Goal: Task Accomplishment & Management: Manage account settings

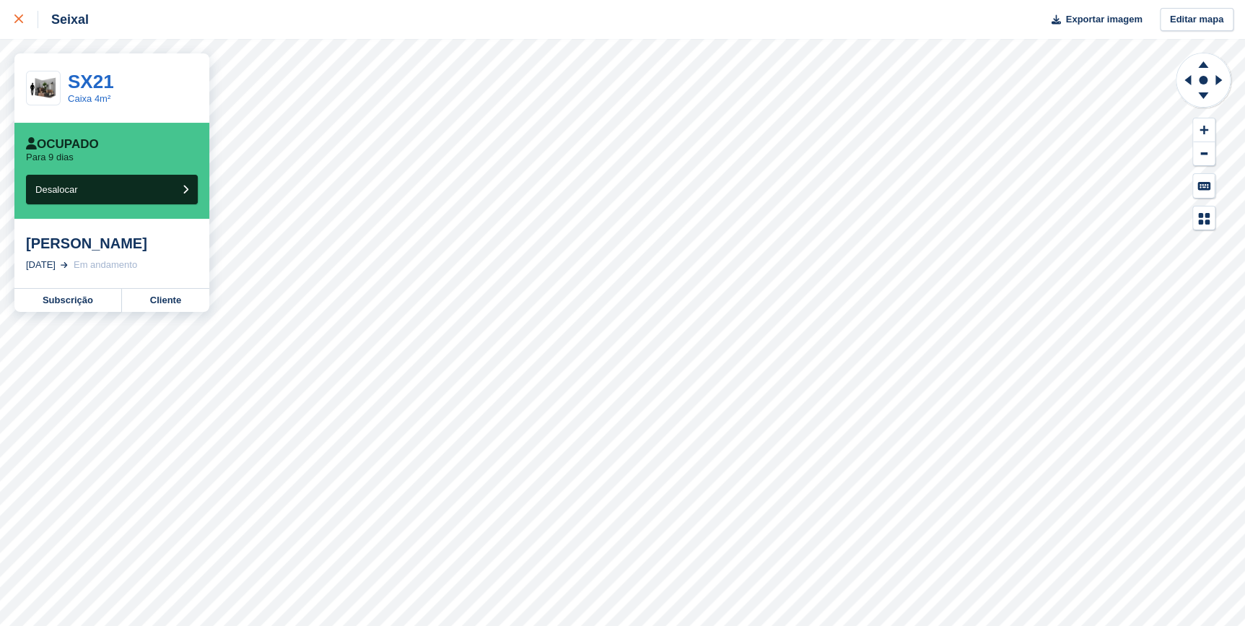
click at [16, 21] on icon at bounding box center [18, 18] width 9 height 9
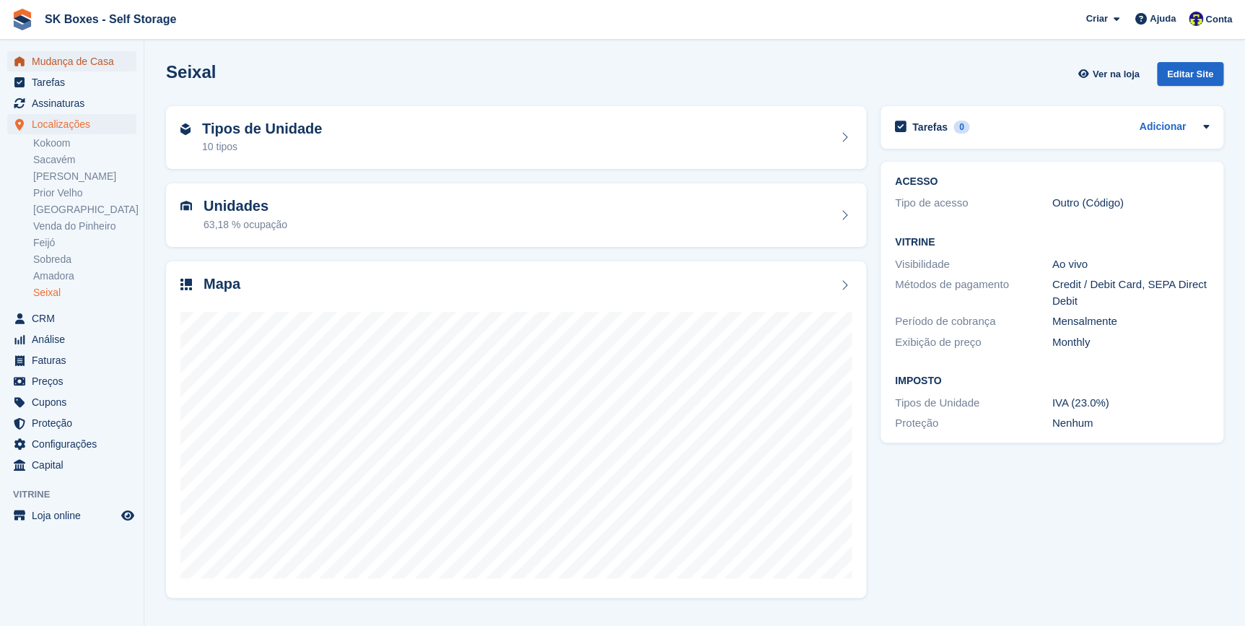
click at [53, 61] on span "Mudança de Casa" at bounding box center [75, 61] width 87 height 20
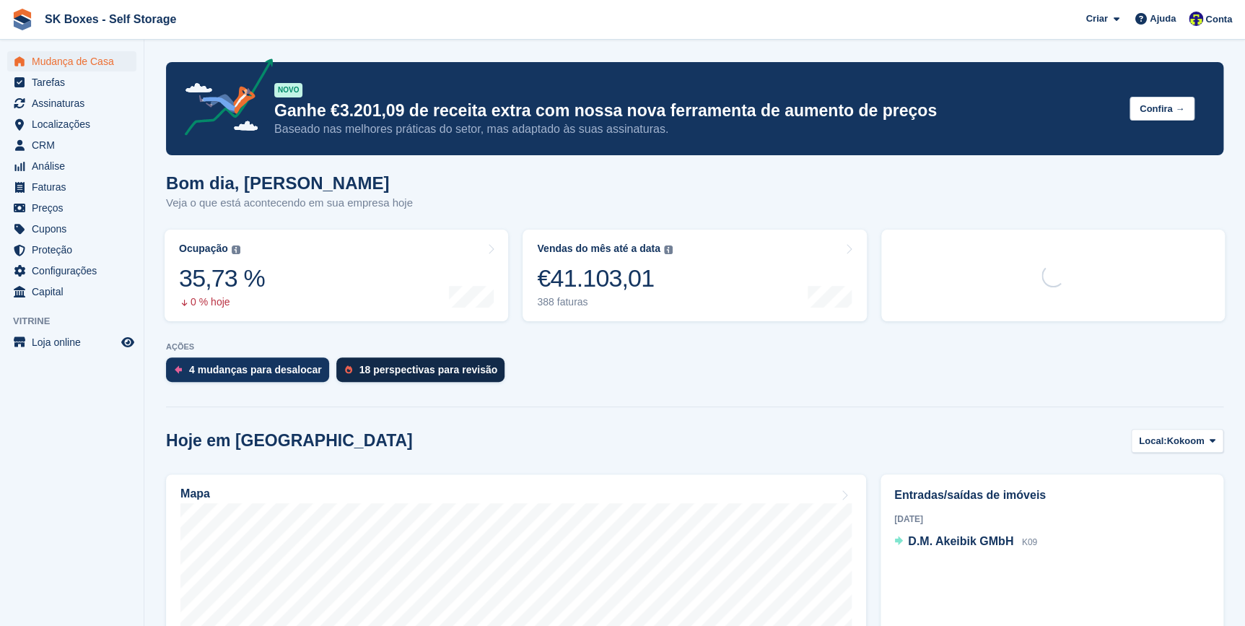
click at [401, 367] on div "18 perspectivas para revisão" at bounding box center [428, 370] width 138 height 12
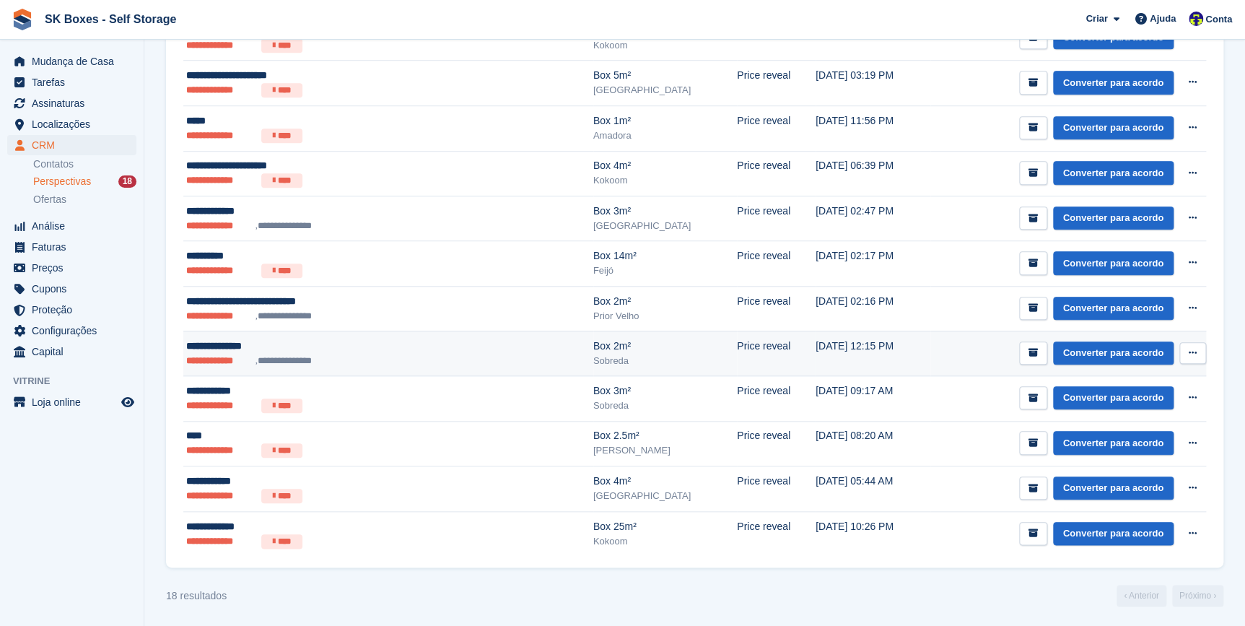
scroll to position [484, 0]
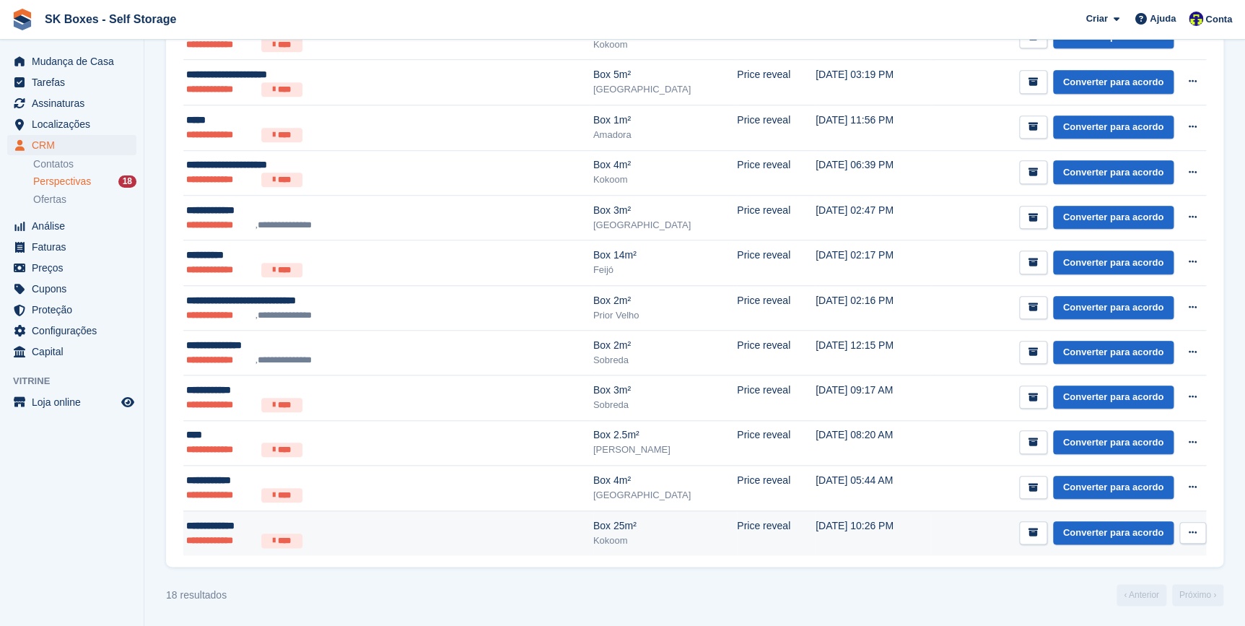
click at [229, 534] on li "**********" at bounding box center [220, 540] width 69 height 14
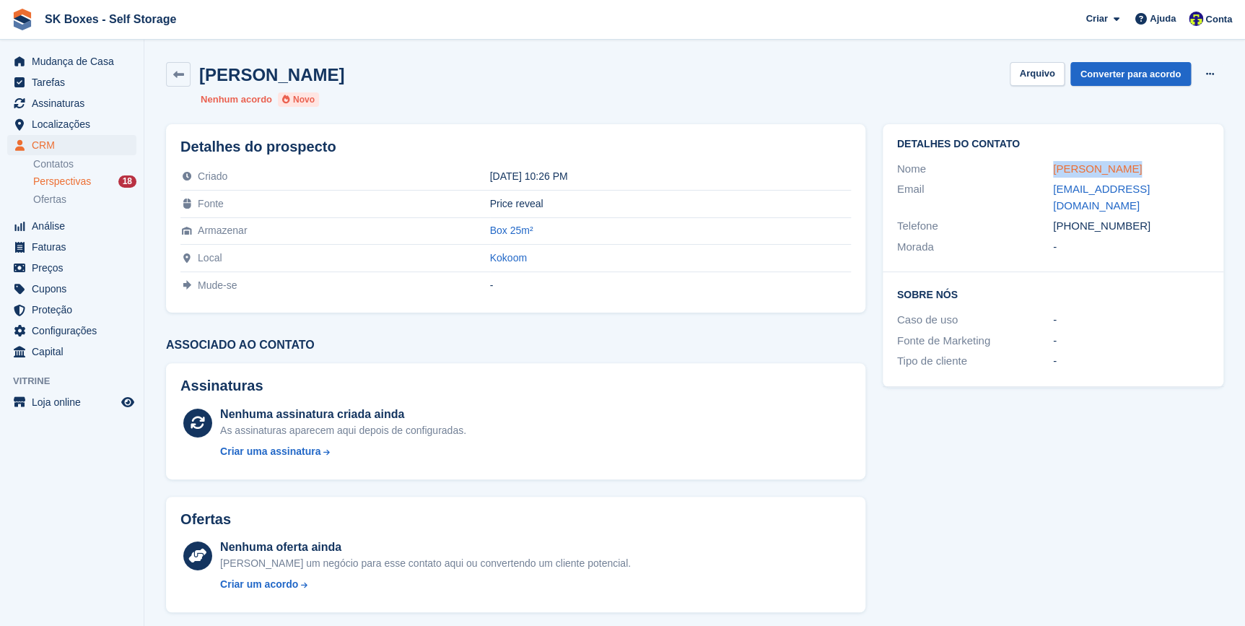
drag, startPoint x: 1135, startPoint y: 163, endPoint x: 1052, endPoint y: 164, distance: 83.0
click at [1053, 164] on div "Eduardo Costa" at bounding box center [1131, 169] width 156 height 17
drag, startPoint x: 1047, startPoint y: 185, endPoint x: 1194, endPoint y: 195, distance: 147.6
click at [1194, 195] on div "Email inhambanamar00@gmail.com" at bounding box center [1053, 197] width 312 height 37
drag, startPoint x: 1077, startPoint y: 210, endPoint x: 1143, endPoint y: 211, distance: 66.4
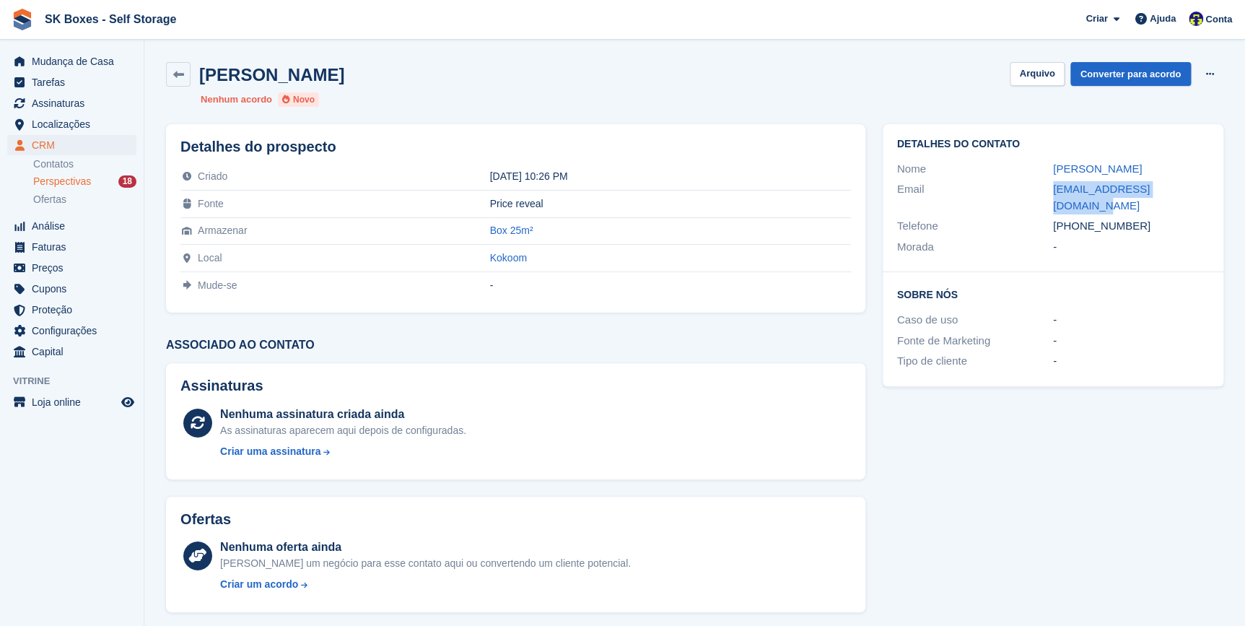
click at [1143, 218] on div "+351910578757" at bounding box center [1131, 226] width 156 height 17
click at [1041, 74] on button "Arquivo" at bounding box center [1037, 74] width 54 height 24
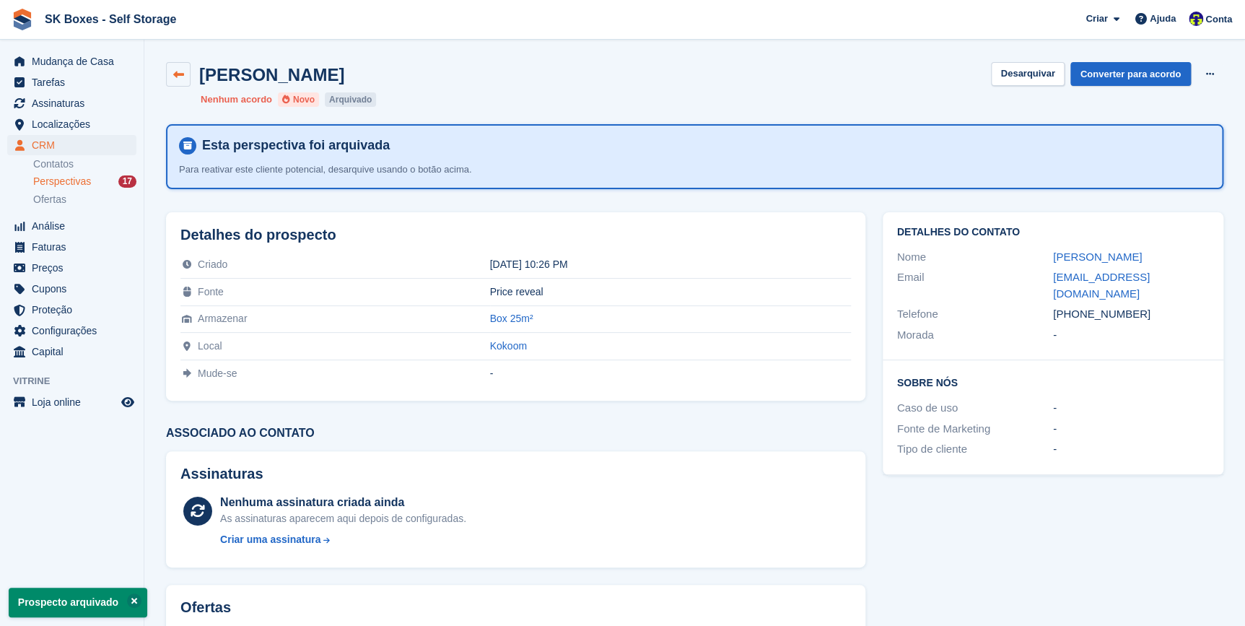
drag, startPoint x: 178, startPoint y: 72, endPoint x: 200, endPoint y: 126, distance: 58.3
click at [178, 72] on icon at bounding box center [178, 74] width 11 height 11
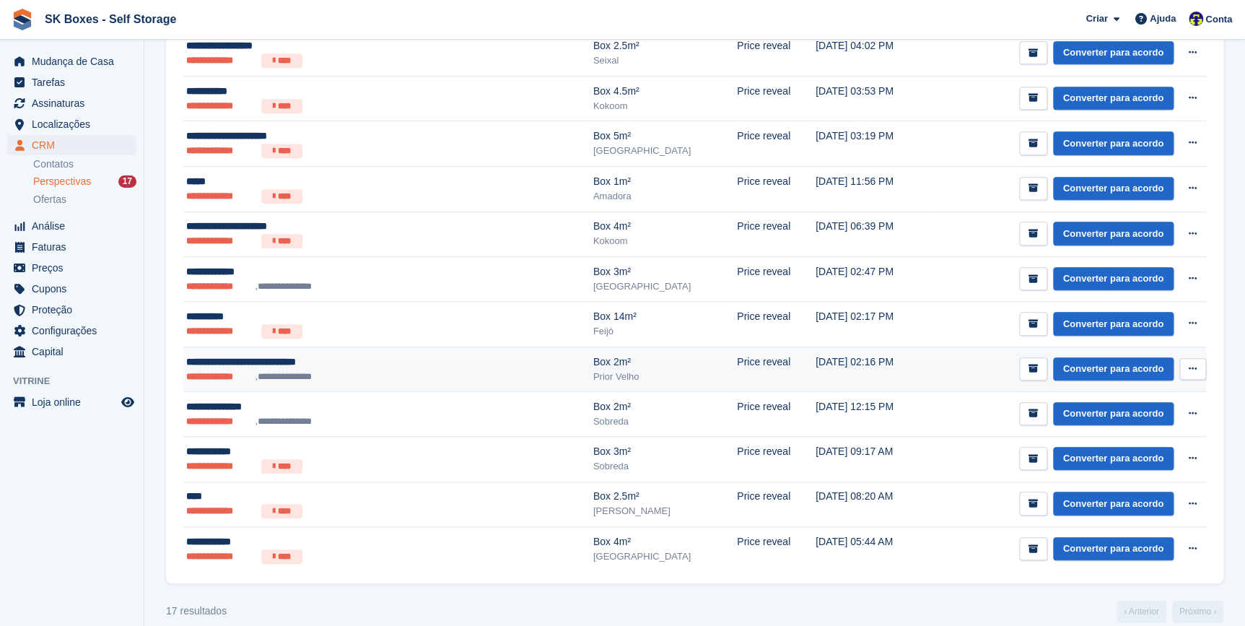
scroll to position [439, 0]
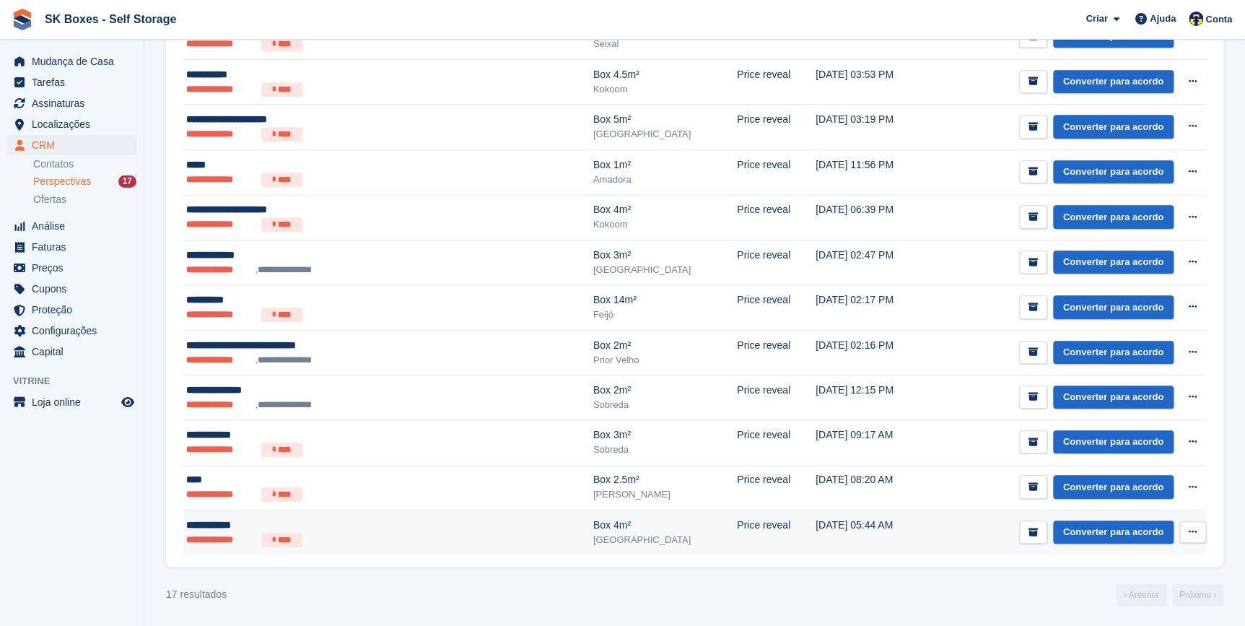
click at [227, 523] on div "**********" at bounding box center [323, 525] width 275 height 15
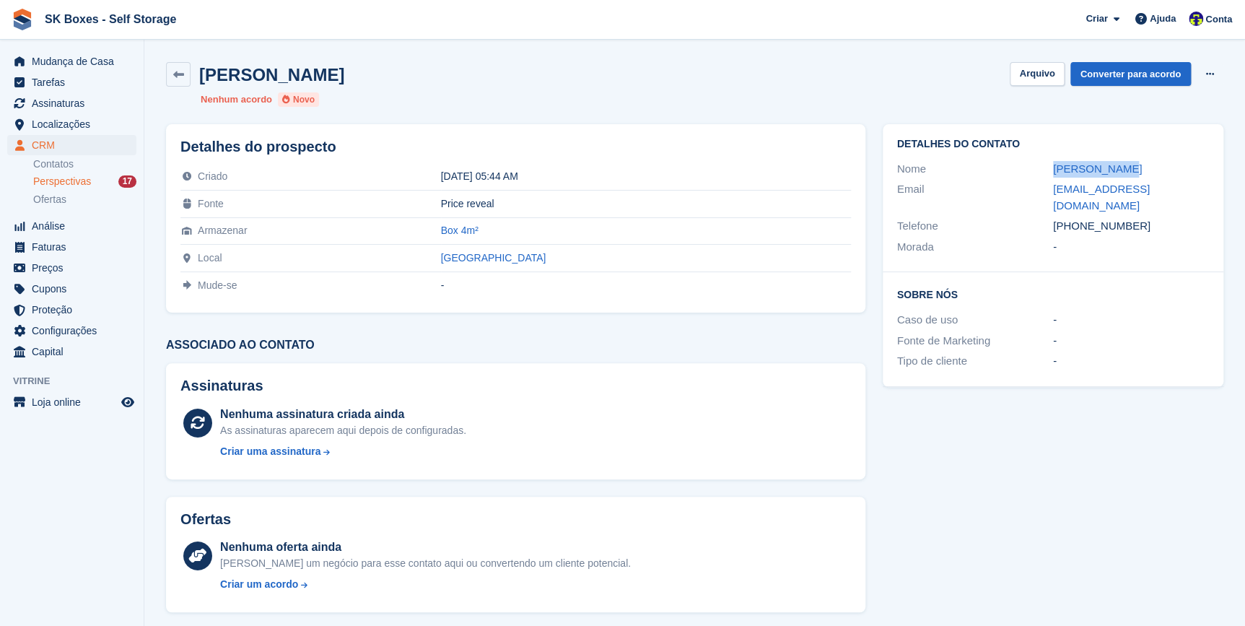
drag, startPoint x: 1098, startPoint y: 178, endPoint x: 1050, endPoint y: 166, distance: 49.7
click at [1050, 166] on div "Nome Afonso Sousa" at bounding box center [1053, 169] width 312 height 21
copy div "Afonso Sousa"
drag, startPoint x: 1079, startPoint y: 206, endPoint x: 1148, endPoint y: 213, distance: 69.6
click at [1148, 218] on div "+351932527698" at bounding box center [1131, 226] width 156 height 17
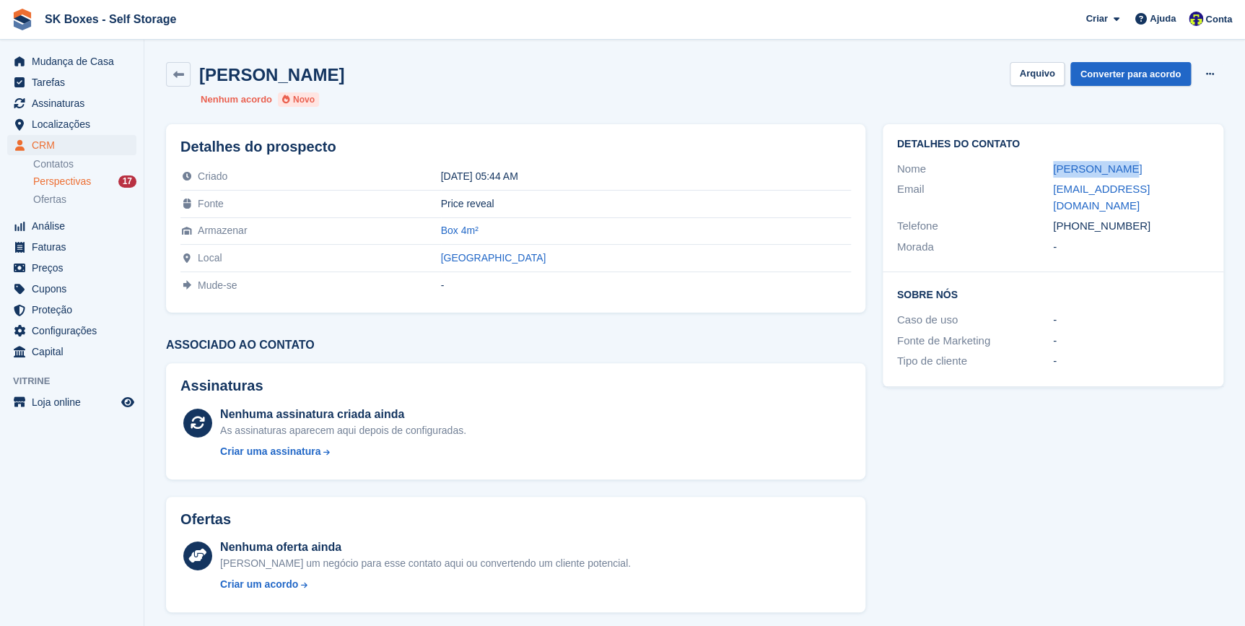
copy div "932527698"
drag, startPoint x: 1052, startPoint y: 189, endPoint x: 1184, endPoint y: 194, distance: 132.2
click at [1184, 194] on div "Email sousa_afonso@icloud.com" at bounding box center [1053, 197] width 312 height 37
copy div "sousa_afonso@icloud.com"
drag, startPoint x: 1047, startPoint y: 72, endPoint x: 914, endPoint y: 160, distance: 160.0
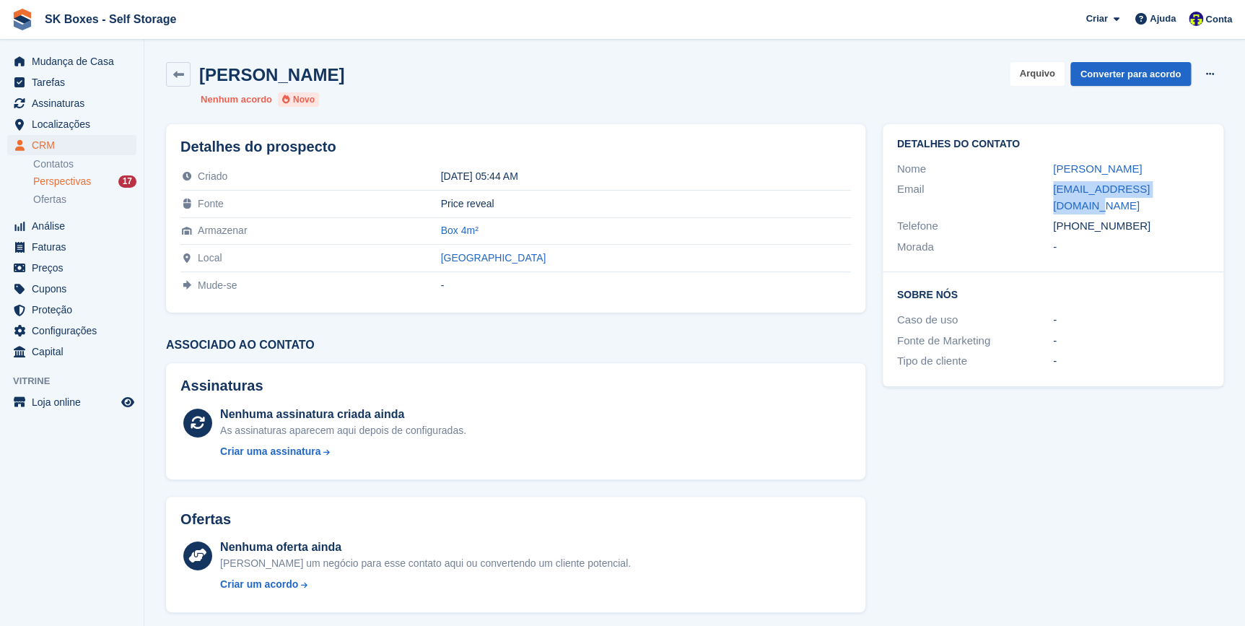
click at [1047, 72] on button "Arquivo" at bounding box center [1037, 74] width 54 height 24
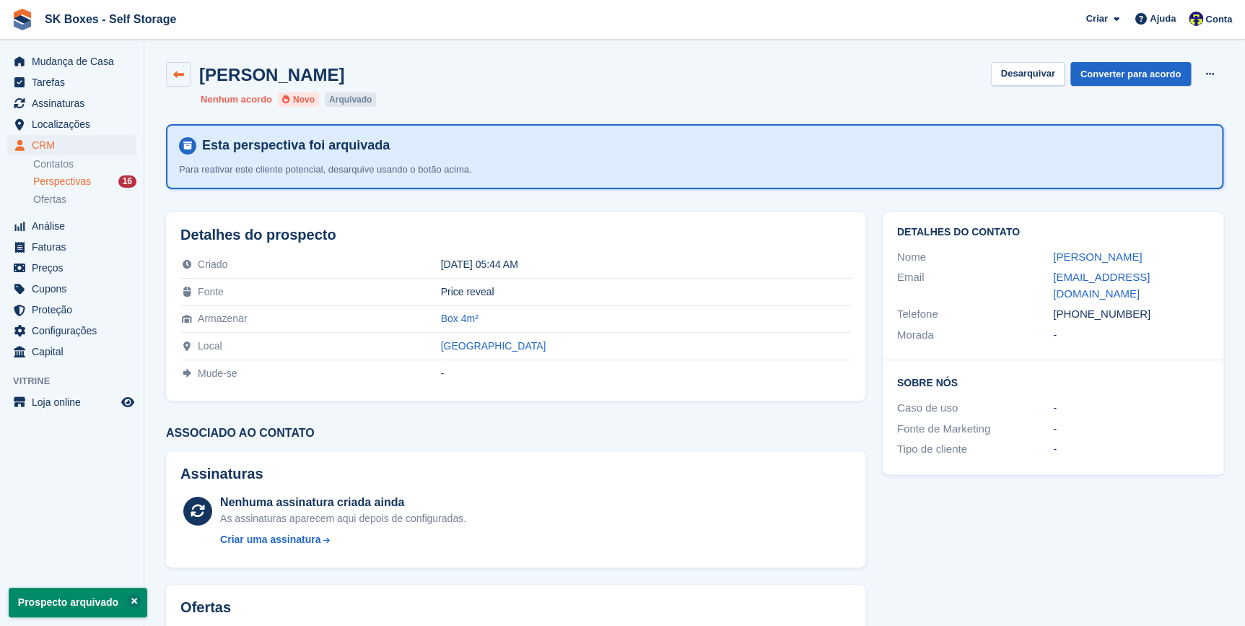
click at [178, 74] on icon at bounding box center [178, 74] width 11 height 11
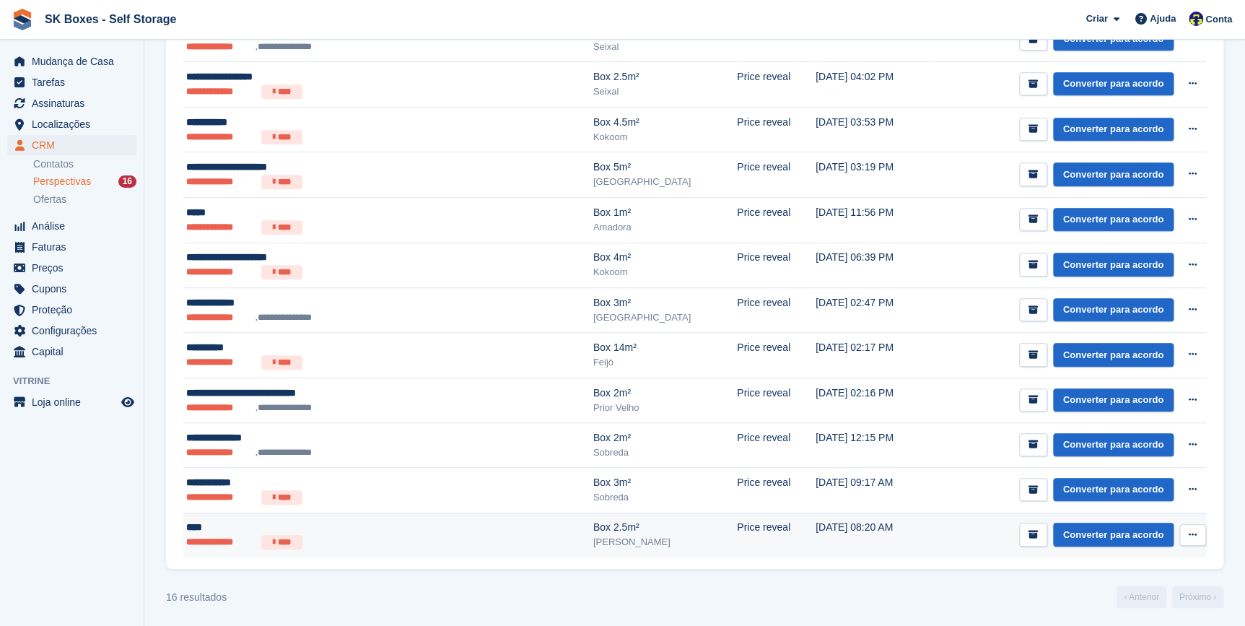
scroll to position [393, 0]
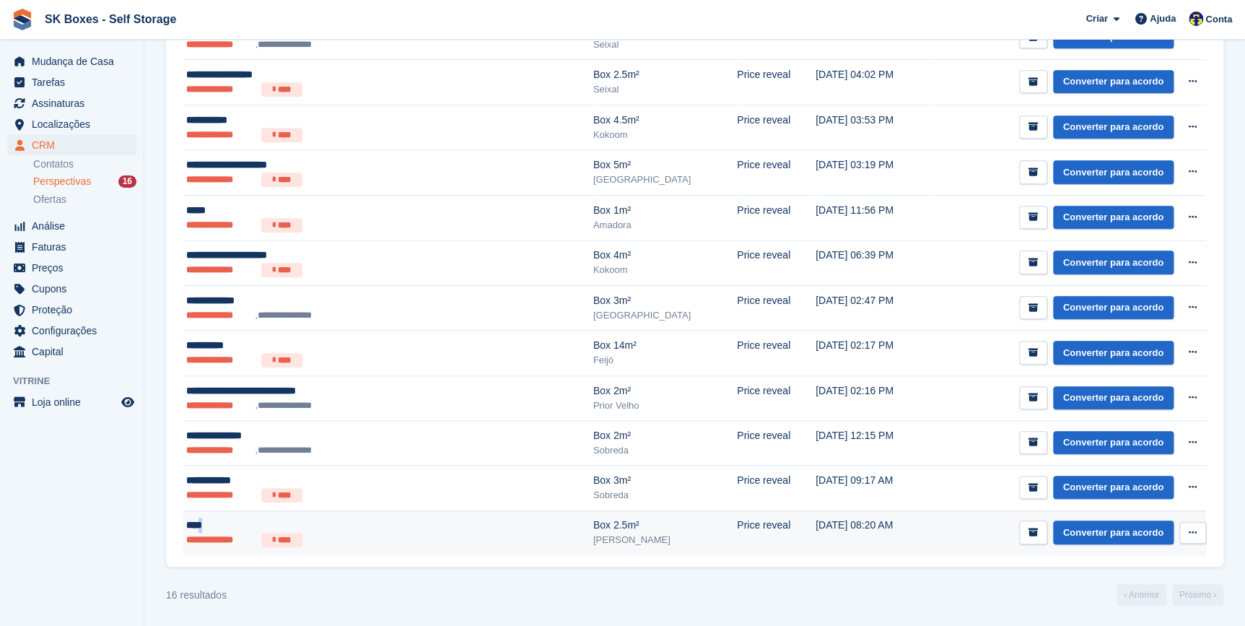
click at [199, 527] on div "****" at bounding box center [323, 525] width 275 height 15
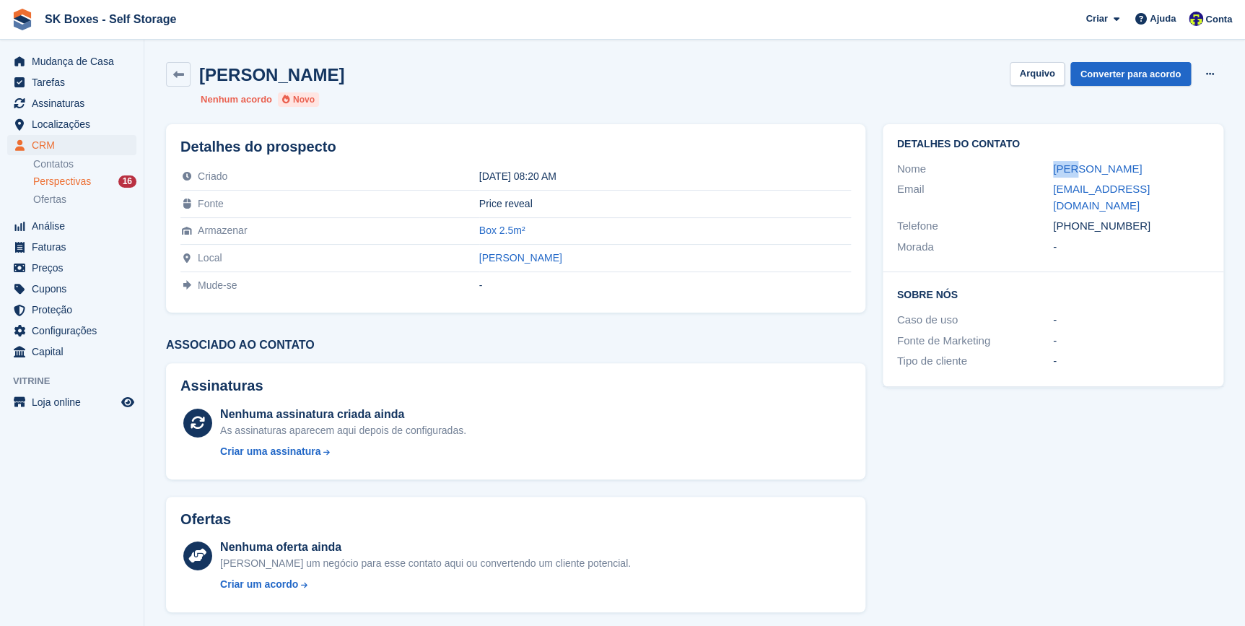
drag, startPoint x: 1076, startPoint y: 168, endPoint x: 1050, endPoint y: 169, distance: 26.0
click at [1050, 169] on div "Nome [PERSON_NAME]" at bounding box center [1053, 169] width 312 height 21
copy div "[PERSON_NAME]"
drag, startPoint x: 1082, startPoint y: 204, endPoint x: 1047, endPoint y: 188, distance: 38.5
click at [1047, 188] on div "Email [EMAIL_ADDRESS][DOMAIN_NAME]" at bounding box center [1053, 197] width 312 height 37
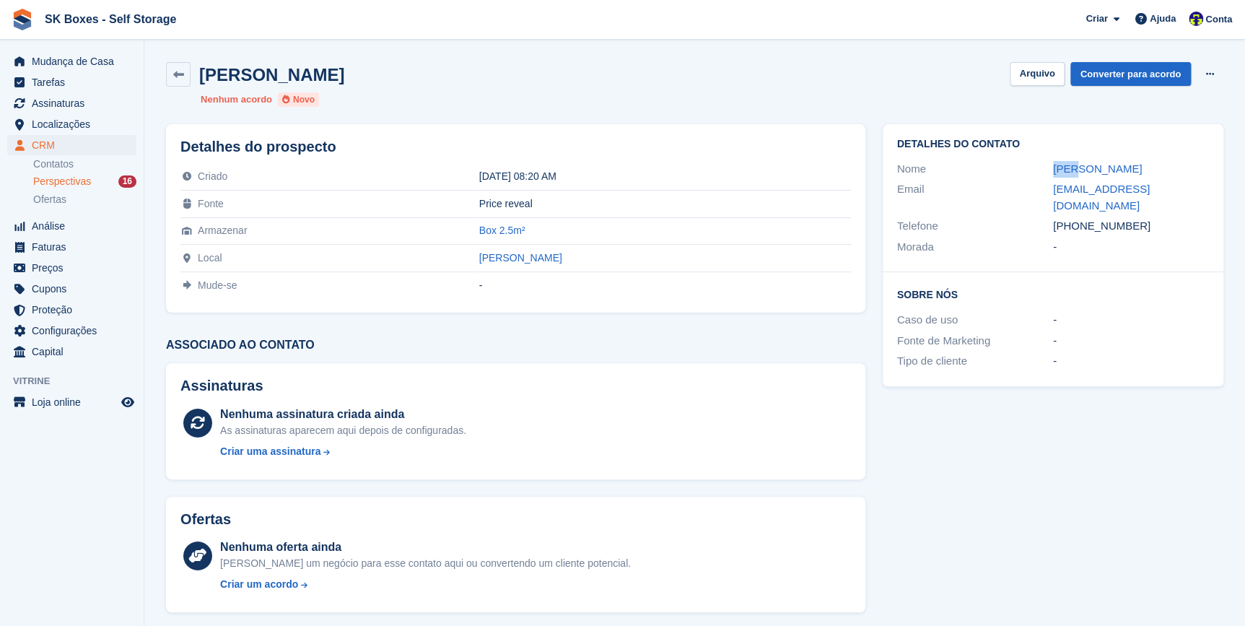
copy div "[EMAIL_ADDRESS][DOMAIN_NAME]"
drag, startPoint x: 1138, startPoint y: 224, endPoint x: 1078, endPoint y: 229, distance: 60.1
click at [1078, 229] on div "+351911154468" at bounding box center [1131, 226] width 156 height 17
copy div "911154468"
drag, startPoint x: 1029, startPoint y: 67, endPoint x: 1187, endPoint y: 209, distance: 212.1
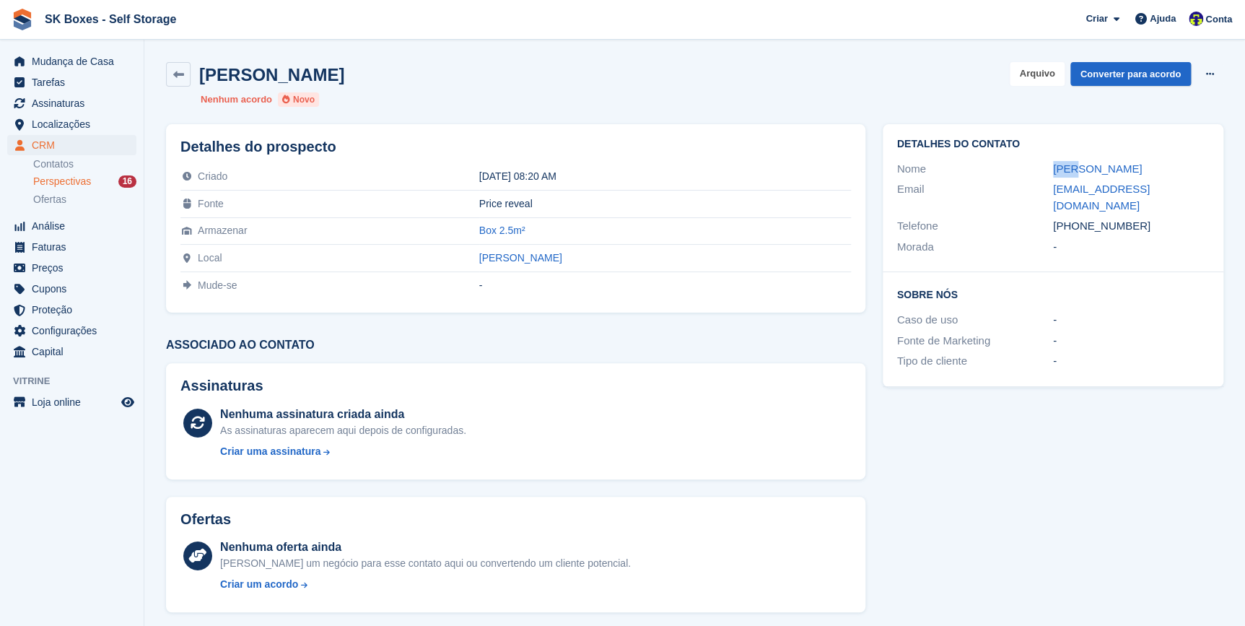
click at [1029, 67] on button "Arquivo" at bounding box center [1037, 74] width 54 height 24
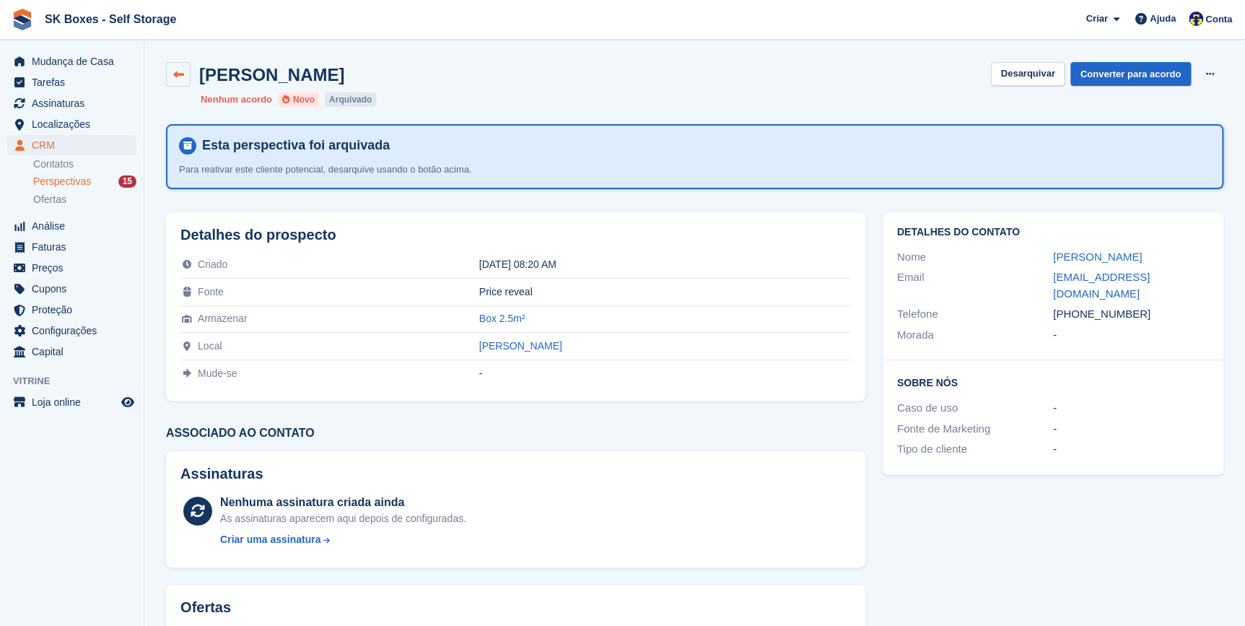
click at [173, 77] on icon at bounding box center [178, 74] width 11 height 11
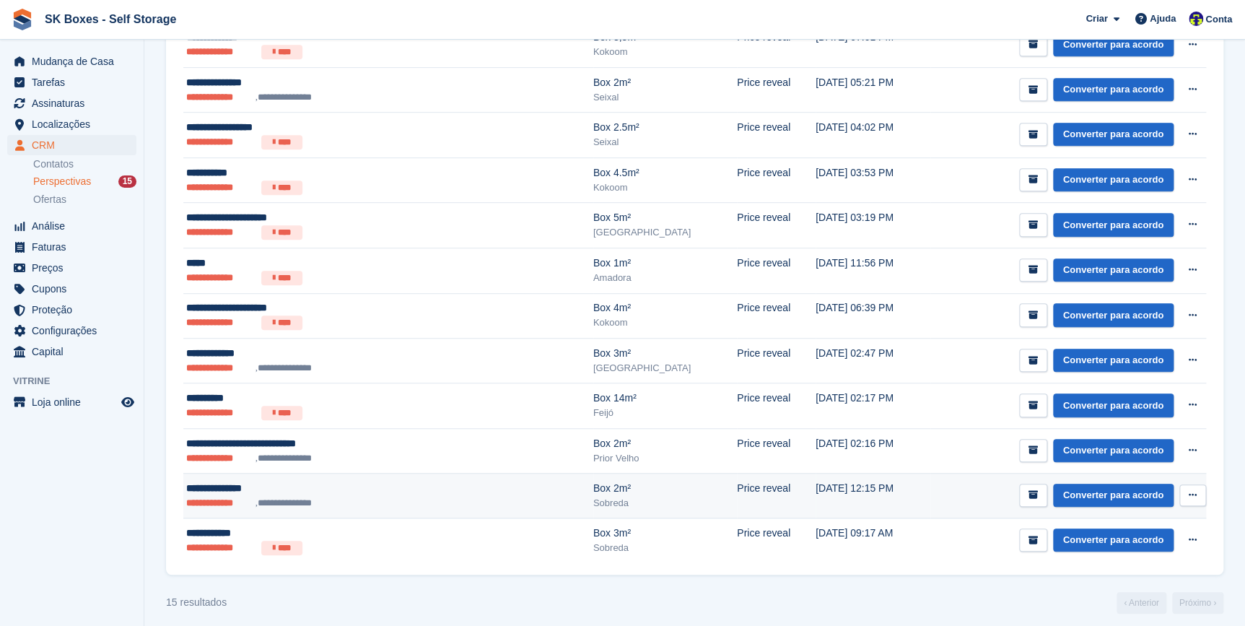
scroll to position [348, 0]
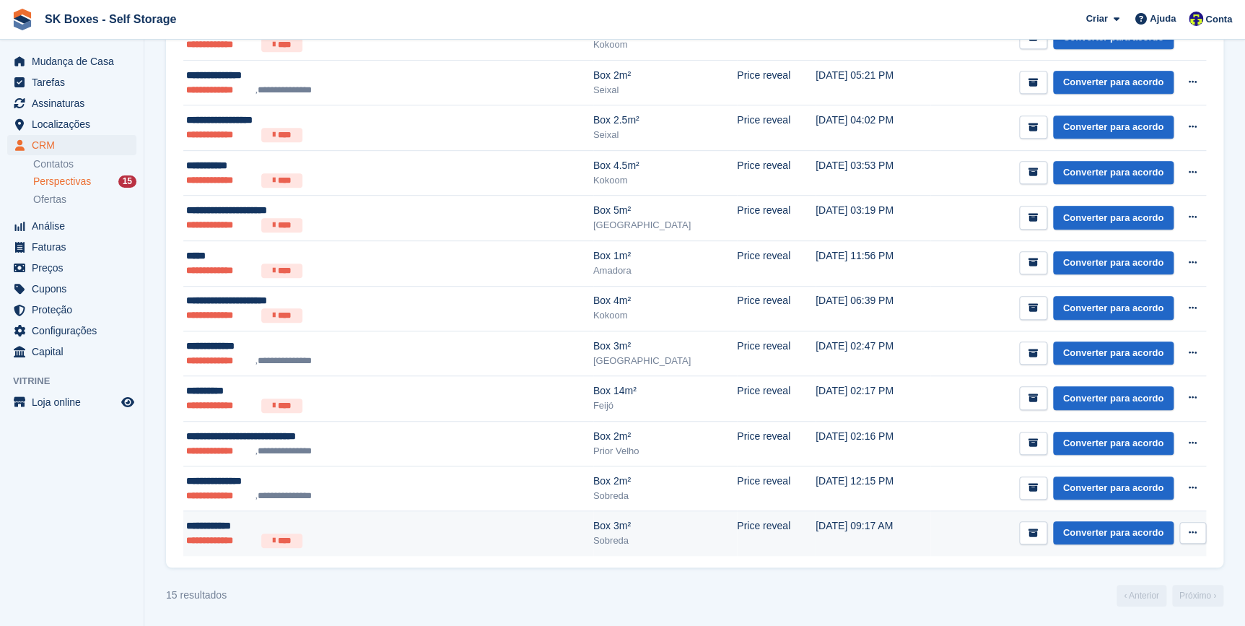
click at [208, 528] on div "**********" at bounding box center [323, 525] width 275 height 15
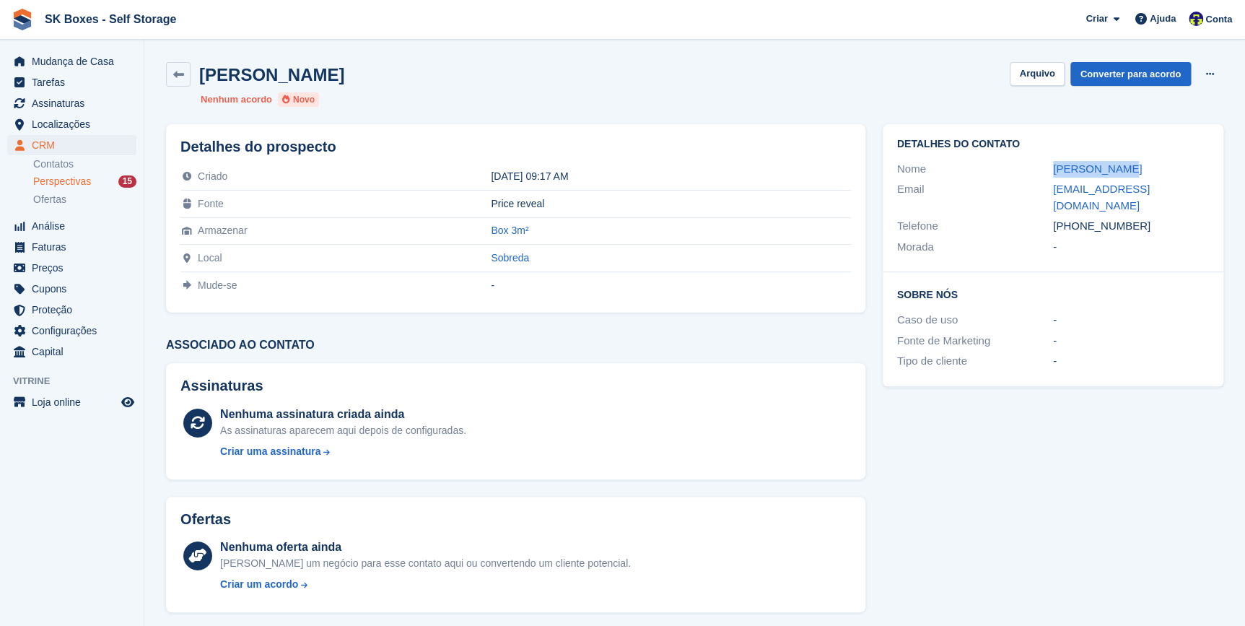
drag, startPoint x: 1123, startPoint y: 165, endPoint x: 1050, endPoint y: 164, distance: 72.9
click at [1050, 164] on div "Nome [PERSON_NAME]" at bounding box center [1053, 169] width 312 height 21
copy div "[PERSON_NAME]"
drag, startPoint x: 1076, startPoint y: 207, endPoint x: 1140, endPoint y: 211, distance: 64.3
click at [1140, 218] on div "[PHONE_NUMBER]" at bounding box center [1131, 226] width 156 height 17
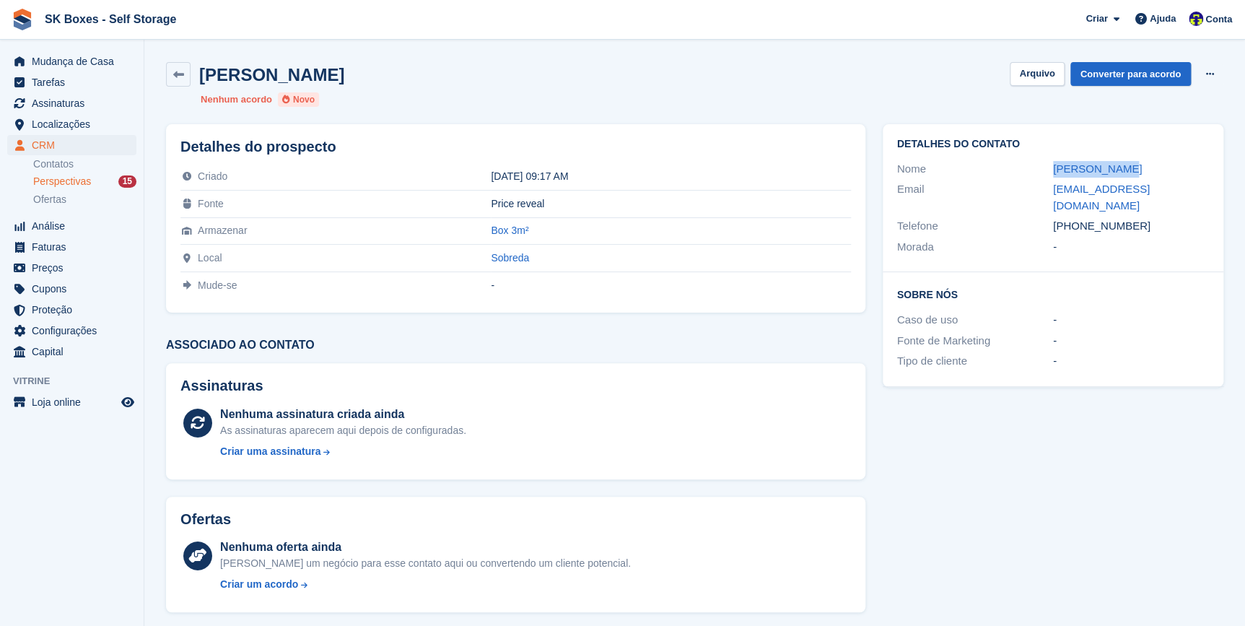
copy div "920336013"
drag, startPoint x: 1165, startPoint y: 188, endPoint x: 1042, endPoint y: 191, distance: 122.7
click at [1042, 191] on div "Email [EMAIL_ADDRESS][DOMAIN_NAME]" at bounding box center [1053, 197] width 312 height 37
copy div "[EMAIL_ADDRESS][DOMAIN_NAME]"
click at [1042, 76] on button "Arquivo" at bounding box center [1037, 74] width 54 height 24
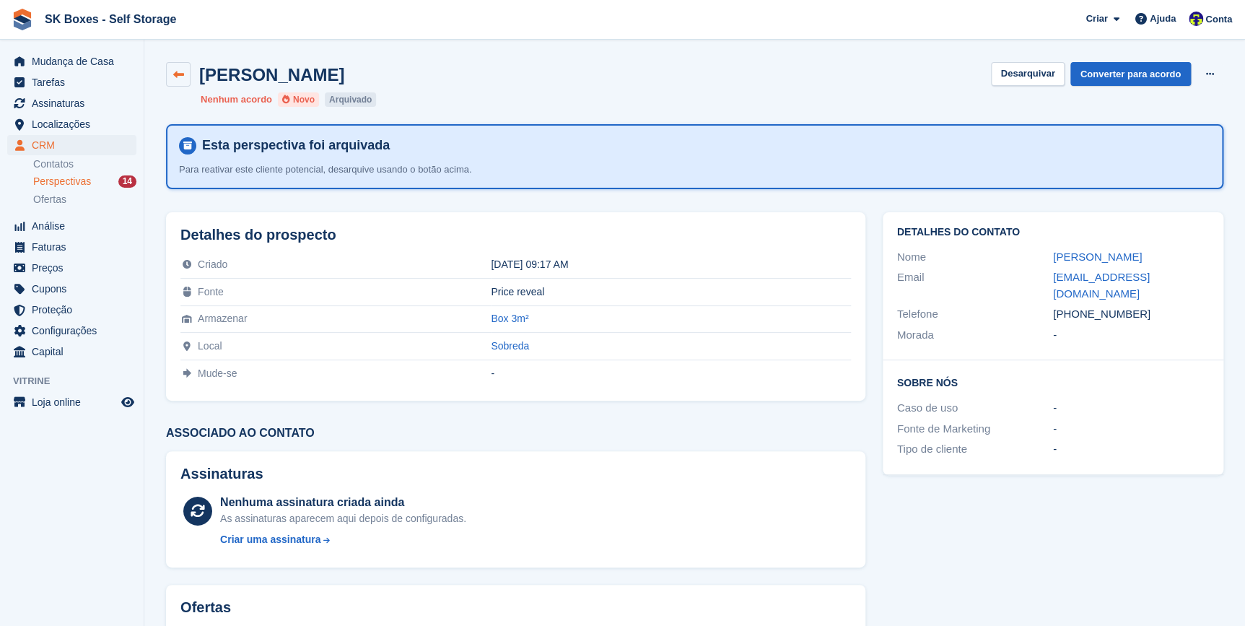
click at [175, 71] on icon at bounding box center [178, 74] width 11 height 11
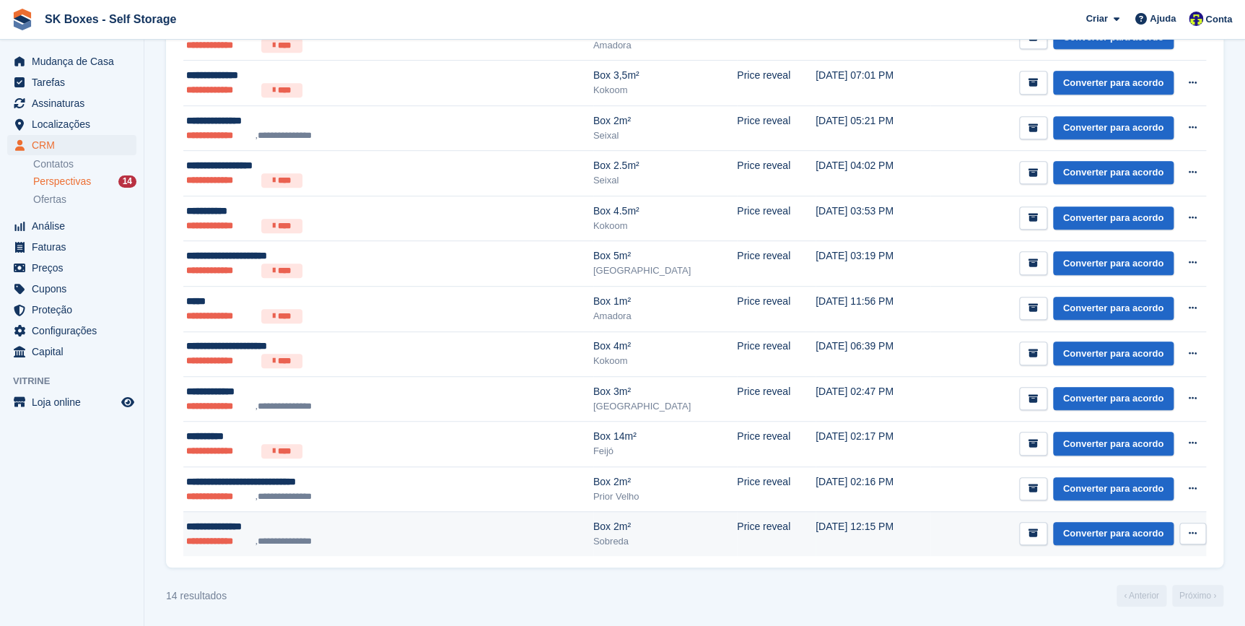
scroll to position [303, 0]
click at [205, 527] on div "**********" at bounding box center [323, 525] width 275 height 15
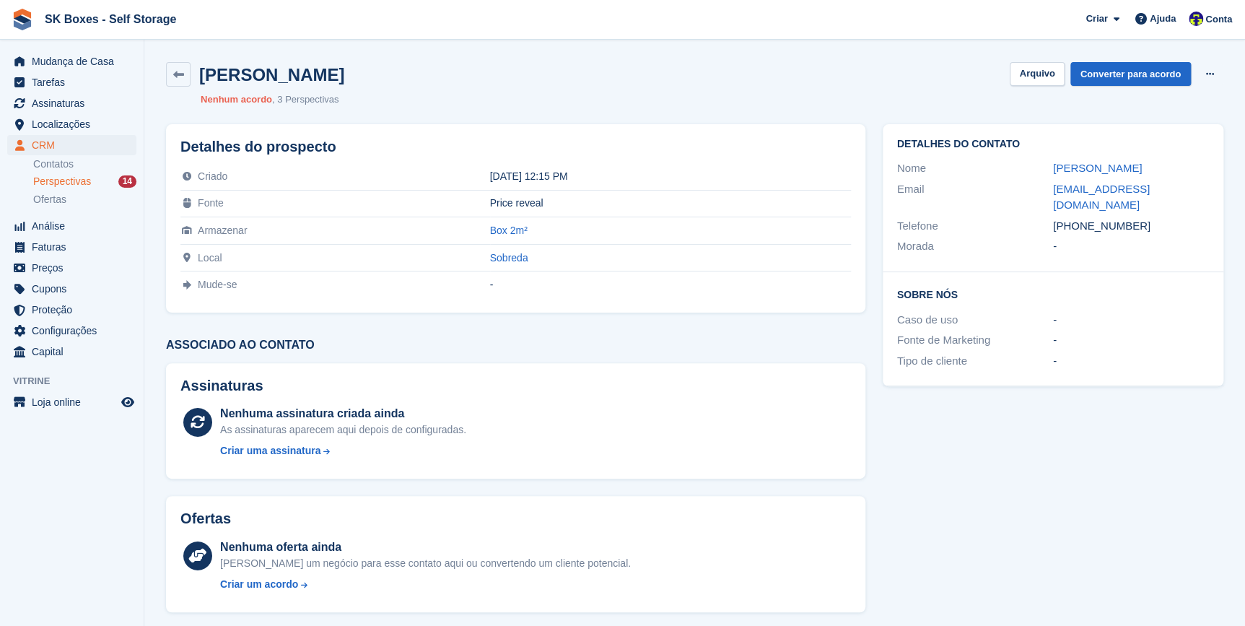
drag, startPoint x: 1128, startPoint y: 166, endPoint x: 1054, endPoint y: 160, distance: 74.6
click at [1054, 160] on div "Xavier Bruchier" at bounding box center [1131, 168] width 156 height 17
drag, startPoint x: 1045, startPoint y: 191, endPoint x: 1191, endPoint y: 184, distance: 146.0
click at [1191, 184] on div "Email xavierbruchier@hotmail.fr" at bounding box center [1053, 197] width 312 height 37
copy div "xavierbruchier@hotmail.fr"
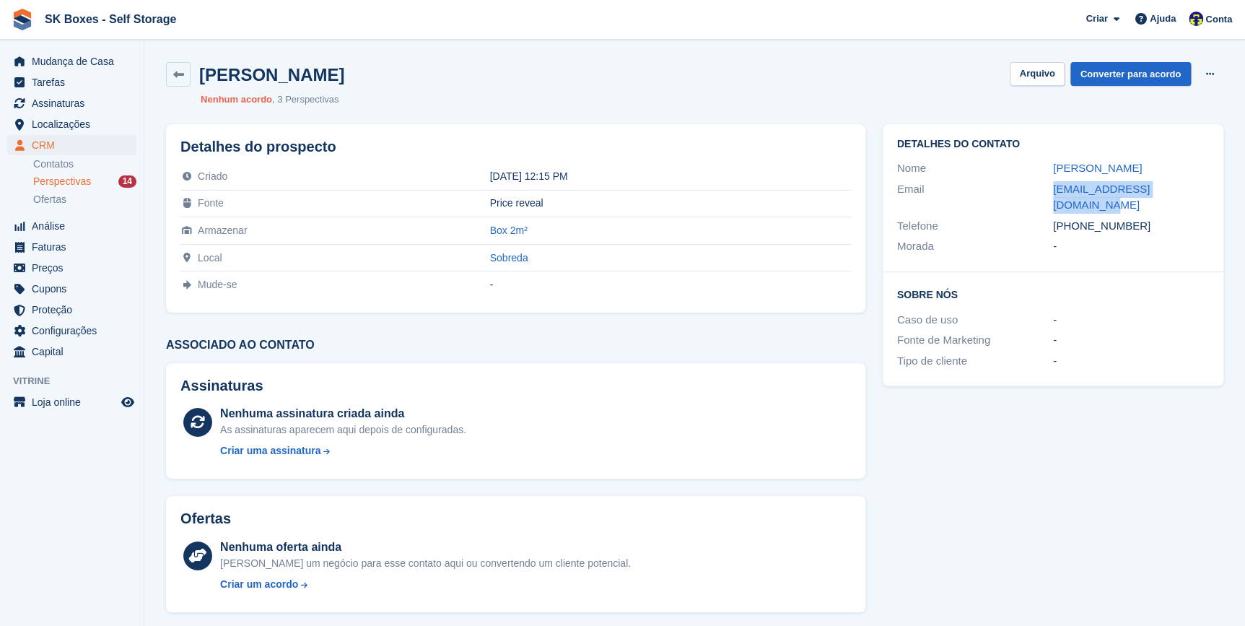
drag, startPoint x: 1051, startPoint y: 209, endPoint x: 1126, endPoint y: 207, distance: 75.1
click at [1126, 216] on div "Telefone +33749912916" at bounding box center [1053, 226] width 312 height 21
copy div "+33749912916"
click at [1023, 71] on button "Arquivo" at bounding box center [1037, 74] width 54 height 24
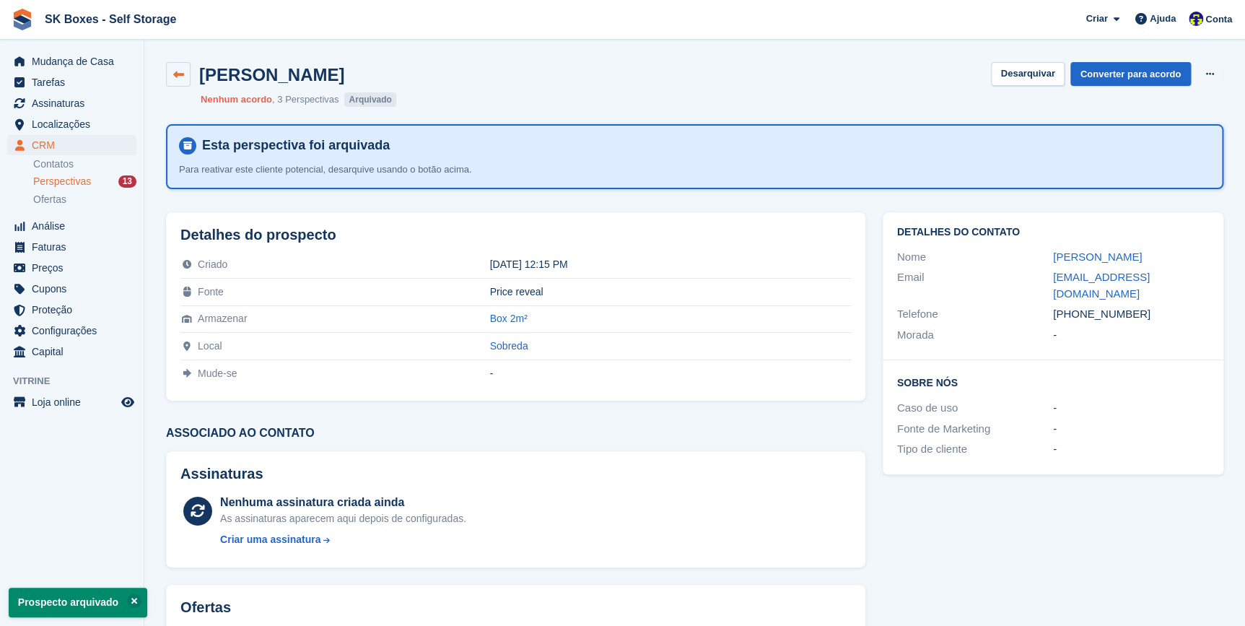
click at [173, 75] on icon at bounding box center [178, 74] width 11 height 11
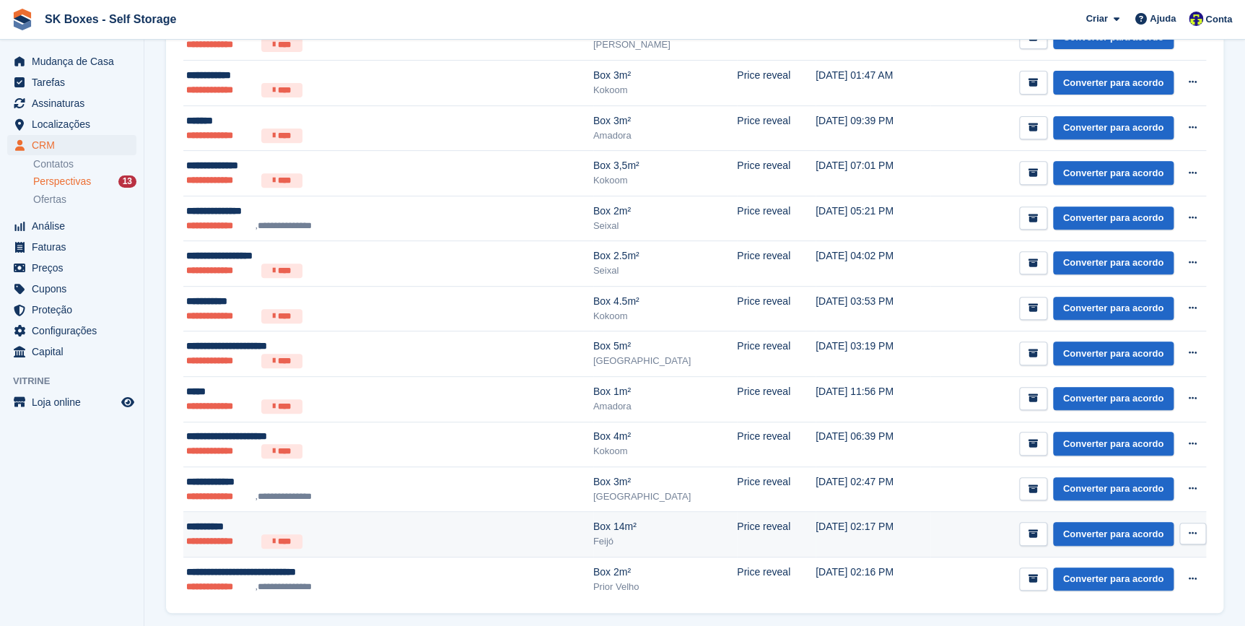
scroll to position [258, 0]
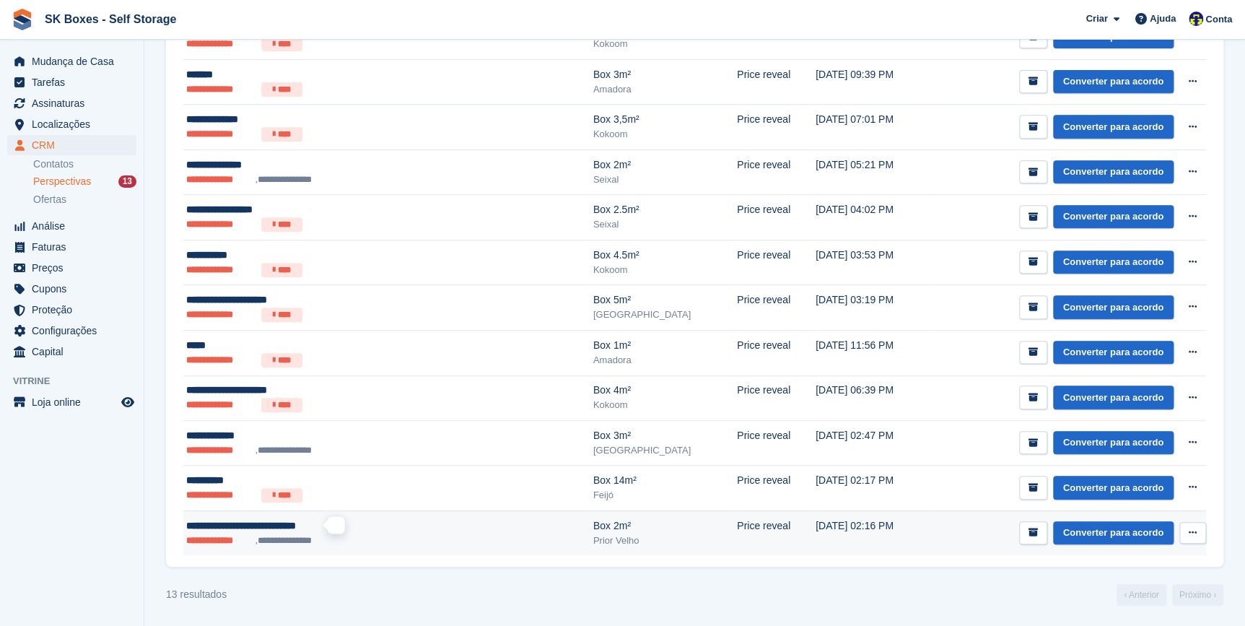
click at [215, 530] on span "**********" at bounding box center [241, 525] width 110 height 10
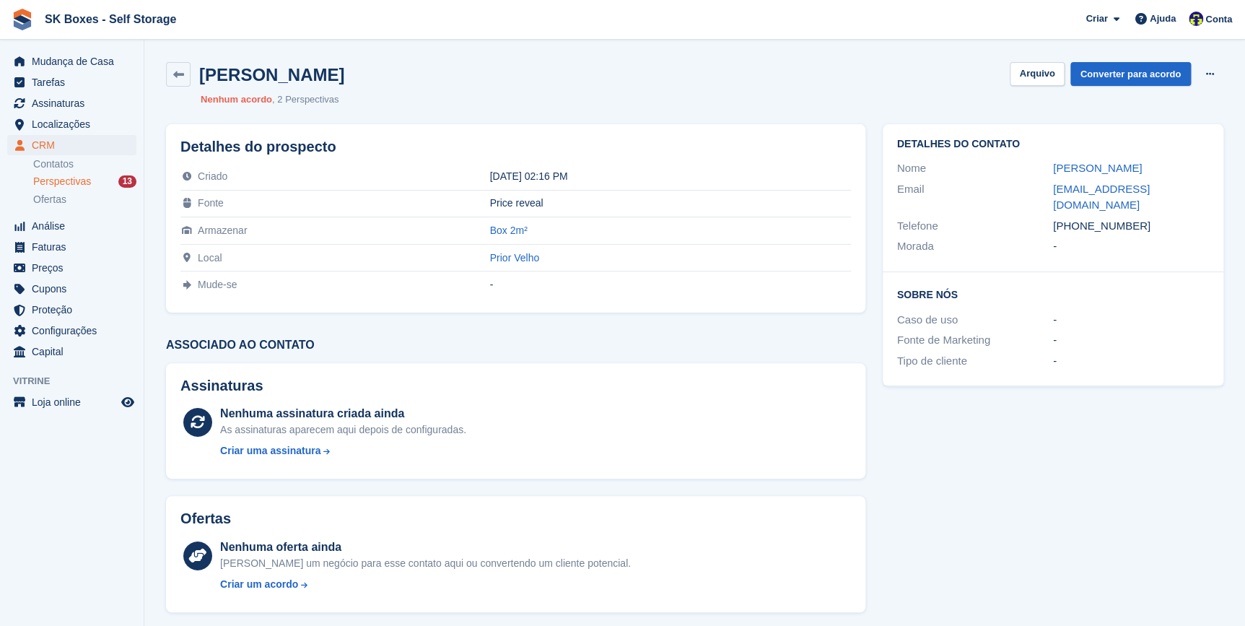
drag, startPoint x: 1135, startPoint y: 180, endPoint x: 1047, endPoint y: 169, distance: 88.7
click at [1047, 169] on div "Nome Elisabete Sofia Ramalho da Silva Carneiro Emilio" at bounding box center [1053, 168] width 312 height 21
copy div "Elisabete Sofia Ramalho da Silva Carneiro Emilio"
drag, startPoint x: 1078, startPoint y: 223, endPoint x: 1128, endPoint y: 233, distance: 50.8
click at [1128, 233] on div "+351933394658" at bounding box center [1131, 226] width 156 height 17
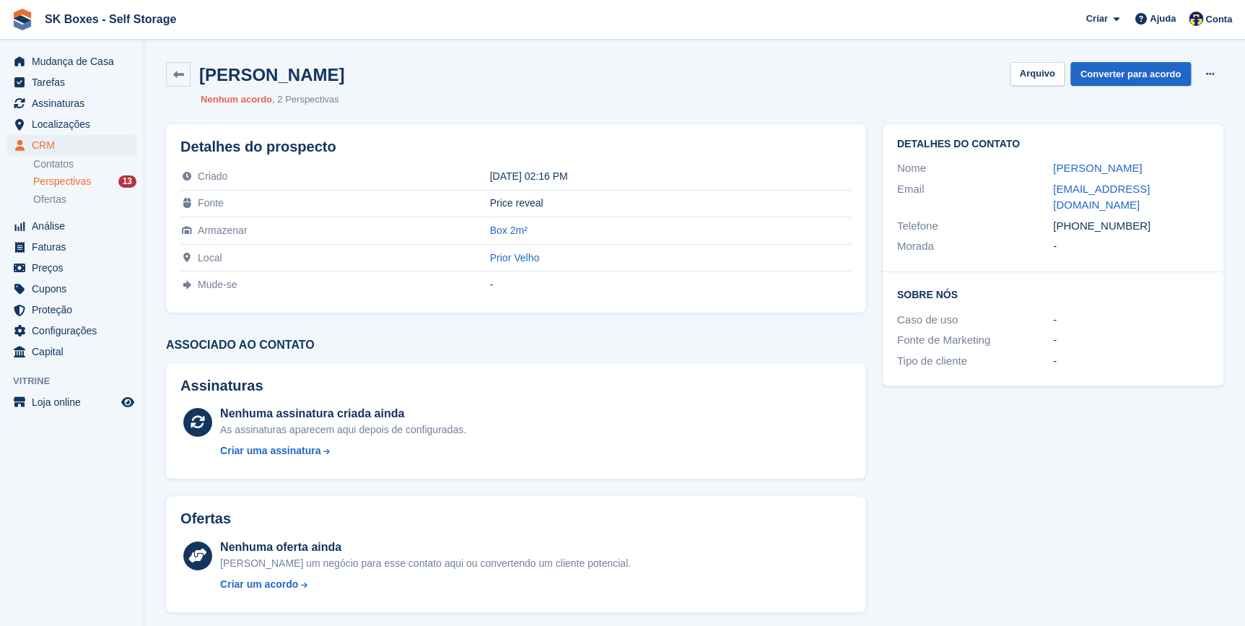
copy div "933394658"
drag, startPoint x: 1047, startPoint y: 202, endPoint x: 1187, endPoint y: 209, distance: 139.5
click at [1187, 209] on div "Email elisabeteemilio@gmail.com" at bounding box center [1053, 197] width 312 height 37
copy div "elisabeteemilio@gmail.com"
drag, startPoint x: 1080, startPoint y: 226, endPoint x: 1104, endPoint y: 237, distance: 27.1
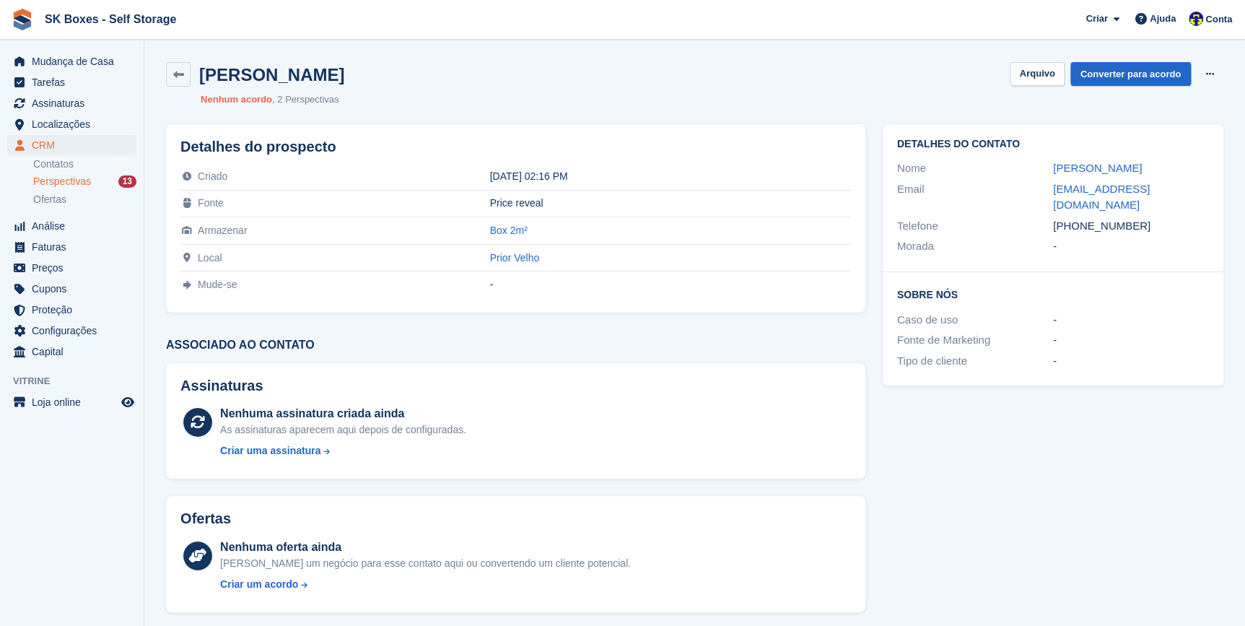
click at [1080, 226] on div "+351933394658" at bounding box center [1131, 226] width 156 height 17
click at [1035, 77] on button "Arquivo" at bounding box center [1037, 74] width 54 height 24
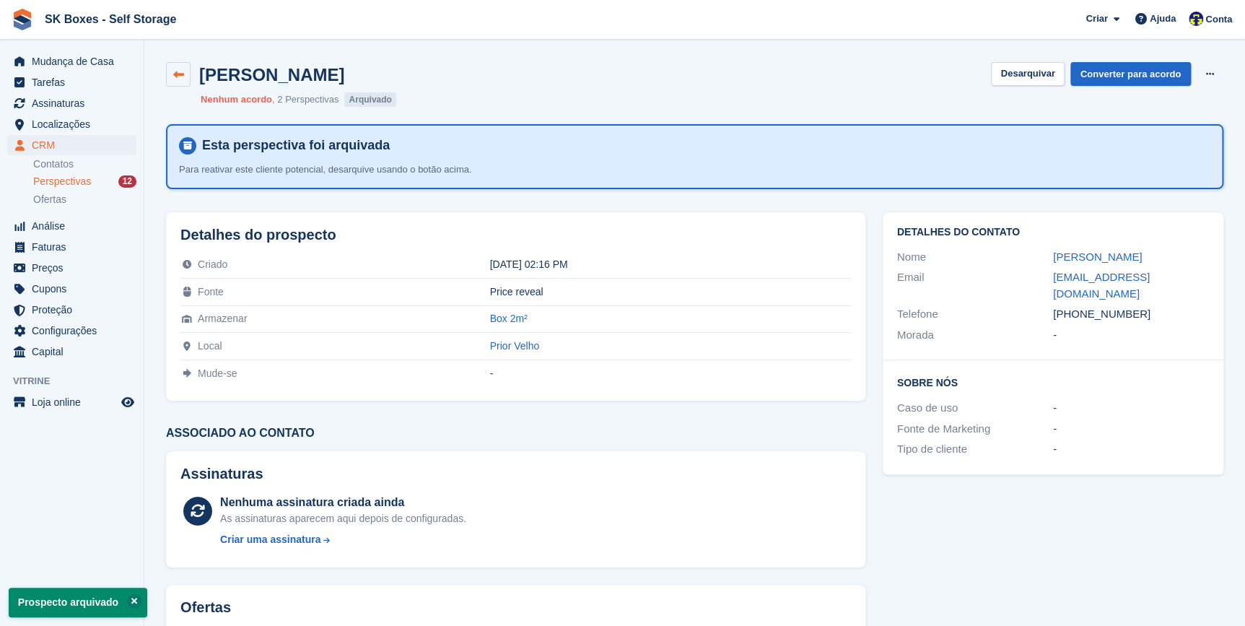
click at [175, 76] on icon at bounding box center [178, 74] width 11 height 11
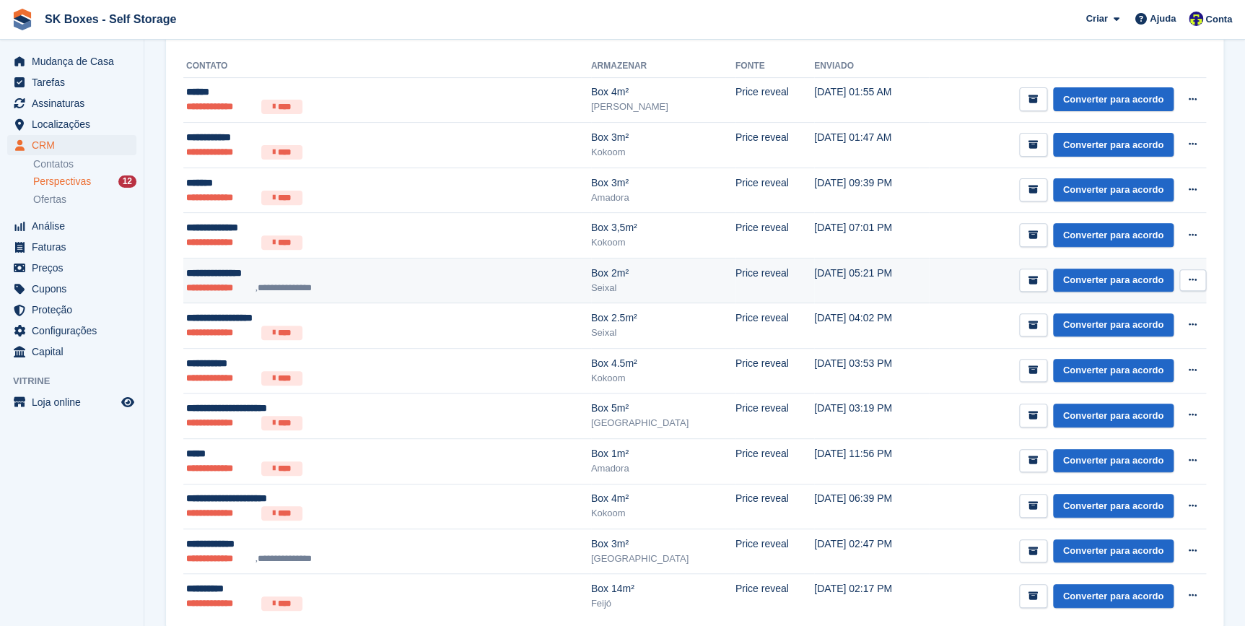
scroll to position [214, 0]
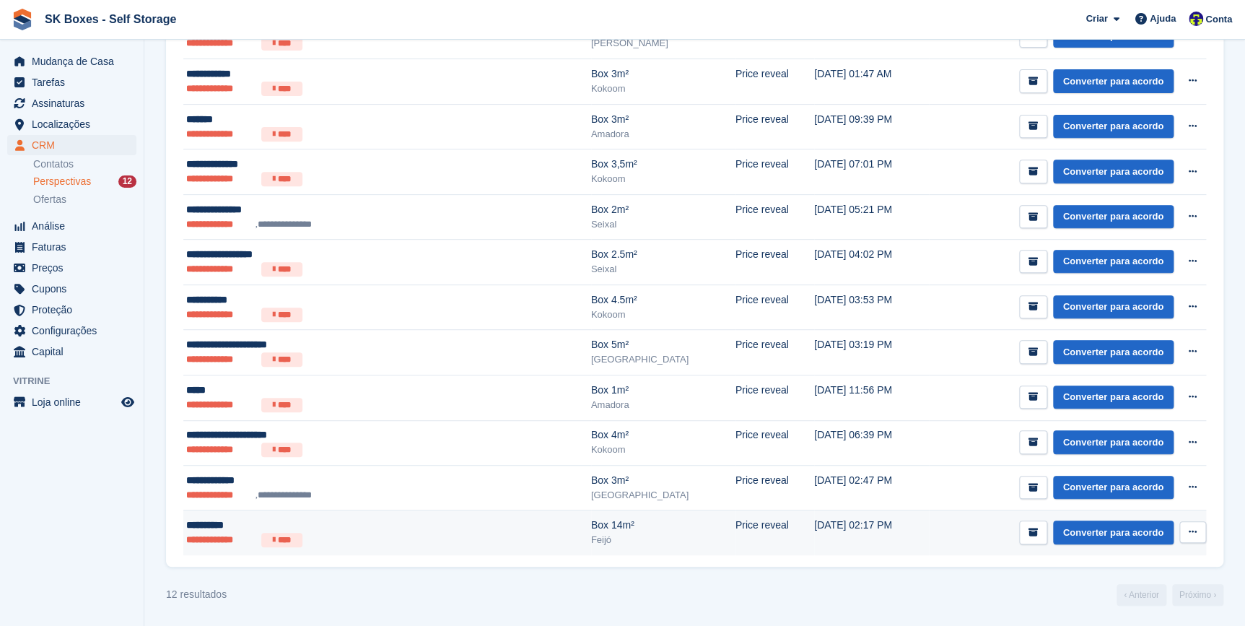
click at [196, 526] on div "**********" at bounding box center [322, 525] width 273 height 15
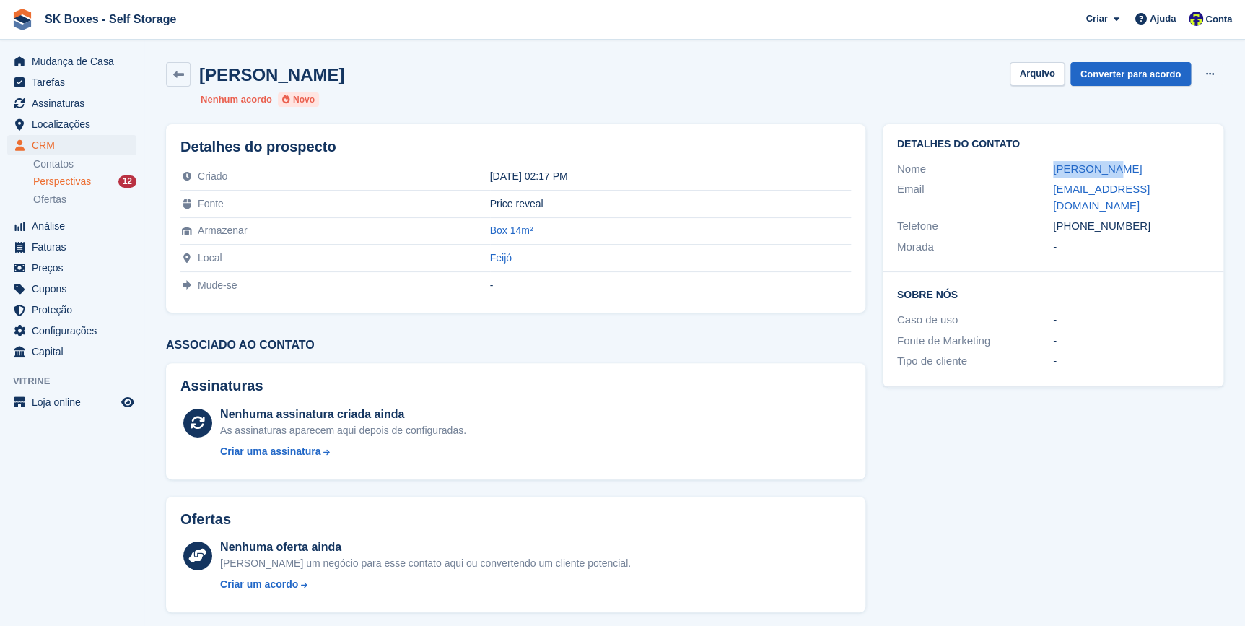
drag, startPoint x: 1117, startPoint y: 167, endPoint x: 1047, endPoint y: 171, distance: 70.2
click at [1047, 171] on div "Nome [PERSON_NAME]" at bounding box center [1053, 169] width 312 height 21
copy div "[PERSON_NAME]"
drag, startPoint x: 1172, startPoint y: 189, endPoint x: 1051, endPoint y: 191, distance: 120.6
click at [1051, 191] on div "Email hugo.lanca@dimep.pt" at bounding box center [1053, 197] width 312 height 37
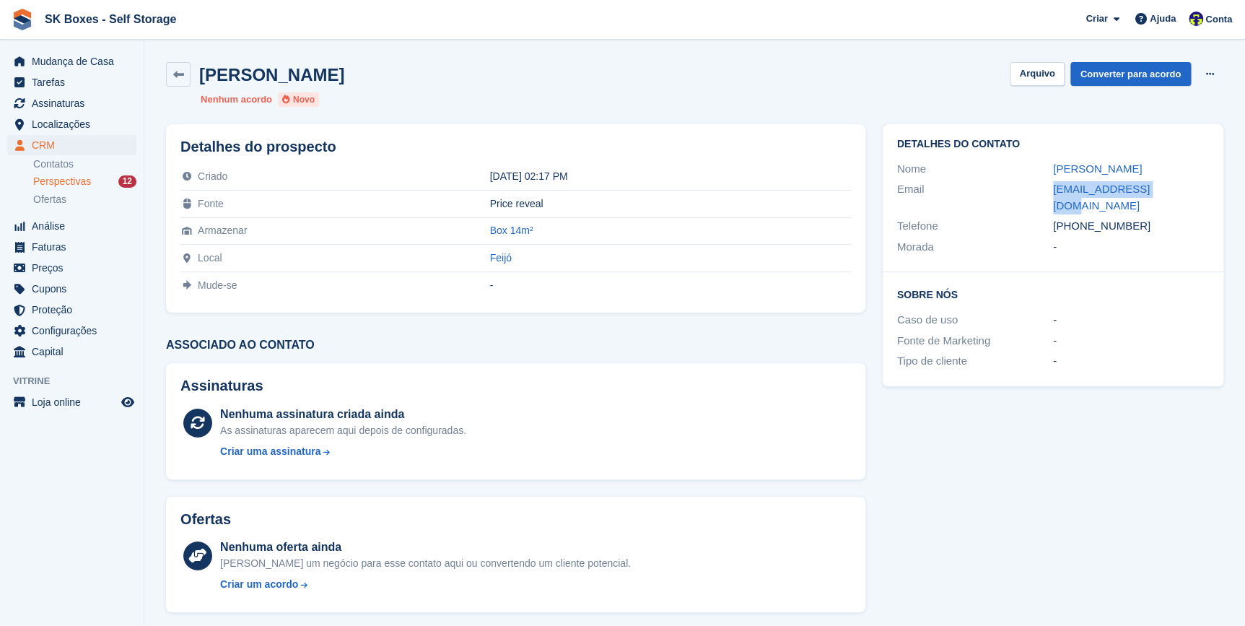
copy div "hugo.lanca@dimep.pt"
click at [1039, 78] on button "Arquivo" at bounding box center [1037, 74] width 54 height 24
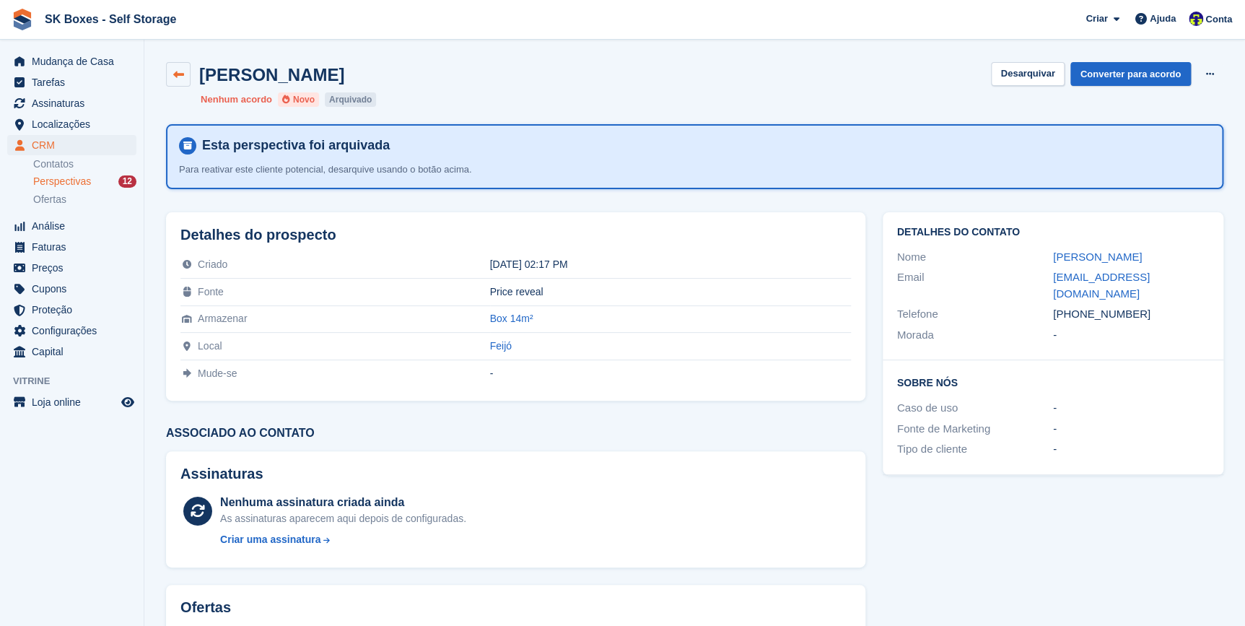
click at [180, 69] on icon at bounding box center [178, 74] width 11 height 11
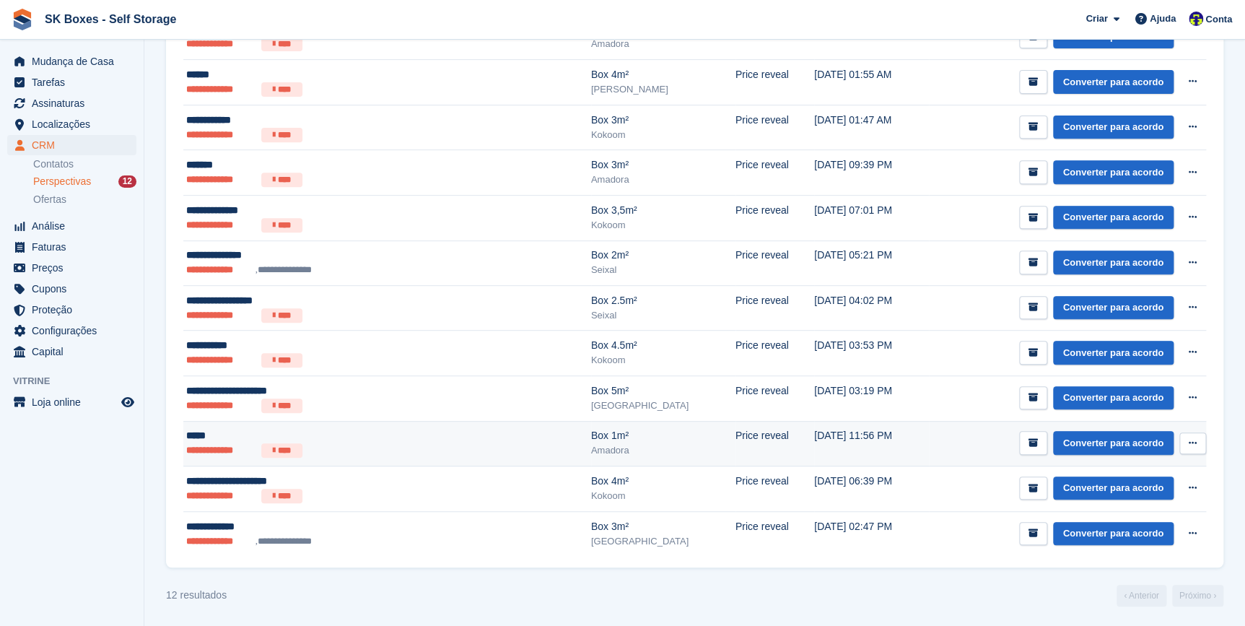
scroll to position [214, 0]
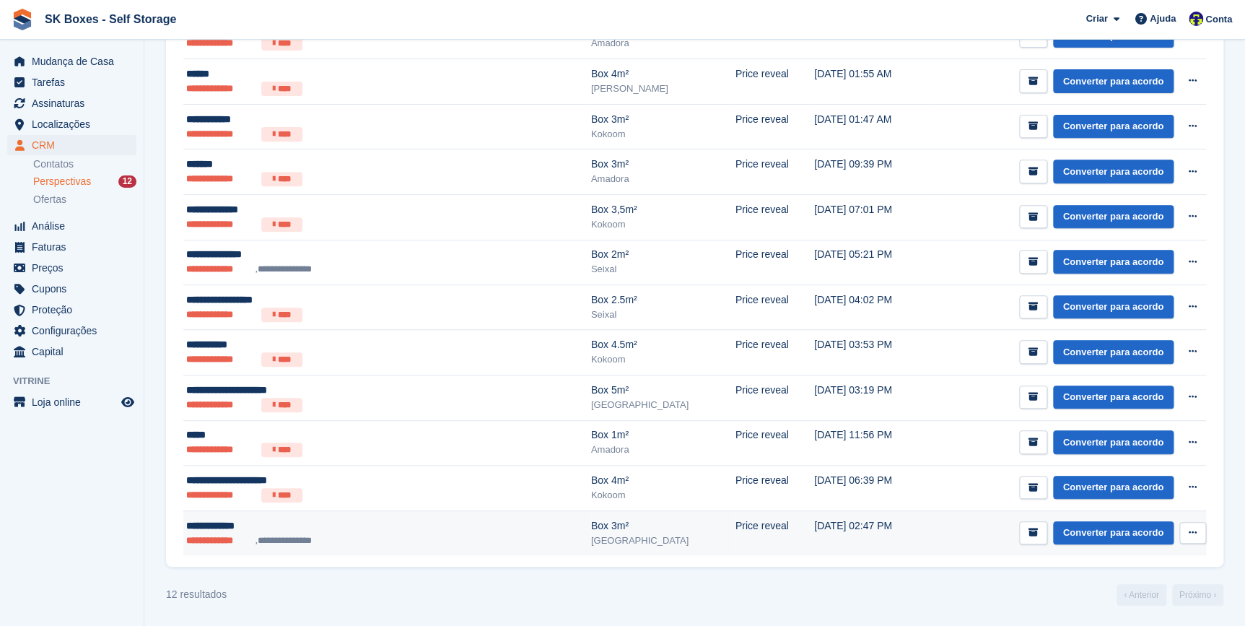
click at [198, 524] on div "**********" at bounding box center [322, 525] width 273 height 15
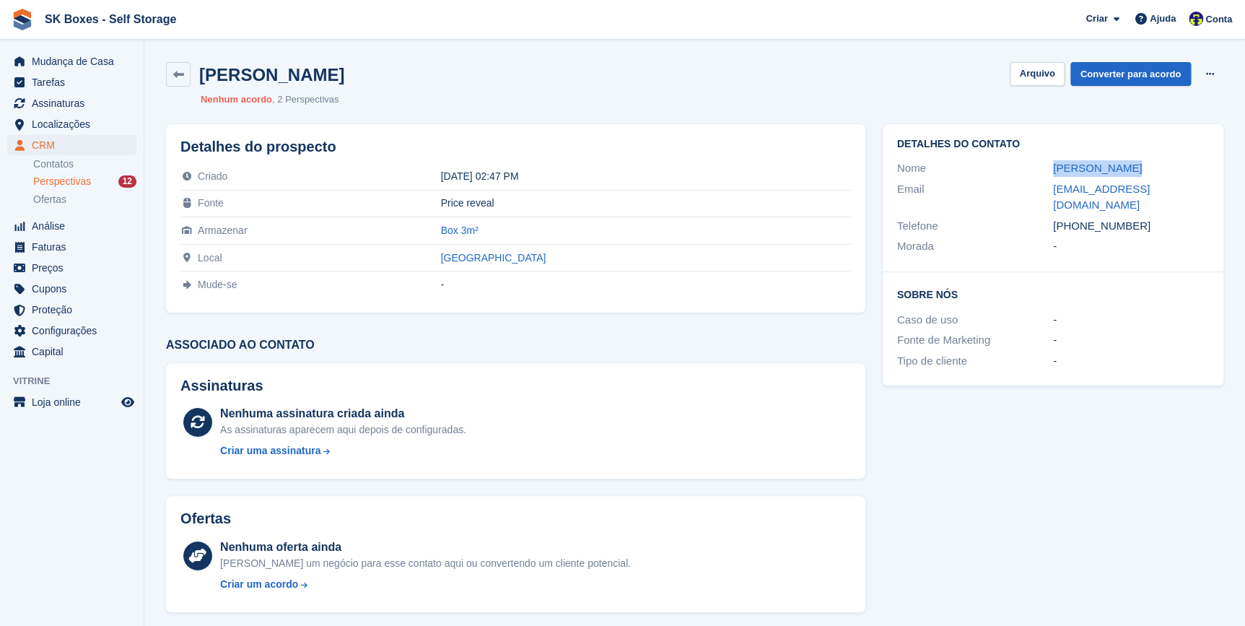
drag, startPoint x: 1092, startPoint y: 171, endPoint x: 1052, endPoint y: 174, distance: 40.5
click at [1052, 174] on div "Nome [PERSON_NAME]" at bounding box center [1053, 168] width 312 height 21
copy div "[PERSON_NAME]"
drag, startPoint x: 1077, startPoint y: 209, endPoint x: 1138, endPoint y: 211, distance: 61.4
click at [1138, 218] on div "[PHONE_NUMBER]" at bounding box center [1131, 226] width 156 height 17
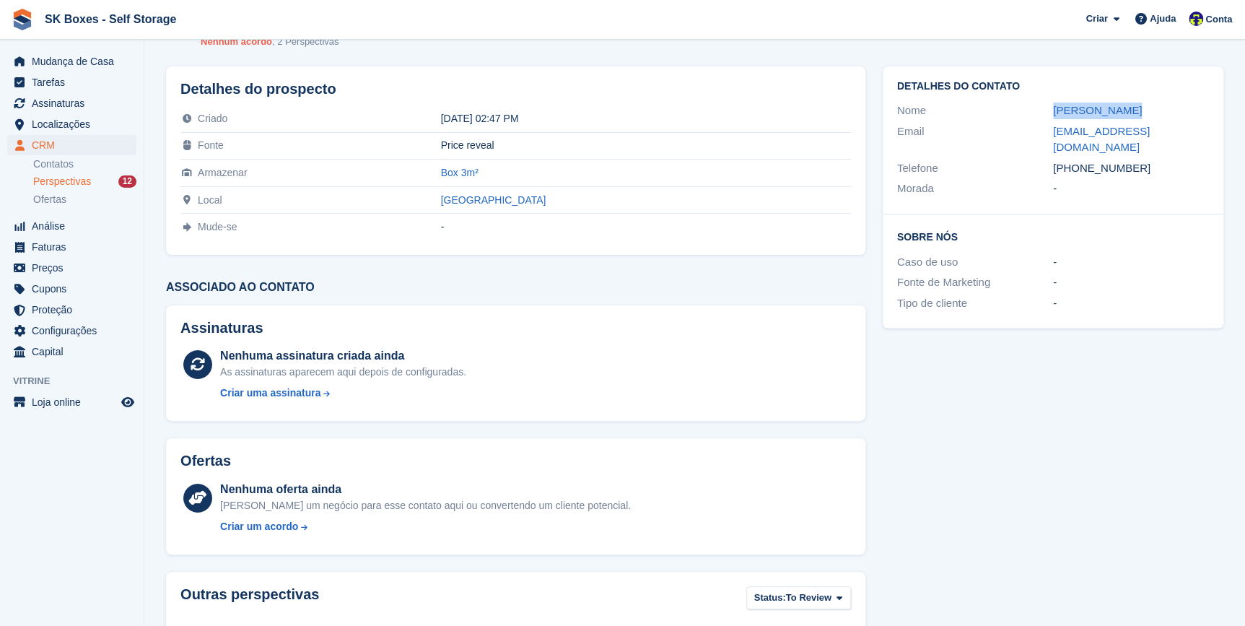
scroll to position [65, 0]
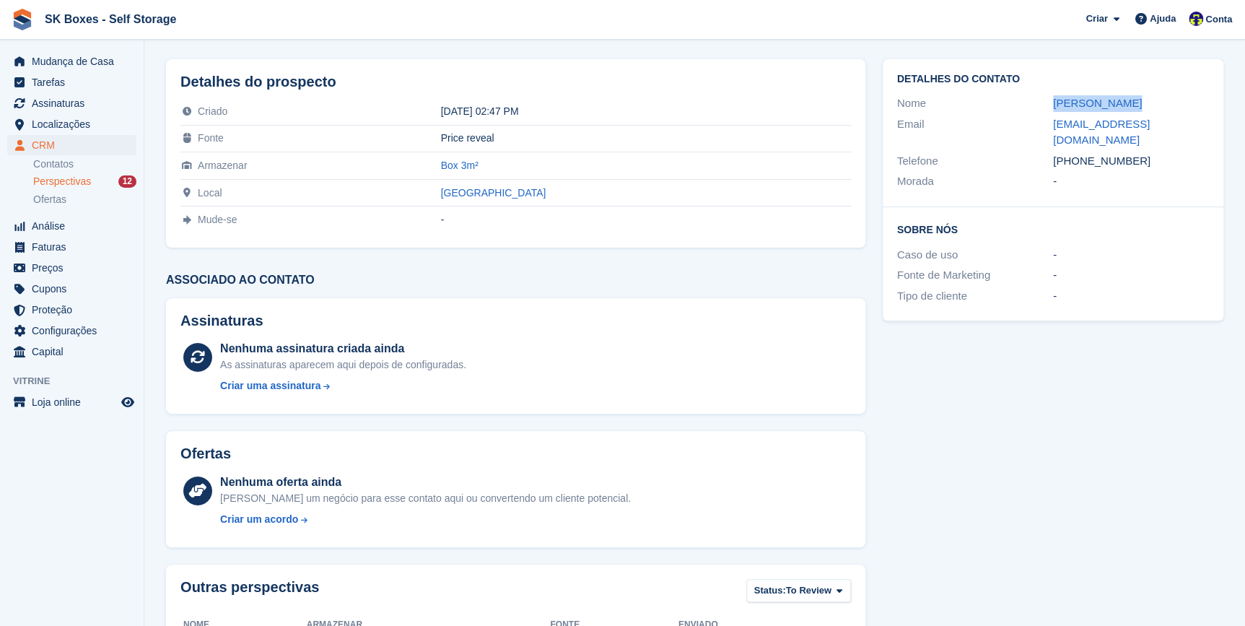
copy div "934307594"
drag, startPoint x: 1049, startPoint y: 123, endPoint x: 1165, endPoint y: 121, distance: 116.2
click at [1165, 121] on div "Email [EMAIL_ADDRESS][DOMAIN_NAME]" at bounding box center [1053, 132] width 312 height 37
copy div "[EMAIL_ADDRESS][DOMAIN_NAME]"
click at [55, 126] on span "Localizações" at bounding box center [75, 124] width 87 height 20
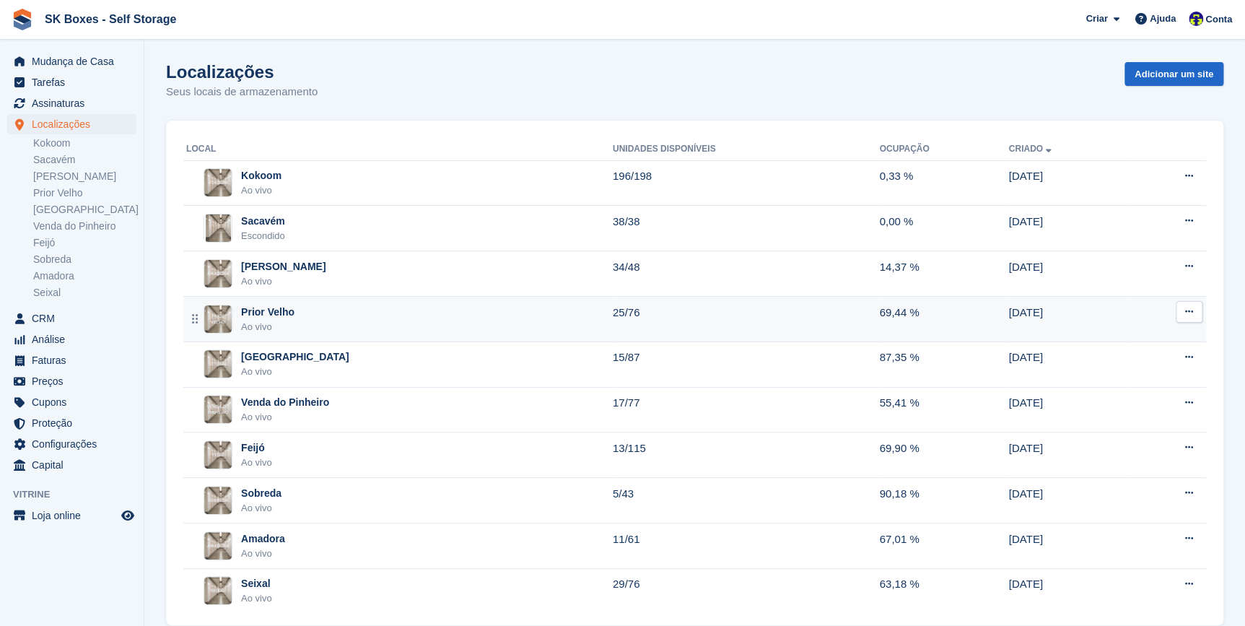
click at [332, 317] on div "Prior Velho Ao vivo" at bounding box center [399, 320] width 427 height 30
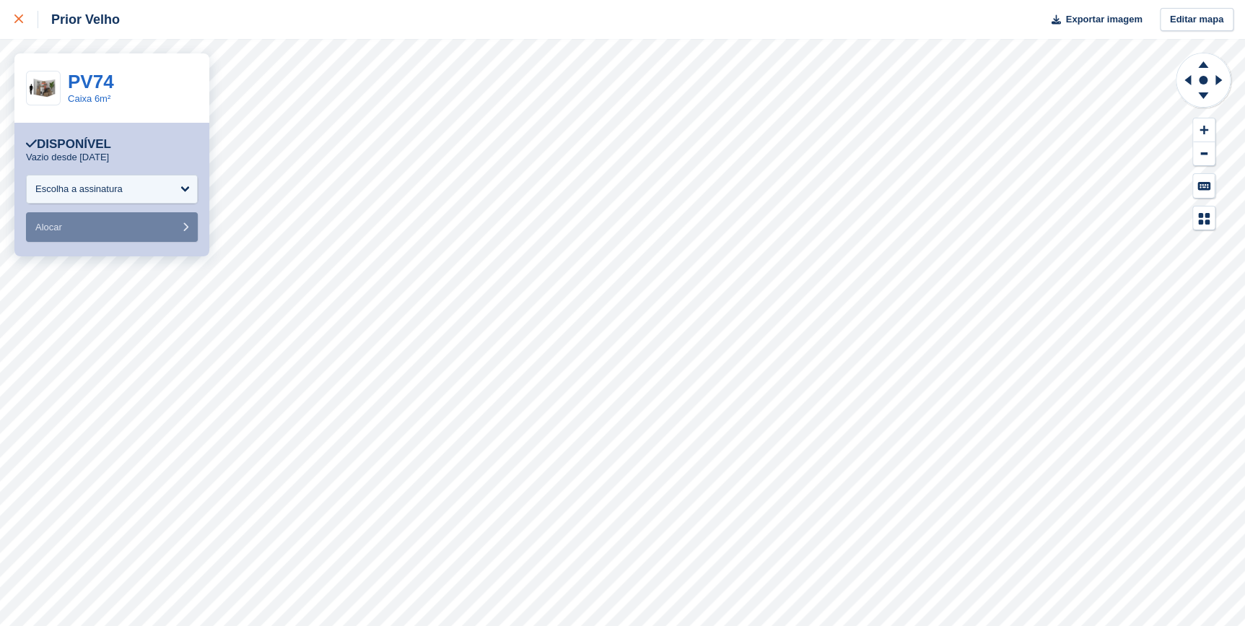
click at [17, 17] on icon at bounding box center [18, 18] width 9 height 9
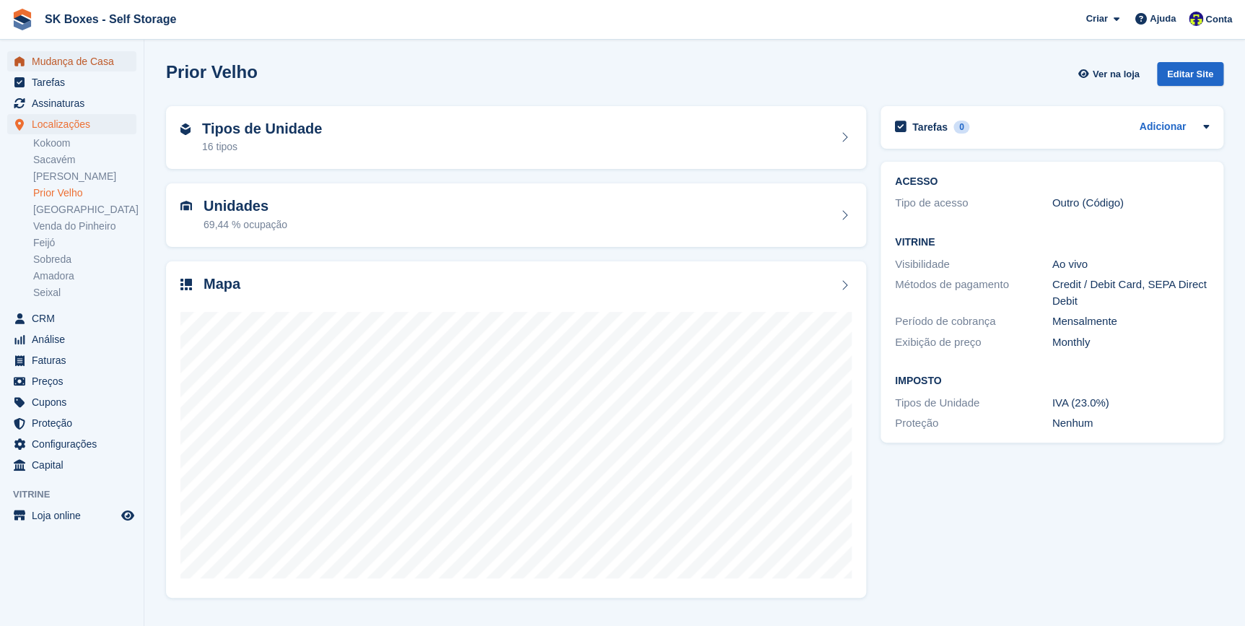
click at [48, 66] on span "Mudança de Casa" at bounding box center [75, 61] width 87 height 20
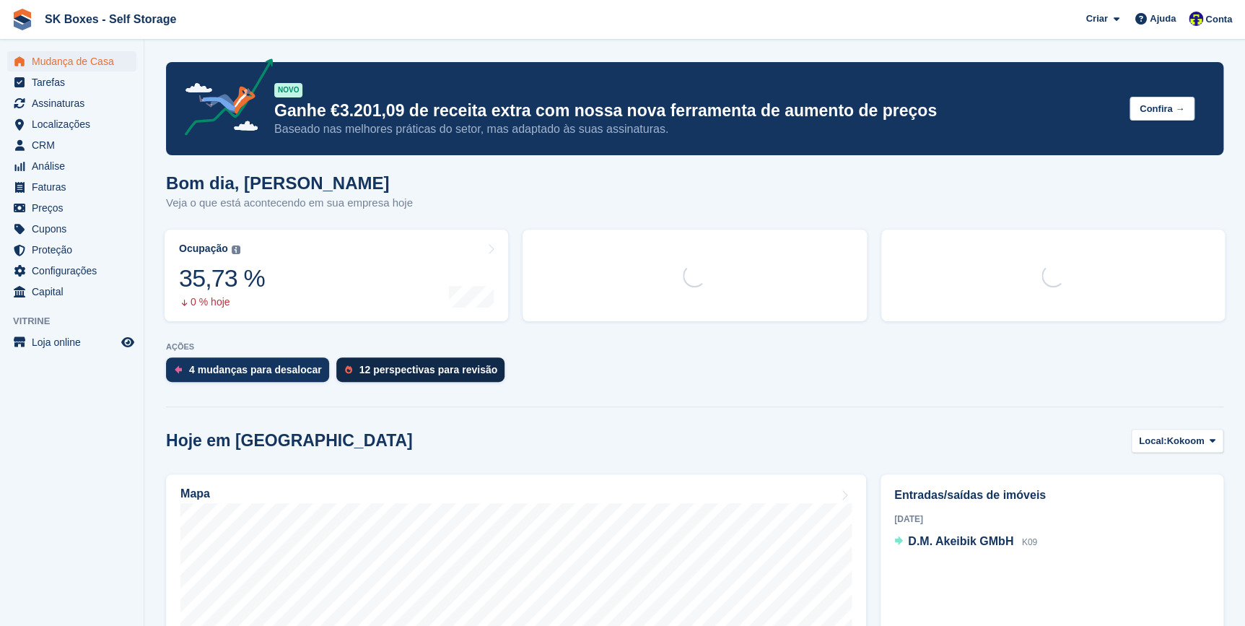
click at [402, 359] on div "12 perspectivas para revisão" at bounding box center [420, 369] width 168 height 25
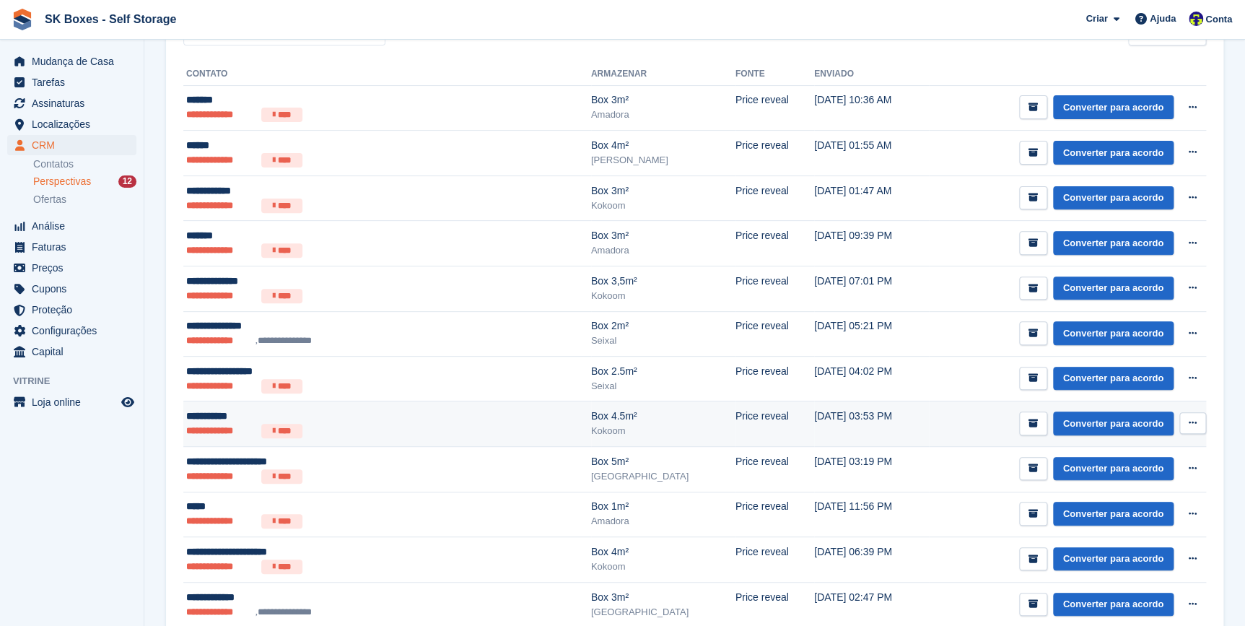
scroll to position [214, 0]
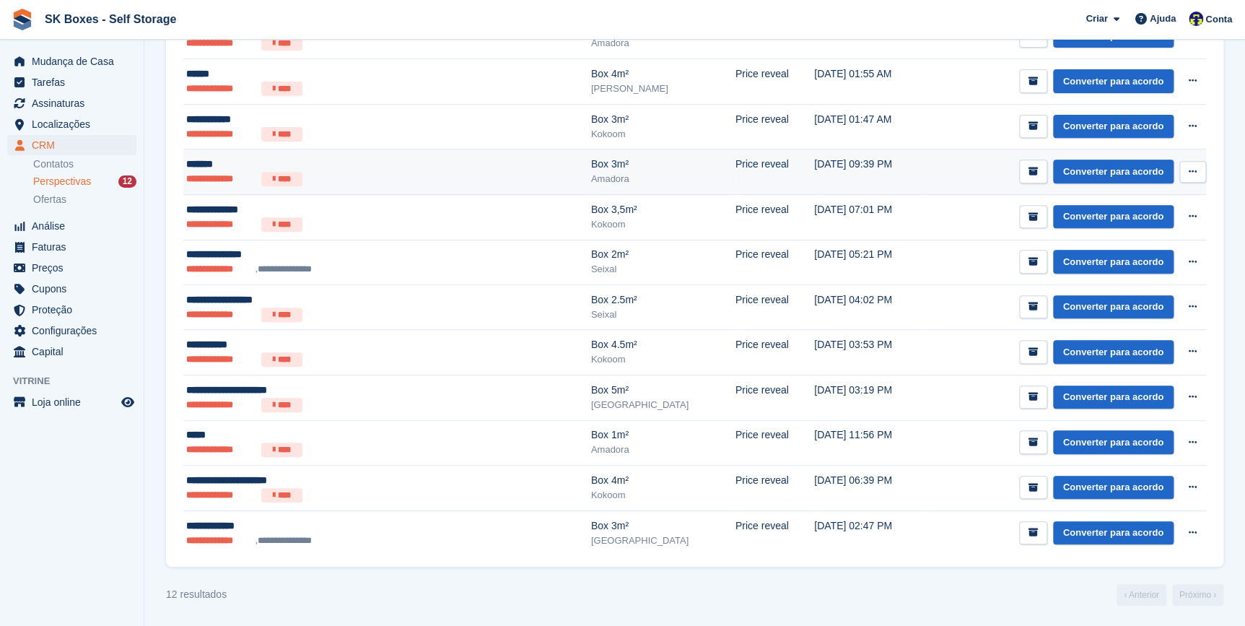
click at [213, 174] on li "**********" at bounding box center [220, 179] width 69 height 14
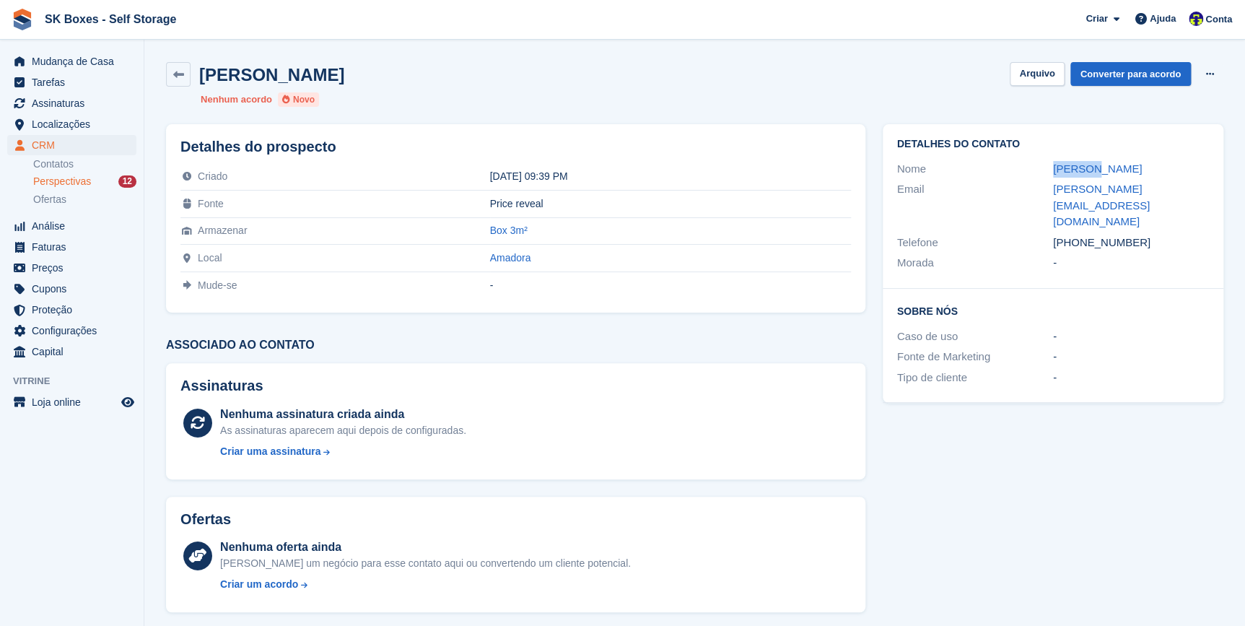
drag, startPoint x: 1105, startPoint y: 162, endPoint x: 1050, endPoint y: 173, distance: 56.5
click at [1050, 173] on div "Nome Marcelo" at bounding box center [1053, 169] width 312 height 21
copy div "[PERSON_NAME]"
drag, startPoint x: 1141, startPoint y: 209, endPoint x: 1052, endPoint y: 209, distance: 88.1
click at [1053, 235] on div "[PHONE_NUMBER]" at bounding box center [1131, 243] width 156 height 17
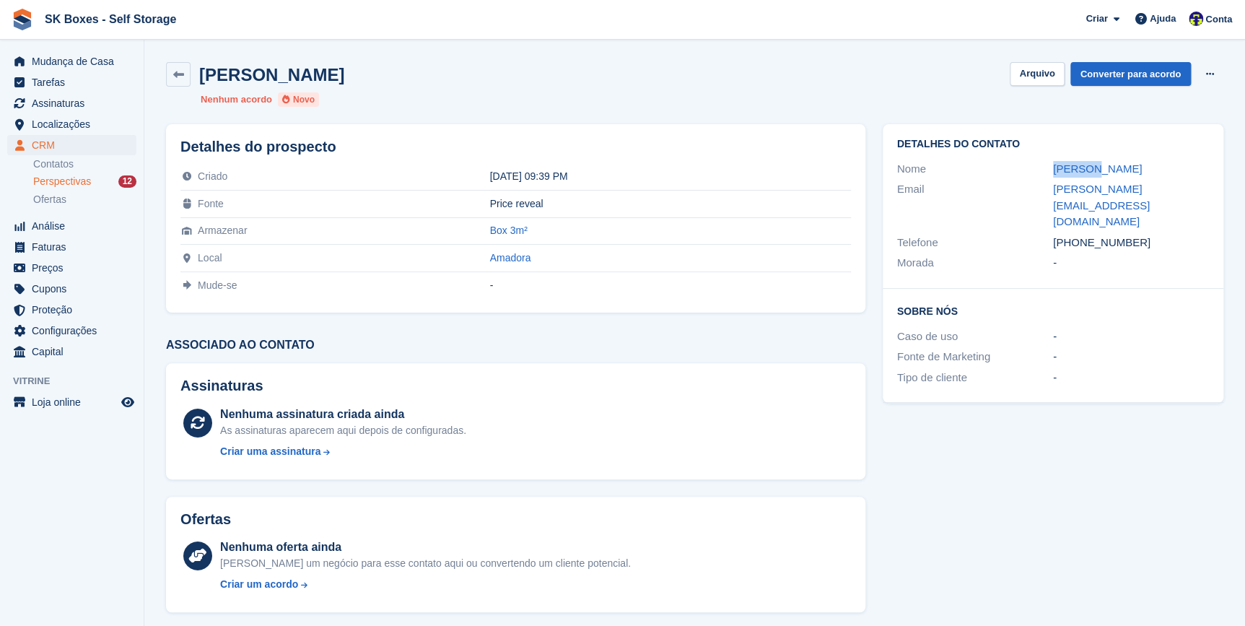
copy div "[PHONE_NUMBER]"
drag, startPoint x: 1047, startPoint y: 188, endPoint x: 1205, endPoint y: 188, distance: 158.8
click at [1205, 188] on div "Email marcelo.hexagonal@gmail.com" at bounding box center [1053, 205] width 312 height 53
copy div "marcelo.hexagonal@gmail.com"
drag, startPoint x: 1030, startPoint y: 72, endPoint x: 1029, endPoint y: 236, distance: 163.9
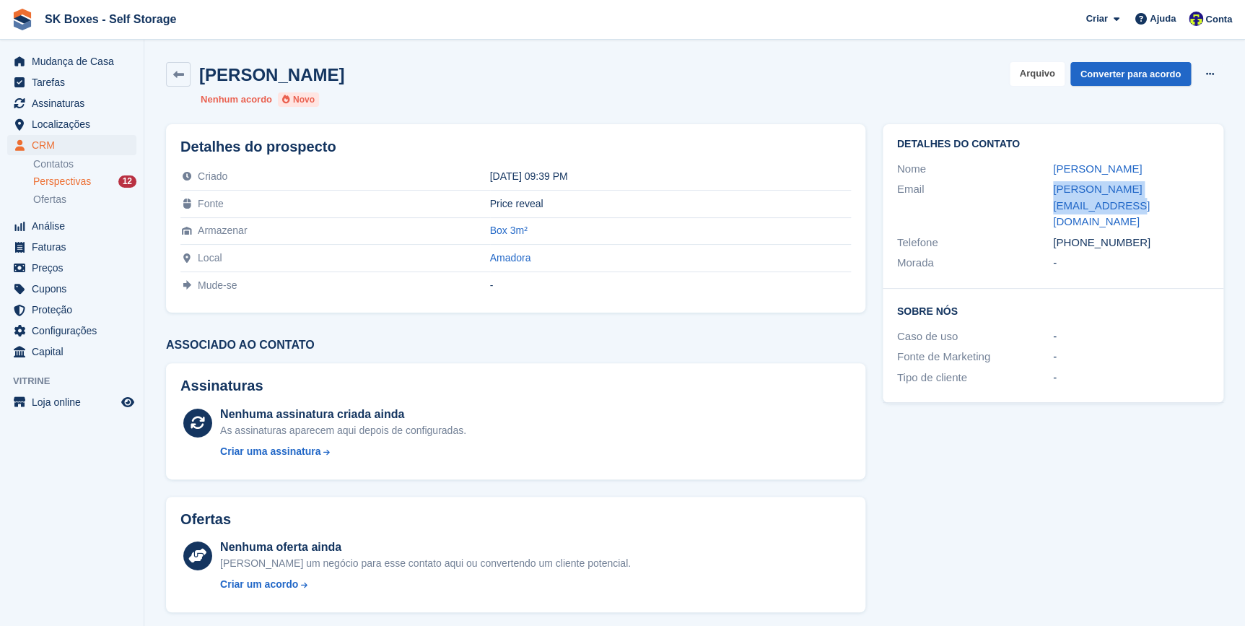
click at [1030, 72] on button "Arquivo" at bounding box center [1037, 74] width 54 height 24
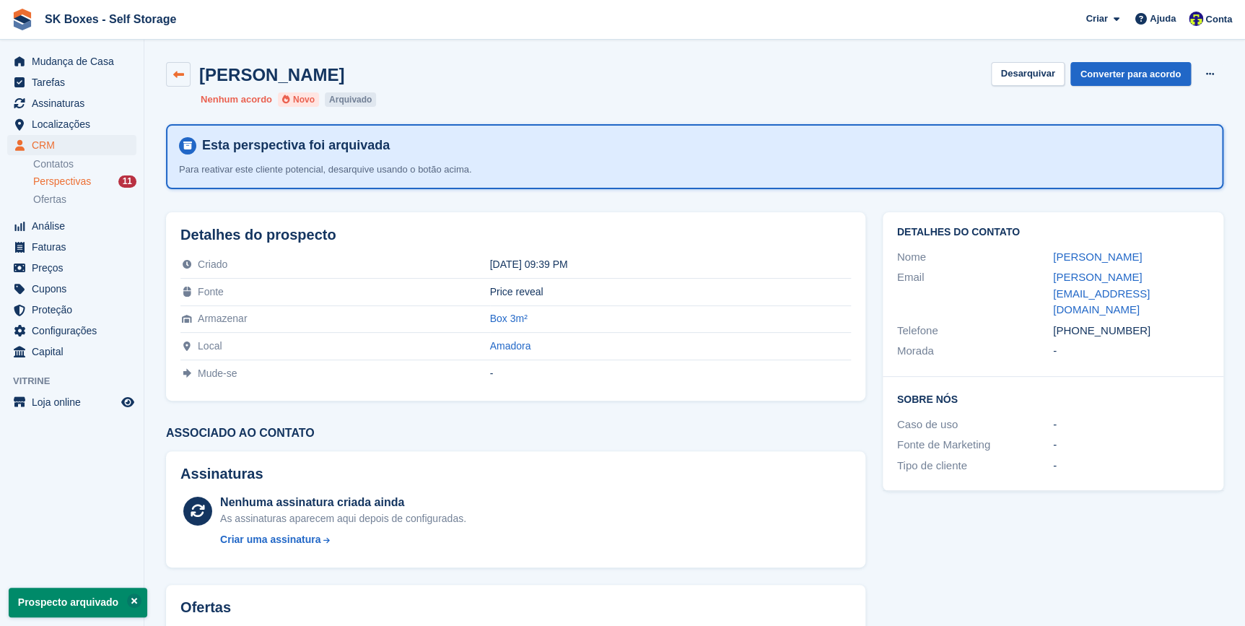
click at [173, 69] on icon at bounding box center [178, 74] width 11 height 11
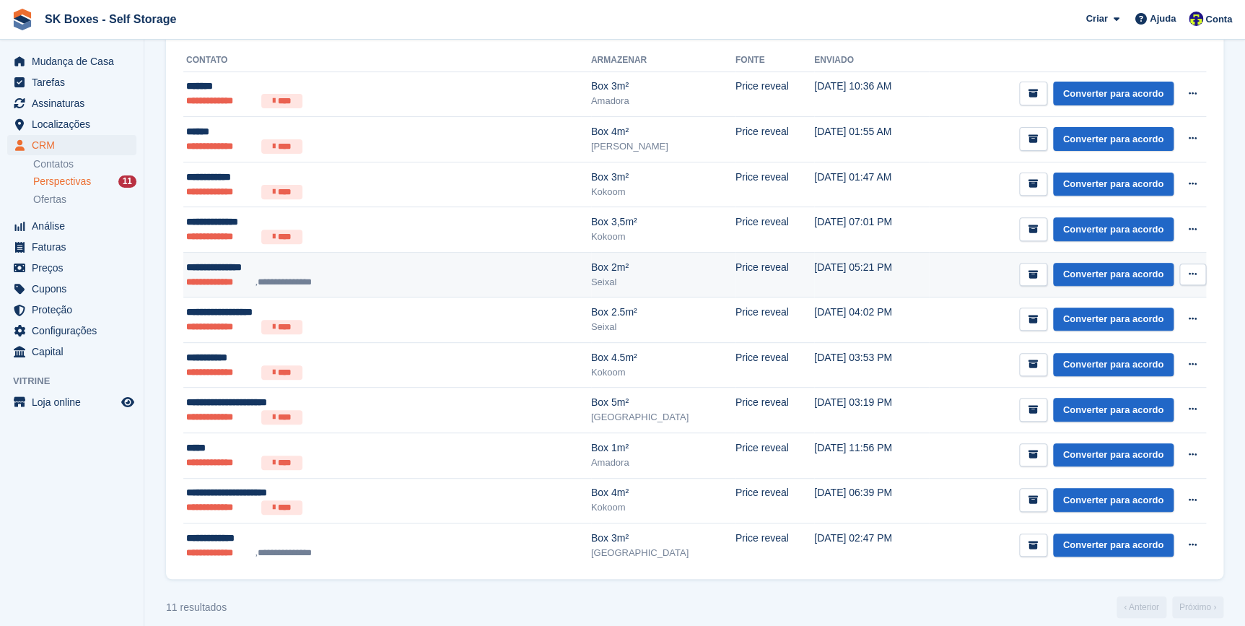
scroll to position [168, 0]
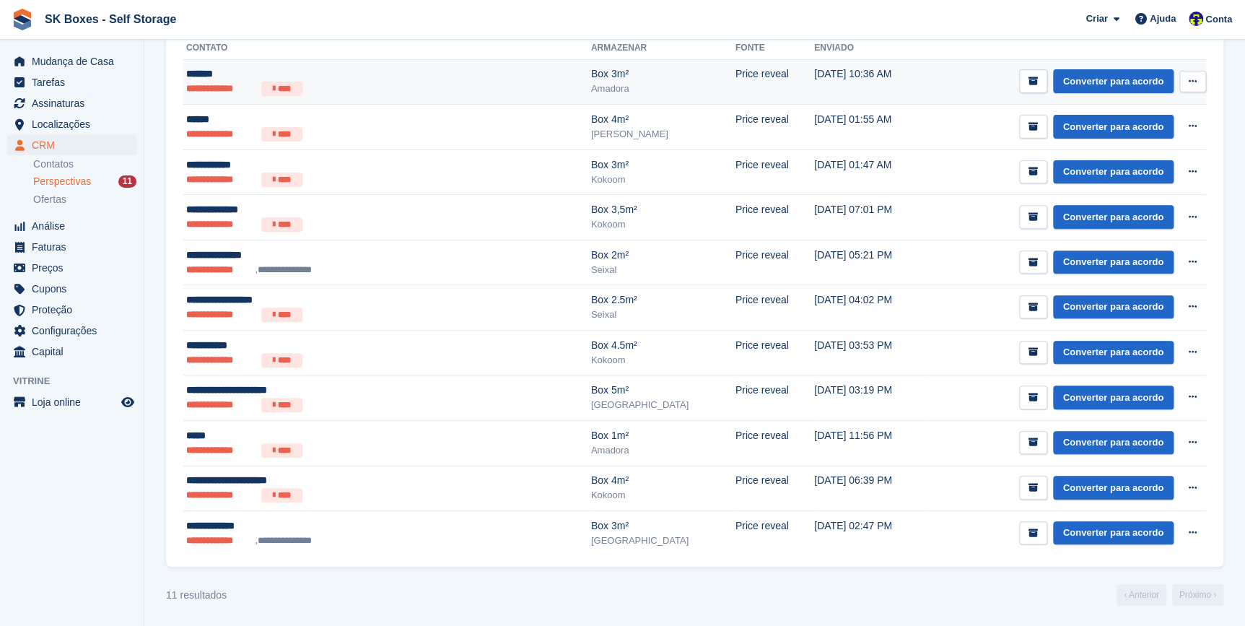
click at [202, 88] on li "**********" at bounding box center [220, 89] width 69 height 14
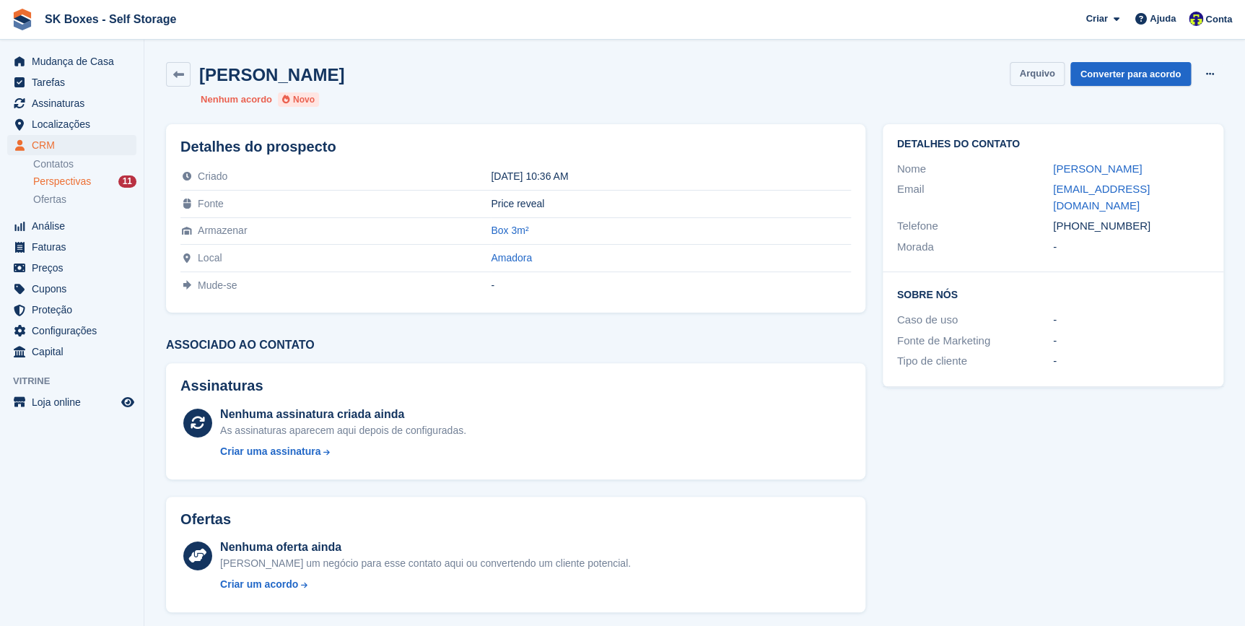
click at [1039, 74] on button "Arquivo" at bounding box center [1037, 74] width 54 height 24
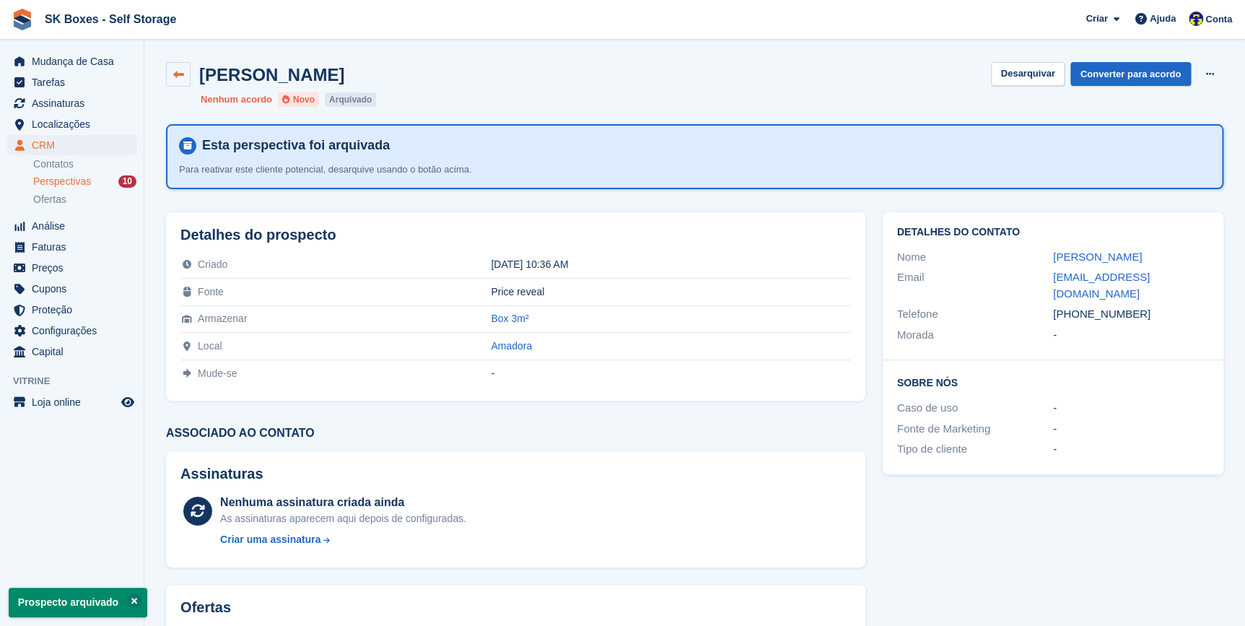
drag, startPoint x: 176, startPoint y: 71, endPoint x: 239, endPoint y: 186, distance: 130.2
click at [176, 72] on icon at bounding box center [178, 74] width 11 height 11
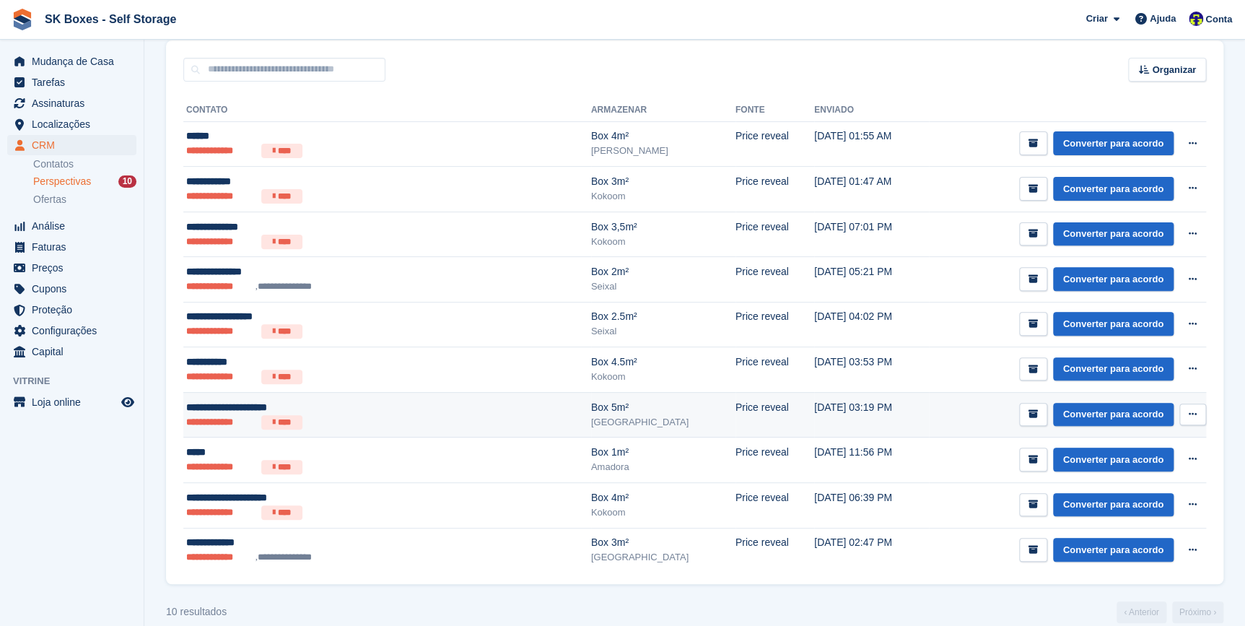
scroll to position [123, 0]
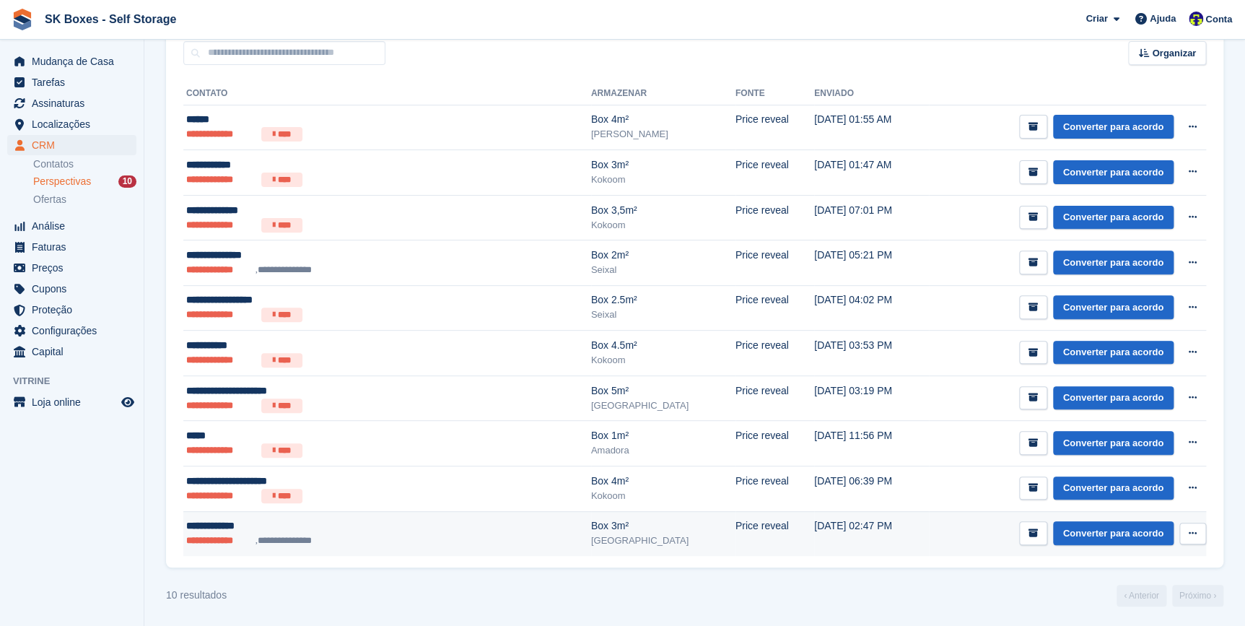
click at [198, 533] on li "**********" at bounding box center [220, 540] width 69 height 14
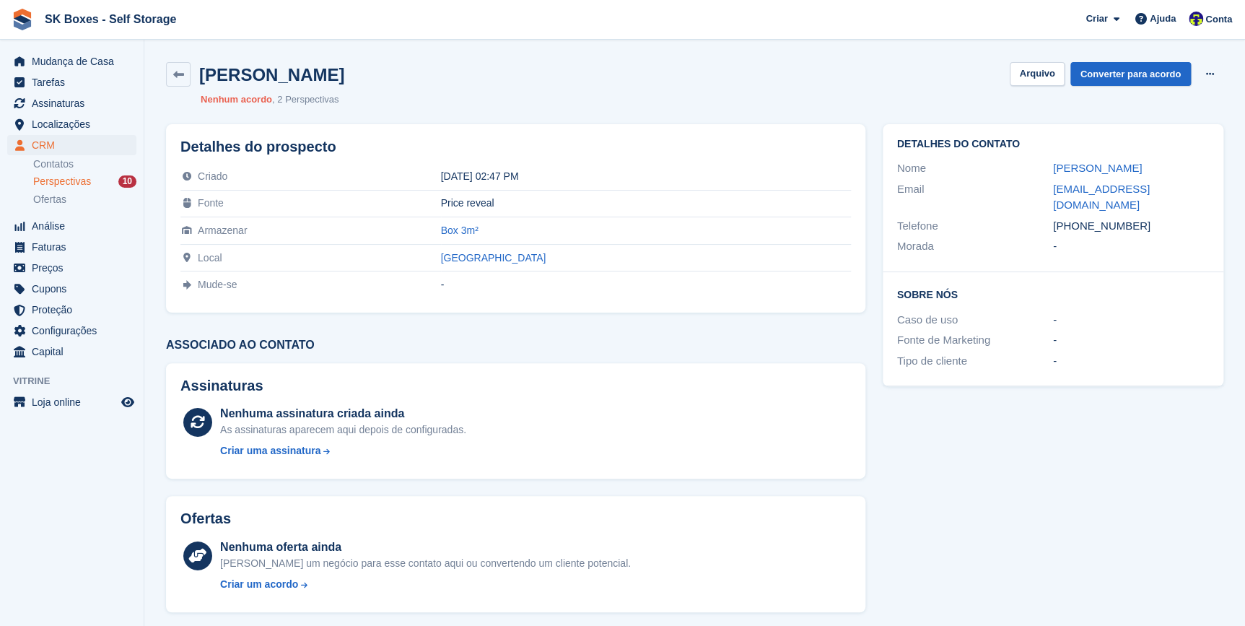
drag, startPoint x: 1133, startPoint y: 206, endPoint x: 1078, endPoint y: 217, distance: 56.5
click at [1078, 218] on div "[PHONE_NUMBER]" at bounding box center [1131, 226] width 156 height 17
copy div "934307594"
drag, startPoint x: 1029, startPoint y: 71, endPoint x: 593, endPoint y: 316, distance: 500.0
click at [1029, 71] on button "Arquivo" at bounding box center [1037, 74] width 54 height 24
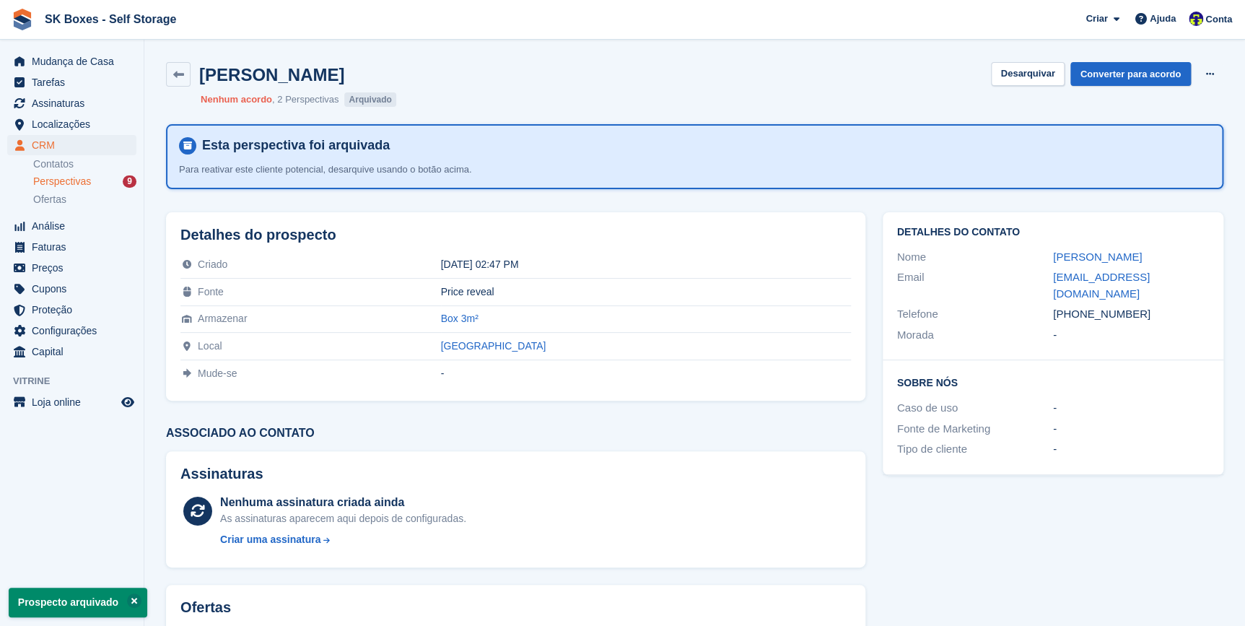
drag, startPoint x: 180, startPoint y: 75, endPoint x: 489, endPoint y: 318, distance: 393.8
click at [180, 76] on icon at bounding box center [178, 74] width 11 height 11
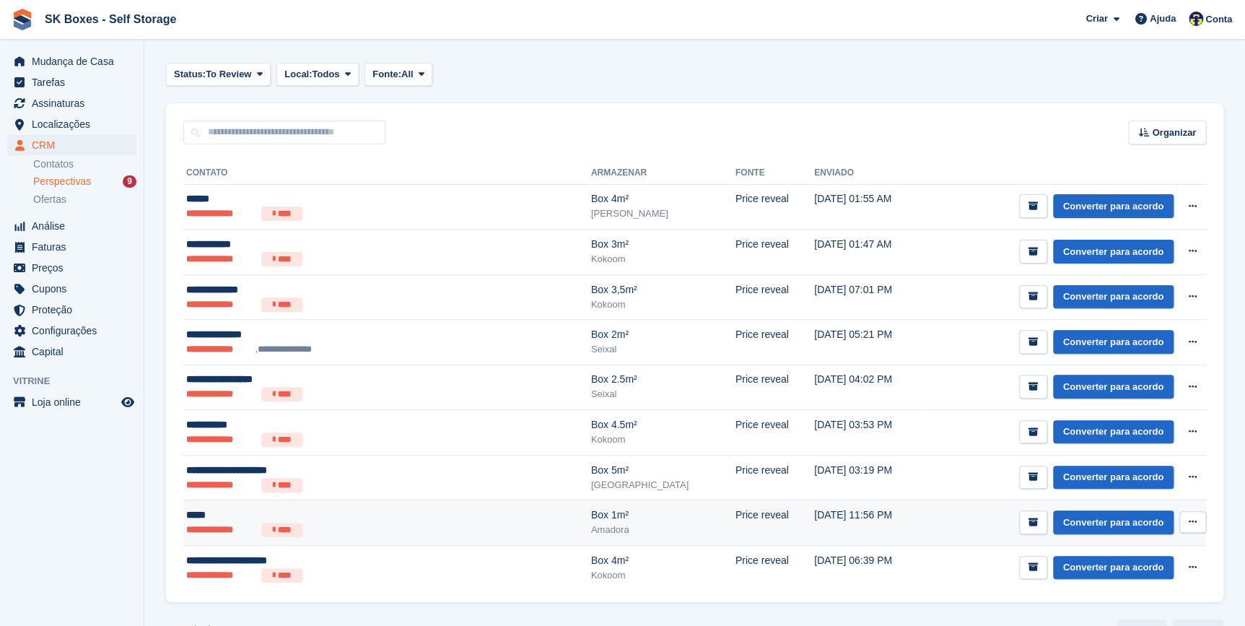
scroll to position [79, 0]
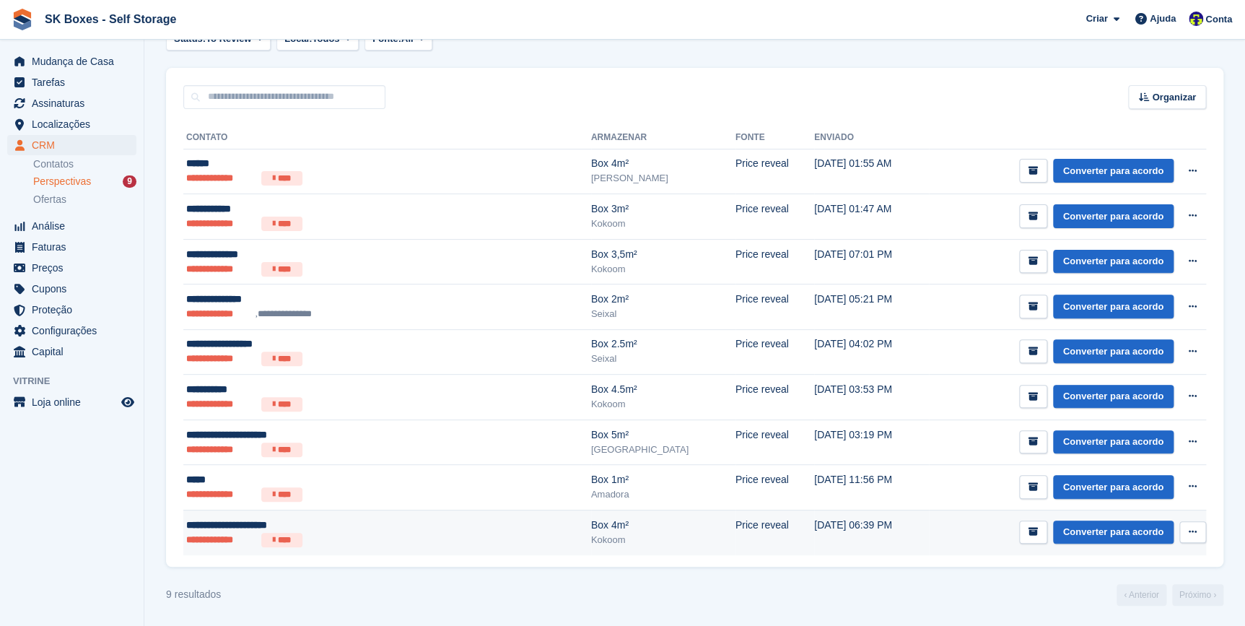
click at [222, 536] on li "**********" at bounding box center [220, 540] width 69 height 14
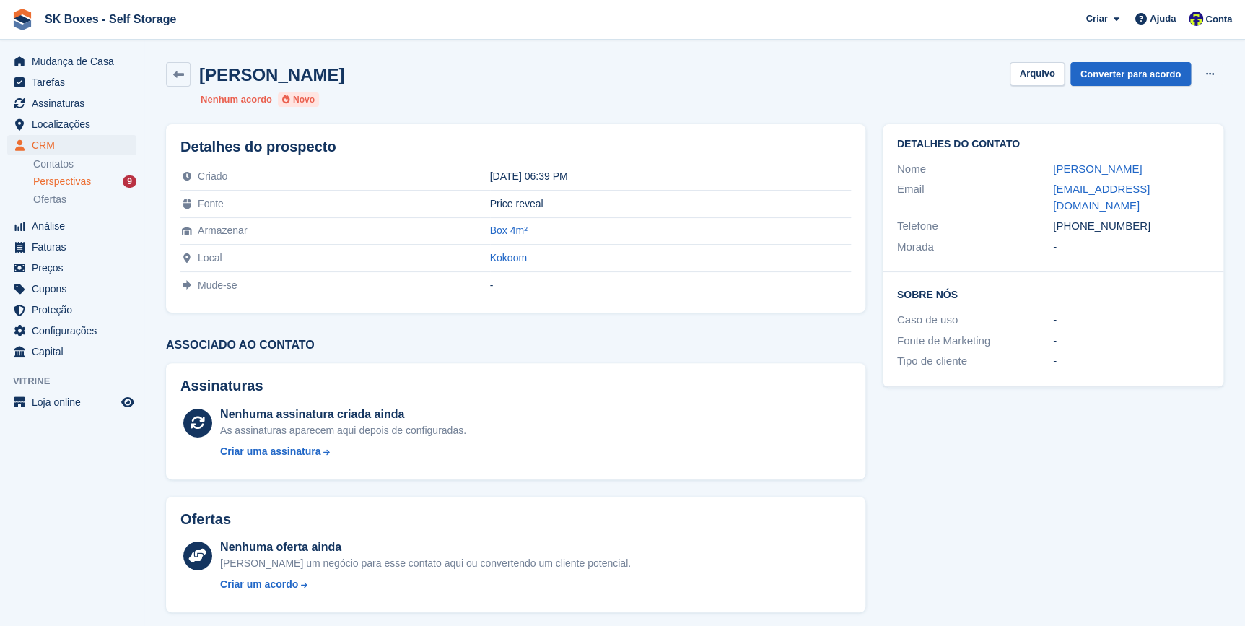
drag, startPoint x: 1163, startPoint y: 163, endPoint x: 1035, endPoint y: 178, distance: 128.7
click at [1035, 178] on div "Nome [PERSON_NAME]" at bounding box center [1053, 169] width 312 height 21
copy div "[PERSON_NAME]"
drag, startPoint x: 1078, startPoint y: 211, endPoint x: 1130, endPoint y: 209, distance: 52.0
click at [1130, 218] on div "[PHONE_NUMBER]" at bounding box center [1131, 226] width 156 height 17
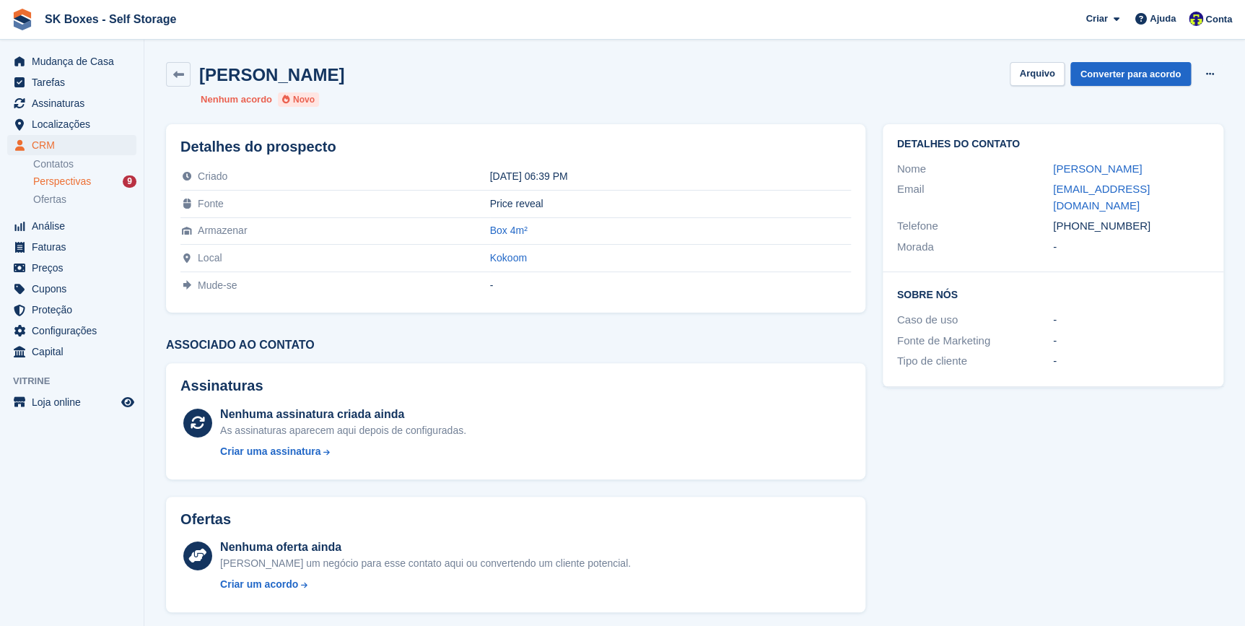
copy div "915623971"
drag, startPoint x: 1047, startPoint y: 186, endPoint x: 1168, endPoint y: 191, distance: 121.4
click at [1168, 191] on div "Email [EMAIL_ADDRESS][DOMAIN_NAME]" at bounding box center [1053, 197] width 312 height 37
copy div "[EMAIL_ADDRESS][DOMAIN_NAME]"
click at [1034, 72] on button "Arquivo" at bounding box center [1037, 74] width 54 height 24
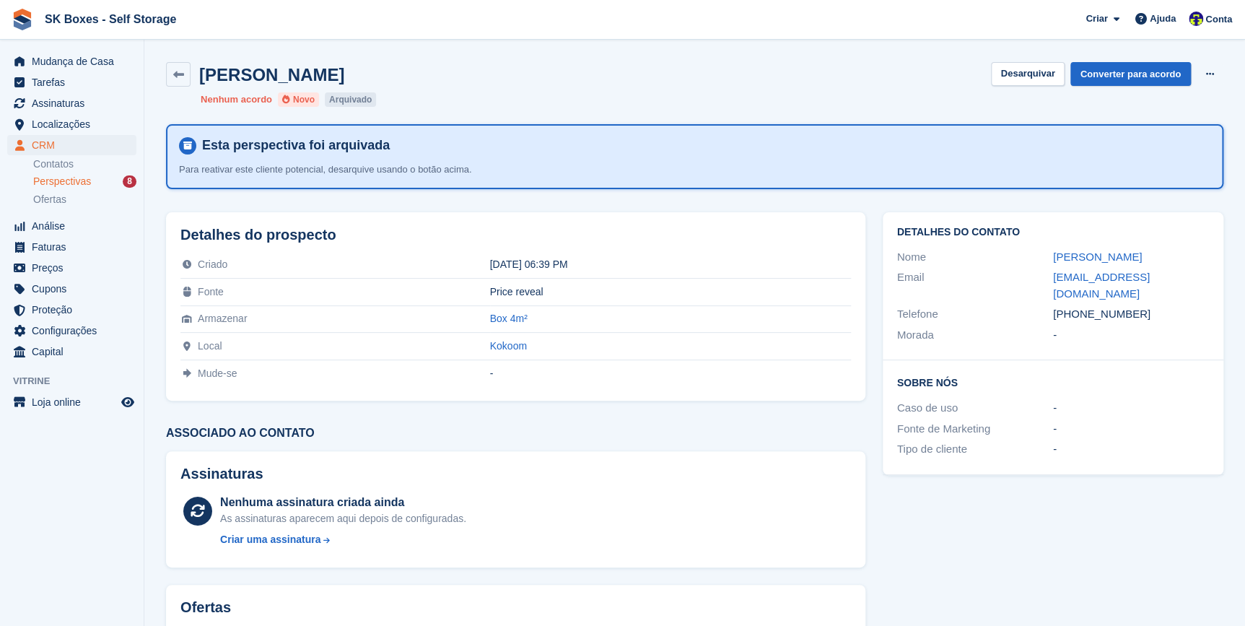
drag, startPoint x: 175, startPoint y: 71, endPoint x: 354, endPoint y: 269, distance: 266.8
click at [175, 71] on icon at bounding box center [178, 74] width 11 height 11
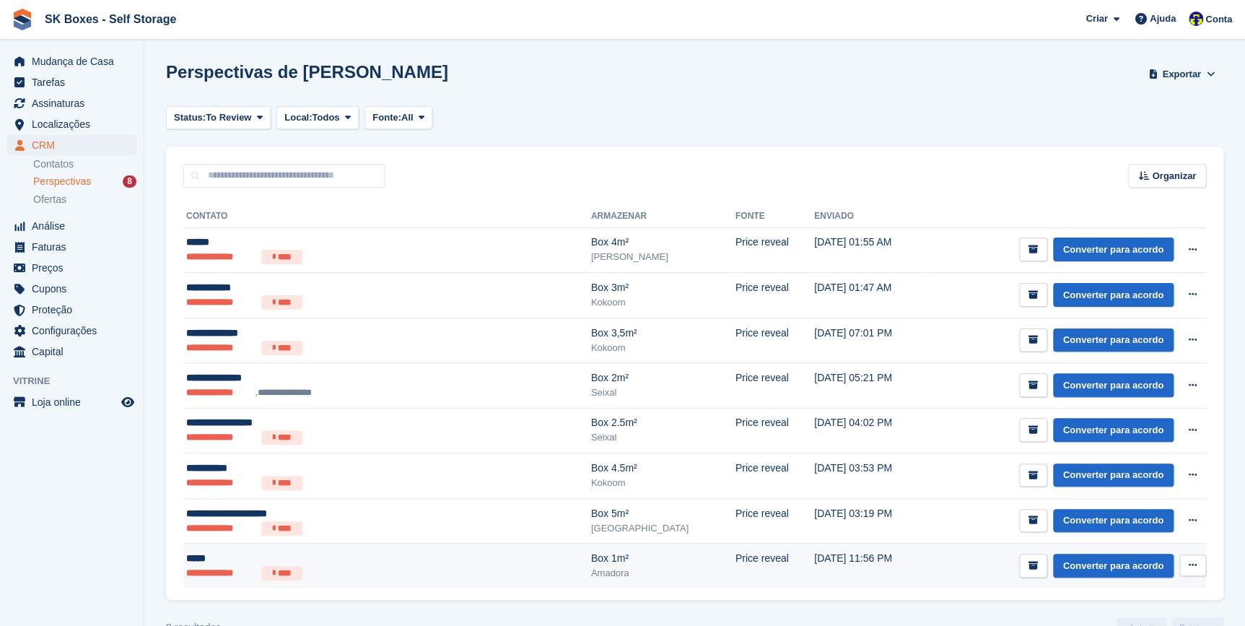
click at [200, 551] on div "*****" at bounding box center [322, 558] width 273 height 15
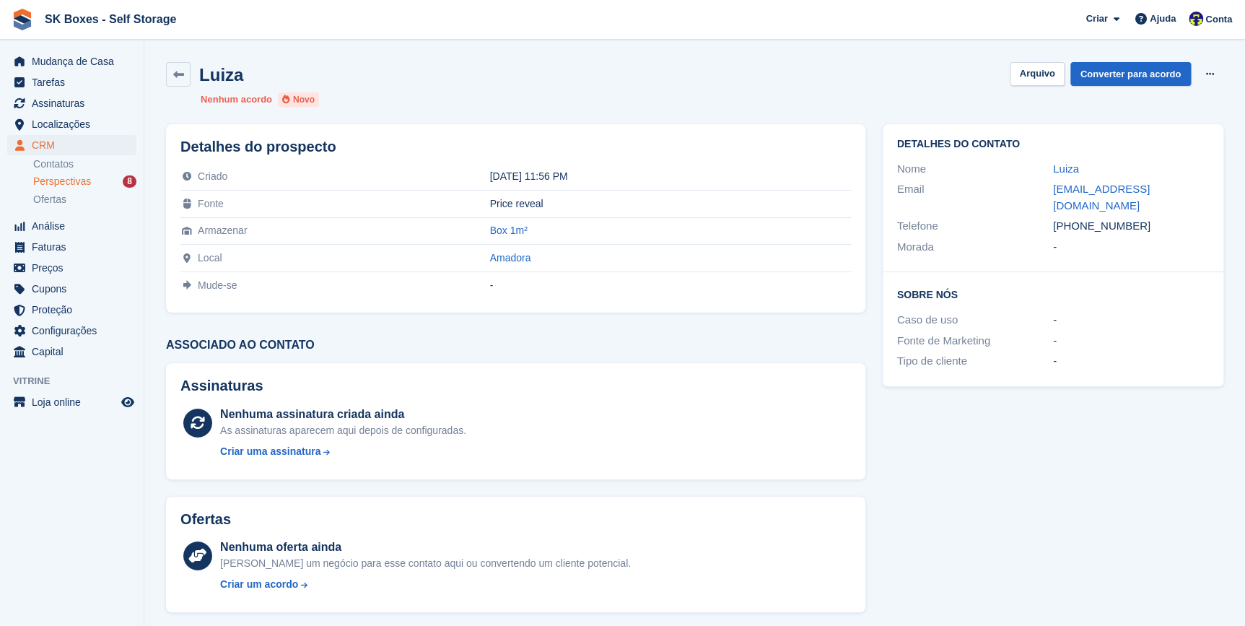
drag, startPoint x: 1052, startPoint y: 208, endPoint x: 1141, endPoint y: 214, distance: 89.0
click at [1141, 216] on div "Telefone +5527998531824" at bounding box center [1053, 226] width 312 height 21
copy div "+5527998531824"
drag, startPoint x: 1050, startPoint y: 166, endPoint x: 1081, endPoint y: 170, distance: 30.6
click at [1081, 170] on div "Nome Luiza" at bounding box center [1053, 169] width 312 height 21
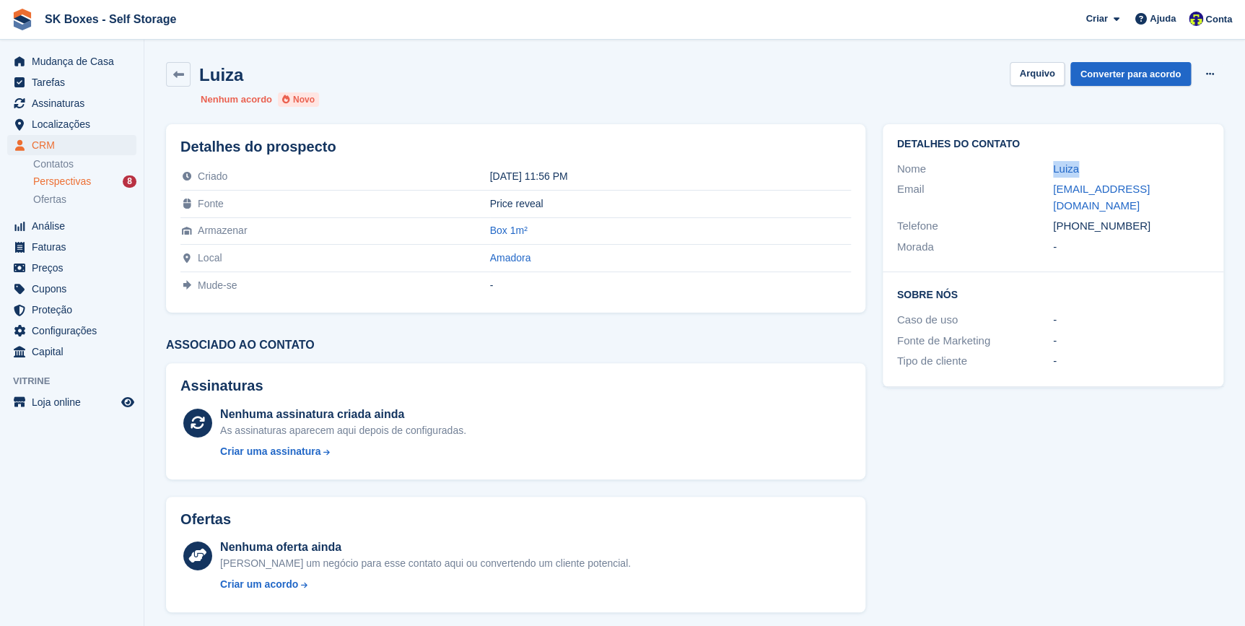
copy div "Luiza"
drag, startPoint x: 1052, startPoint y: 211, endPoint x: 1139, endPoint y: 215, distance: 86.7
click at [1139, 218] on div "+5527998531824" at bounding box center [1131, 226] width 156 height 17
copy div "+5527998531824"
drag, startPoint x: 1174, startPoint y: 188, endPoint x: 1049, endPoint y: 191, distance: 125.6
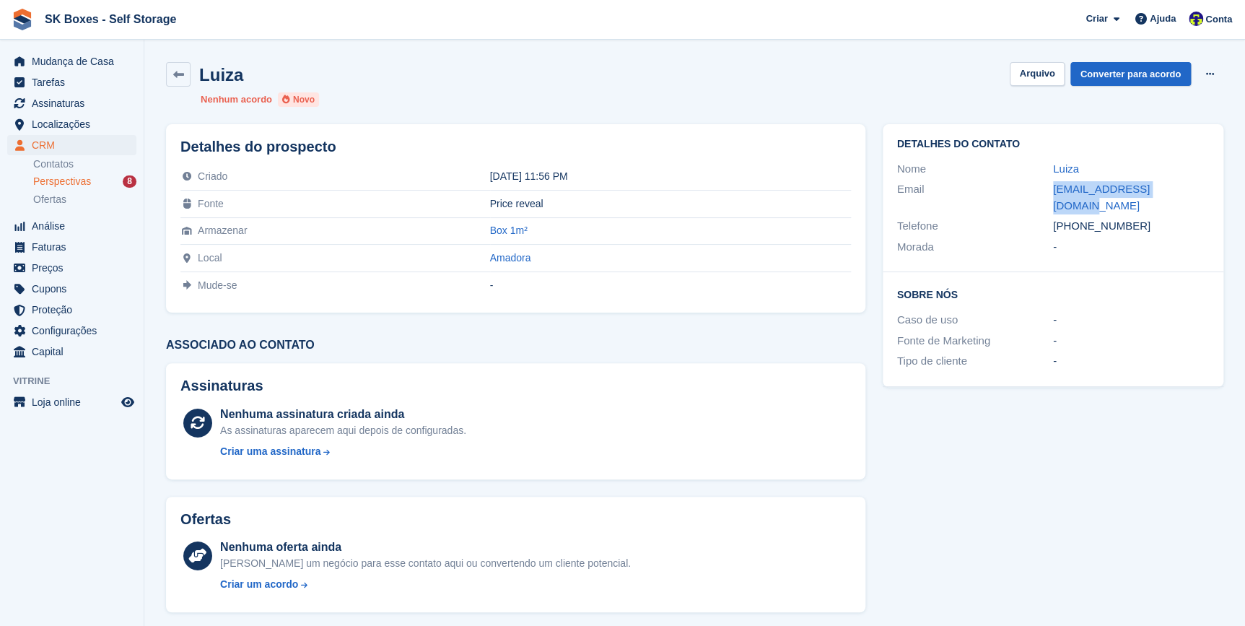
click at [1049, 191] on div "Email luizalocatel@gmail.com" at bounding box center [1053, 197] width 312 height 37
copy div "luizalocatel@gmail.com"
click at [45, 101] on span "Assinaturas" at bounding box center [75, 103] width 87 height 20
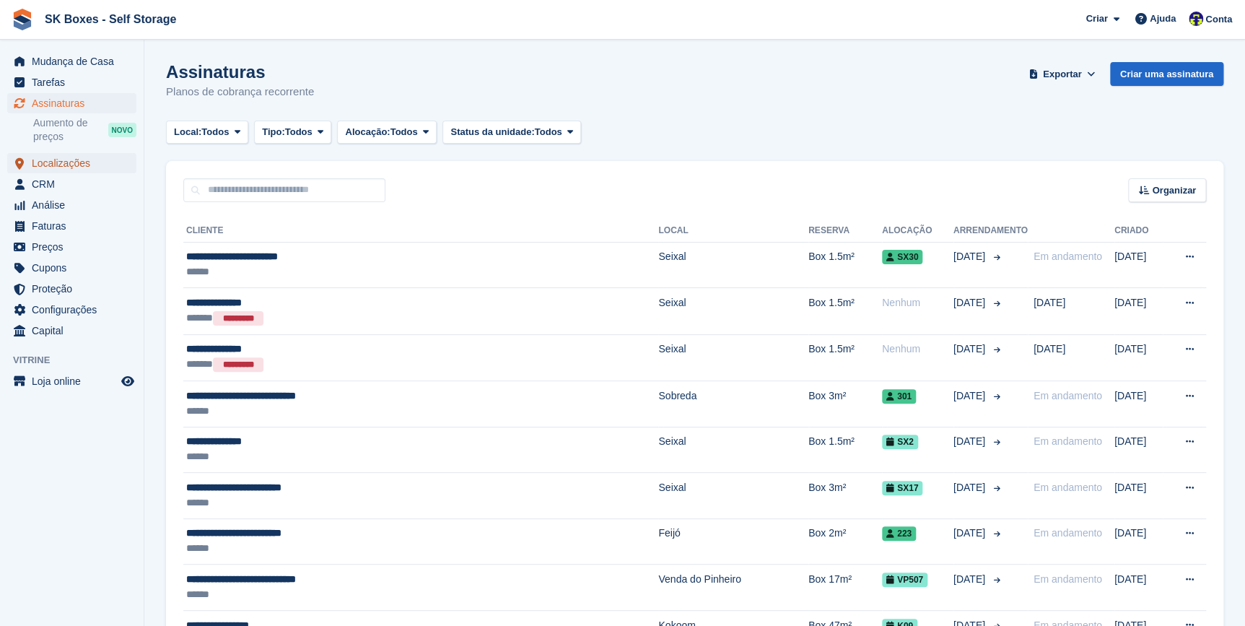
click at [52, 162] on span "Localizações" at bounding box center [75, 163] width 87 height 20
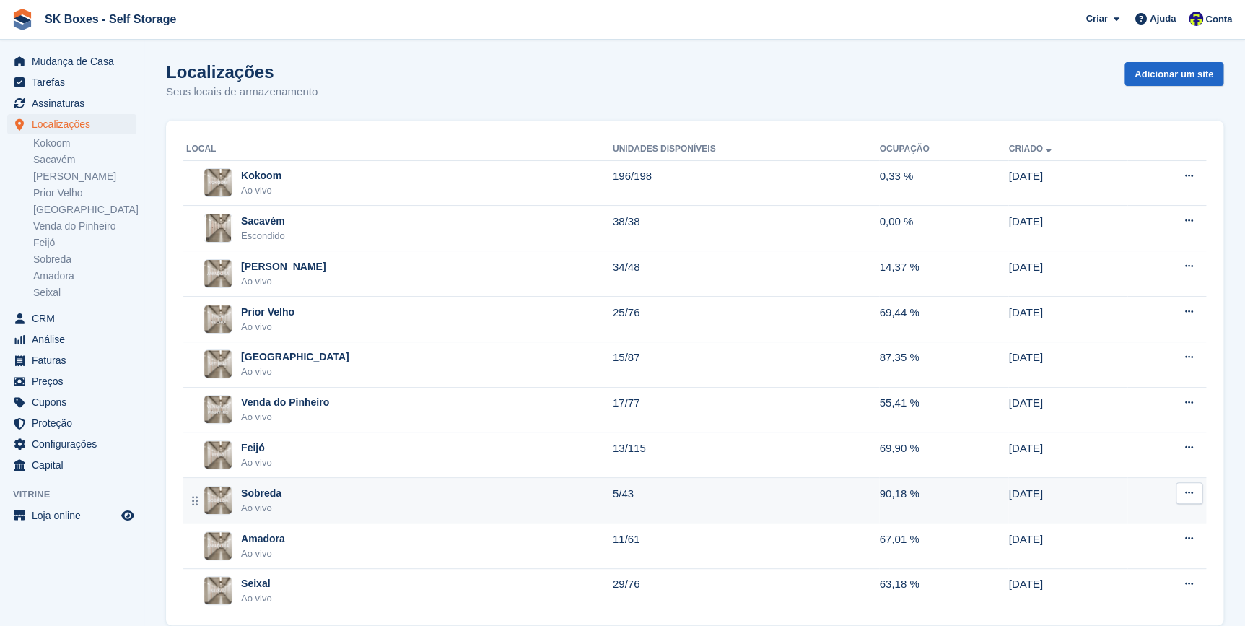
click at [295, 493] on div "Sobreda Ao vivo" at bounding box center [399, 501] width 427 height 30
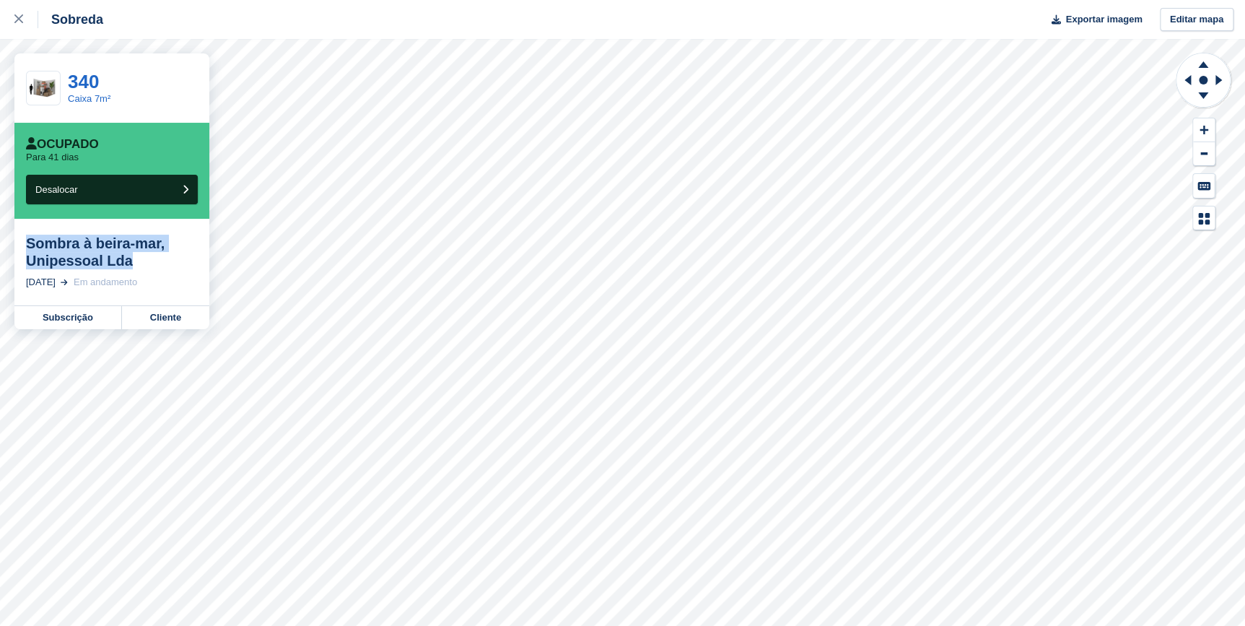
drag, startPoint x: 123, startPoint y: 261, endPoint x: 28, endPoint y: 242, distance: 97.3
click at [28, 242] on div "Sombra à beira-mar, Unipessoal Lda" at bounding box center [112, 252] width 172 height 35
copy div "Sombra à beira-mar, Unipessoal Lda"
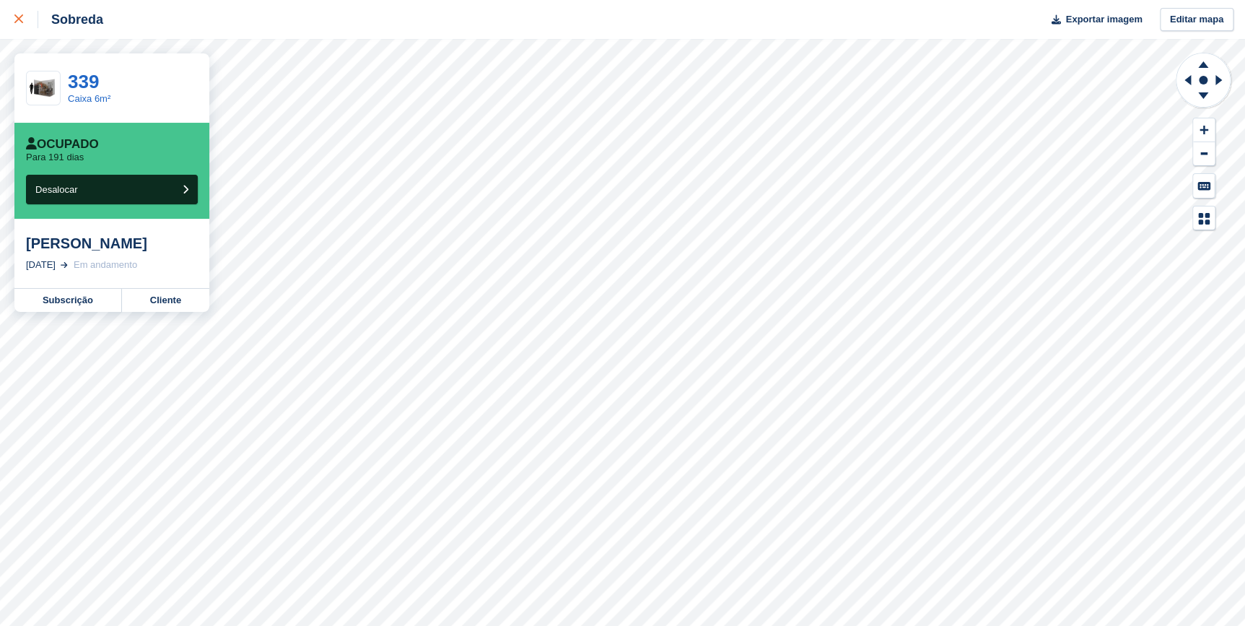
click at [19, 15] on icon at bounding box center [18, 18] width 9 height 9
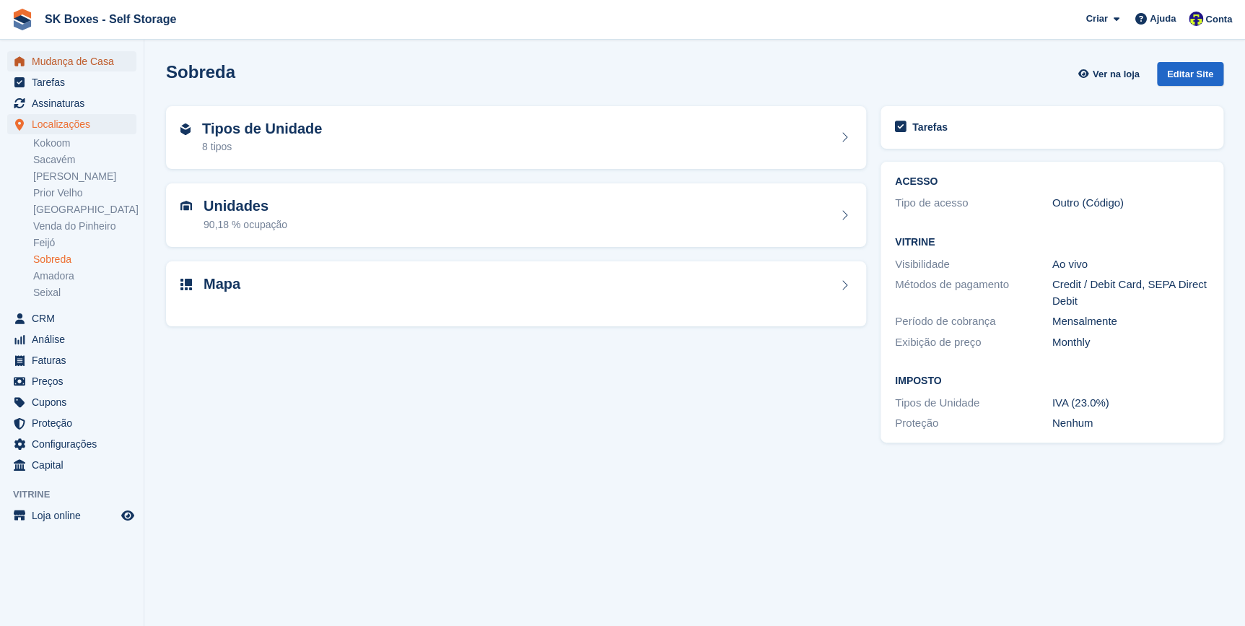
click at [66, 54] on span "Mudança de Casa" at bounding box center [75, 61] width 87 height 20
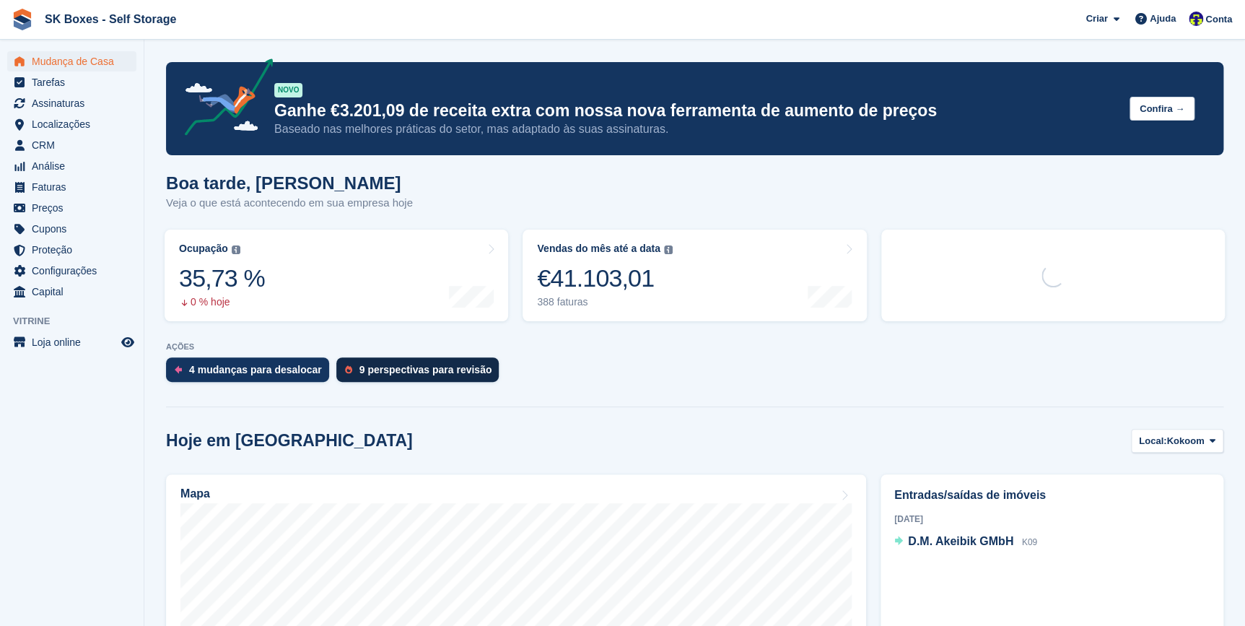
click at [392, 368] on div "9 perspectivas para revisão" at bounding box center [425, 370] width 133 height 12
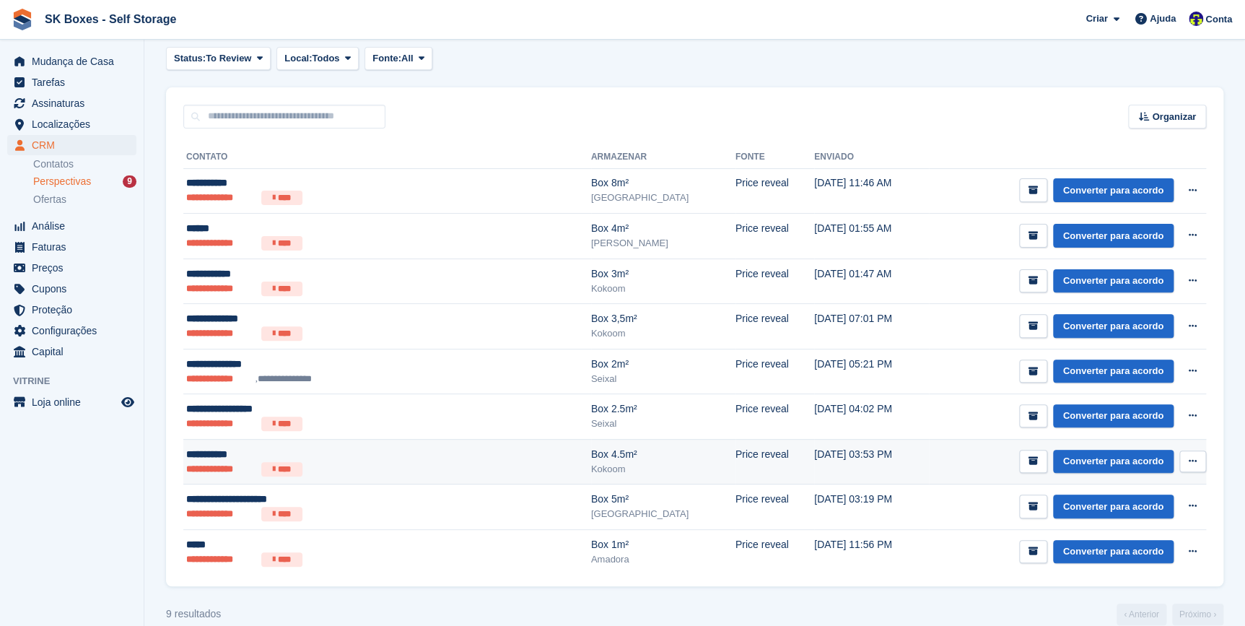
scroll to position [79, 0]
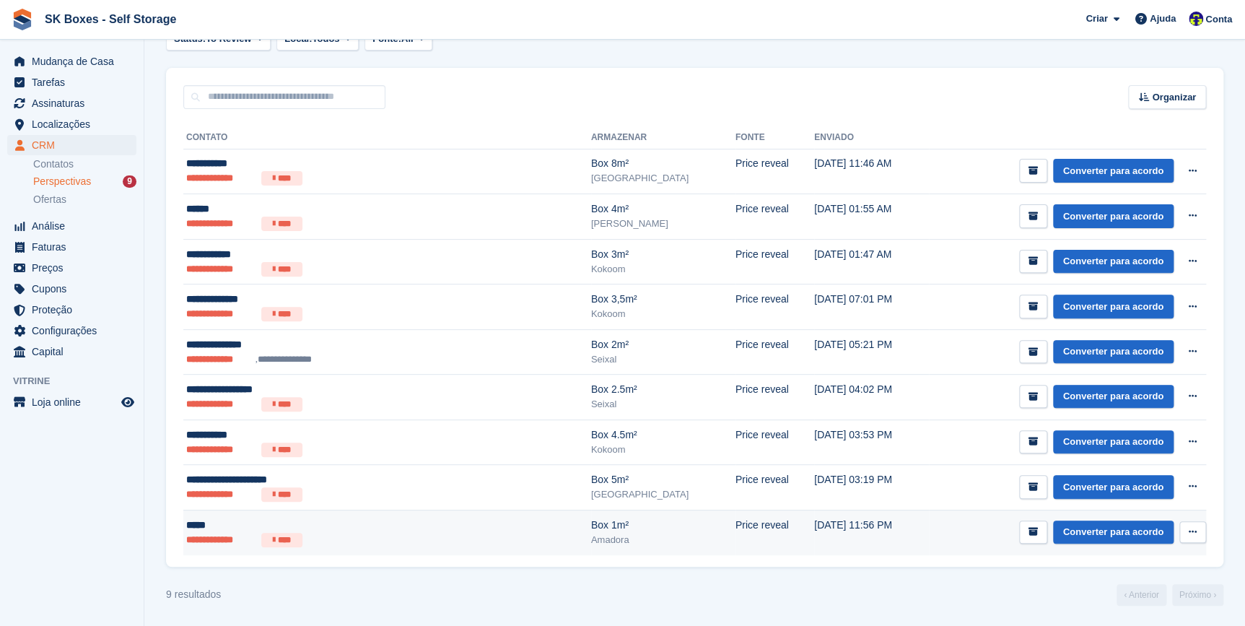
click at [217, 533] on li "**********" at bounding box center [220, 540] width 69 height 14
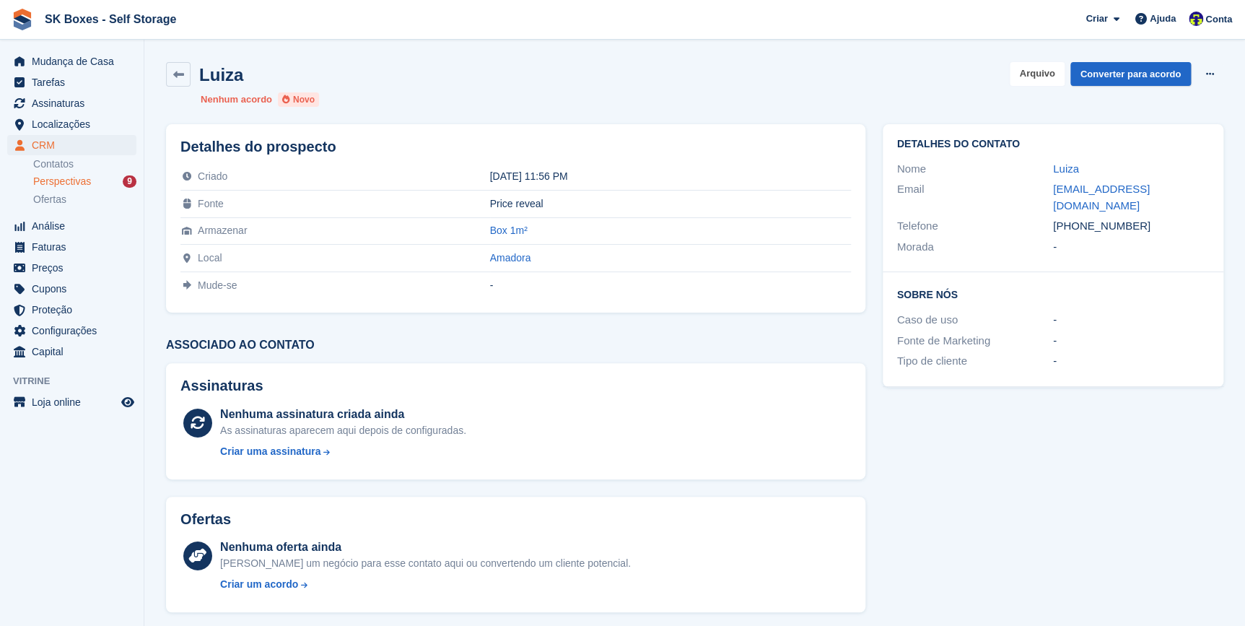
drag, startPoint x: 1037, startPoint y: 85, endPoint x: 1050, endPoint y: 145, distance: 61.3
click at [1037, 85] on button "Arquivo" at bounding box center [1037, 74] width 54 height 24
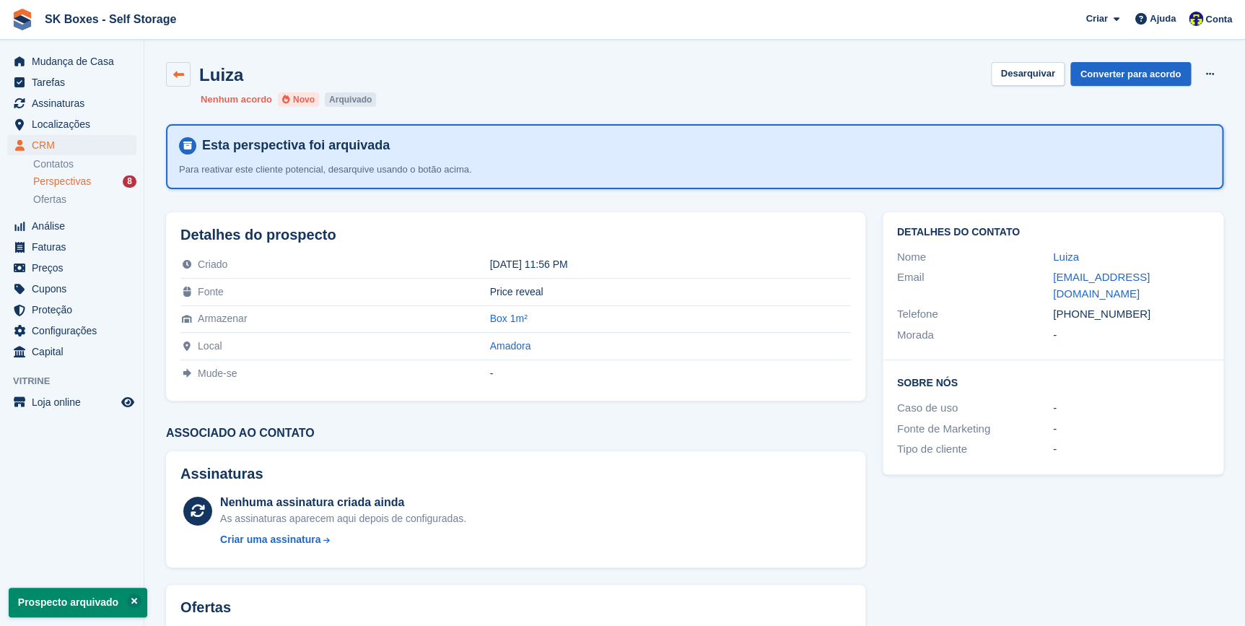
click at [180, 67] on link at bounding box center [178, 74] width 25 height 25
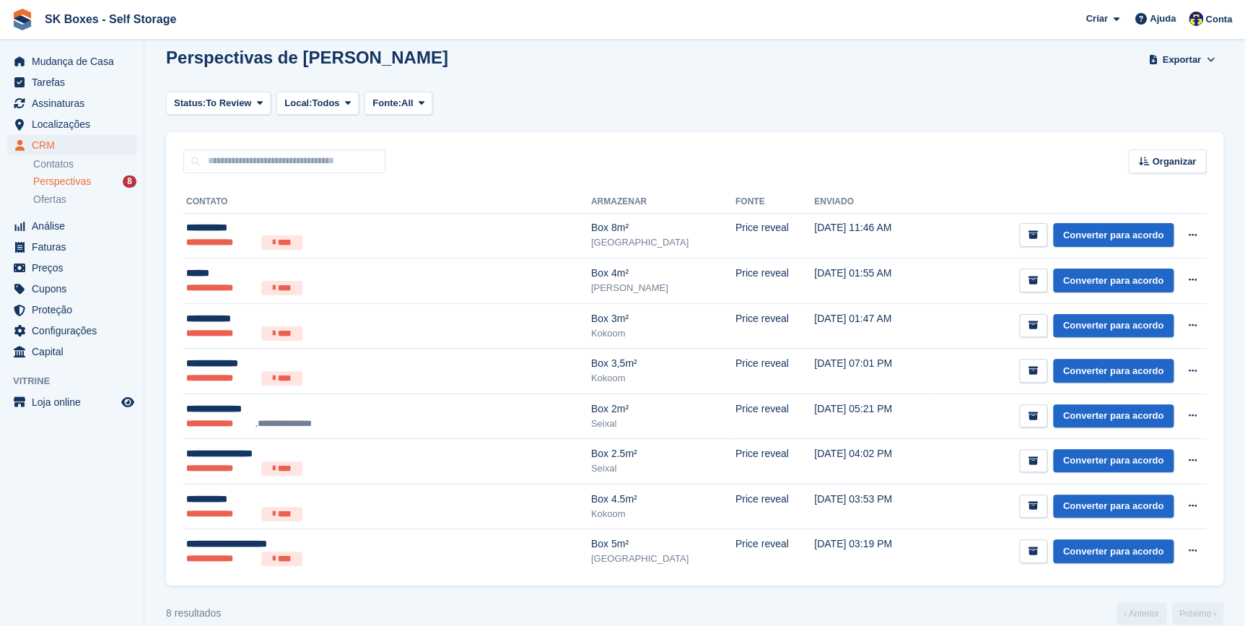
scroll to position [34, 0]
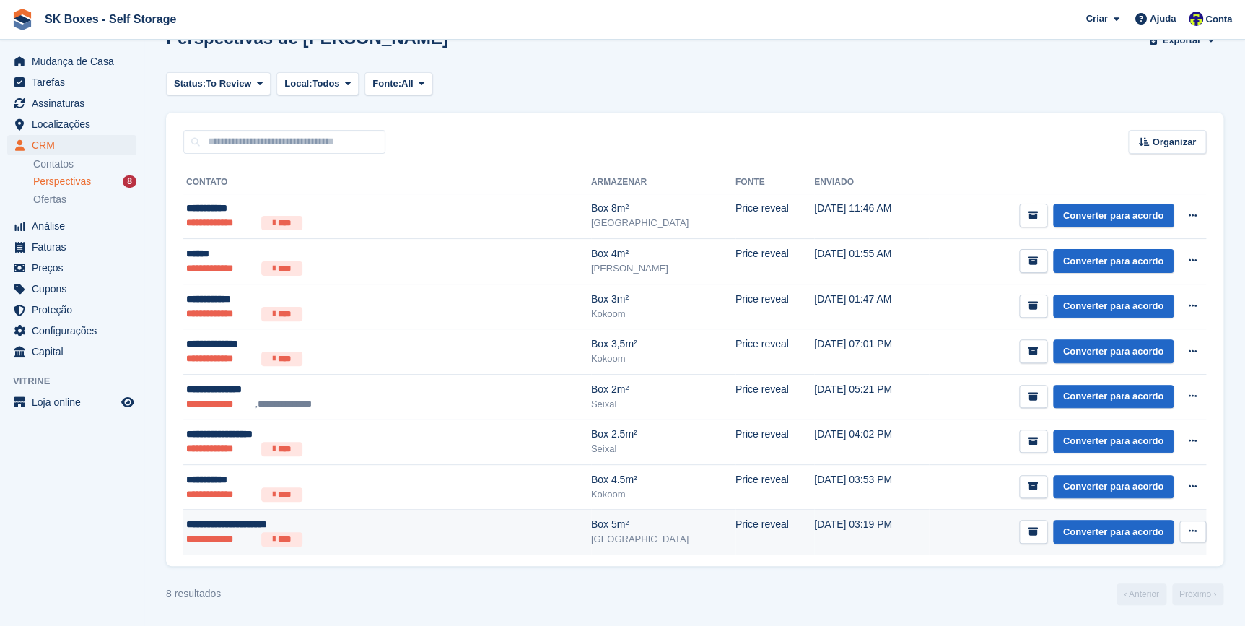
click at [209, 526] on div "**********" at bounding box center [322, 524] width 273 height 15
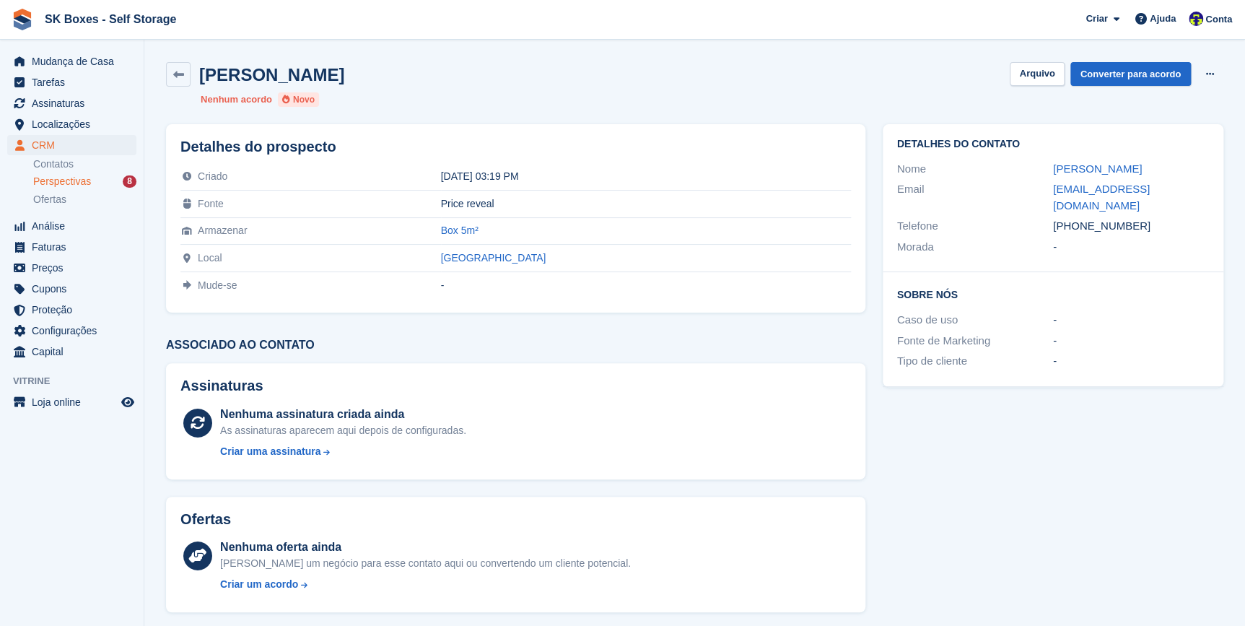
drag, startPoint x: 1051, startPoint y: 170, endPoint x: 1169, endPoint y: 171, distance: 118.4
click at [1169, 171] on div "Nome [PERSON_NAME]" at bounding box center [1053, 169] width 312 height 21
copy div "[PERSON_NAME]"
drag, startPoint x: 1078, startPoint y: 225, endPoint x: 1131, endPoint y: 230, distance: 53.6
click at [1131, 230] on div "[PHONE_NUMBER]" at bounding box center [1131, 226] width 156 height 17
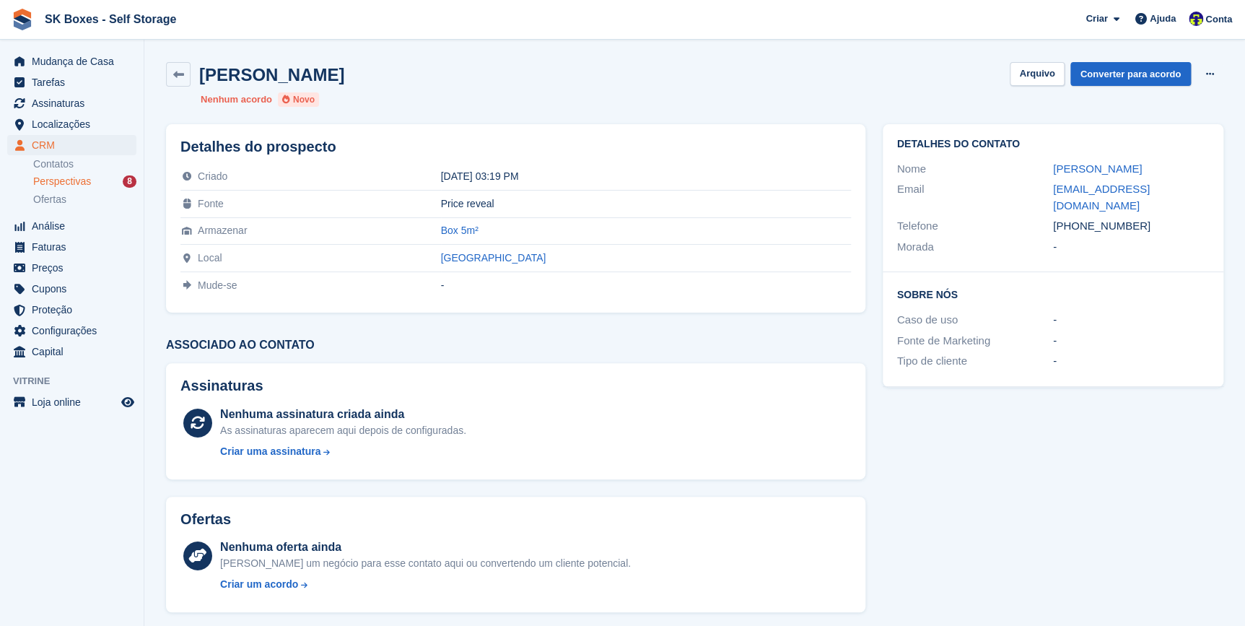
copy div "938162163"
drag, startPoint x: 1073, startPoint y: 204, endPoint x: 1045, endPoint y: 202, distance: 28.2
click at [1045, 202] on div "Email [EMAIL_ADDRESS][DOMAIN_NAME]" at bounding box center [1053, 197] width 312 height 37
copy div "[EMAIL_ADDRESS][DOMAIN_NAME]"
click at [54, 126] on span "Localizações" at bounding box center [75, 124] width 87 height 20
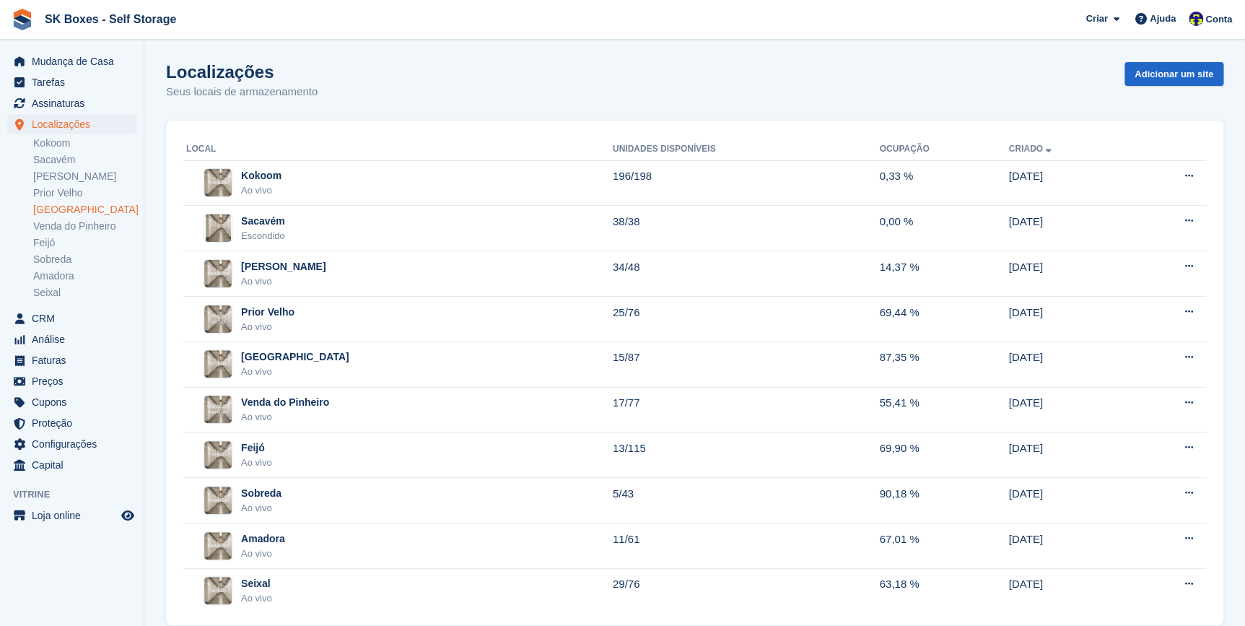
click at [45, 205] on link "[GEOGRAPHIC_DATA]" at bounding box center [84, 210] width 103 height 14
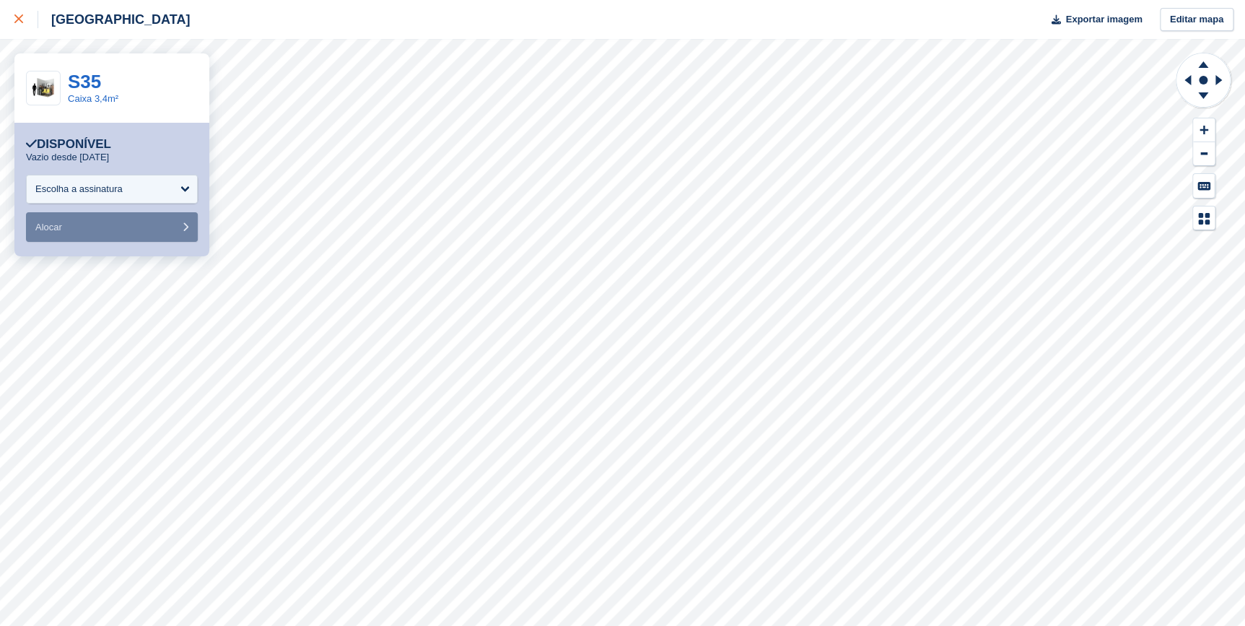
click at [19, 14] on icon at bounding box center [18, 18] width 9 height 9
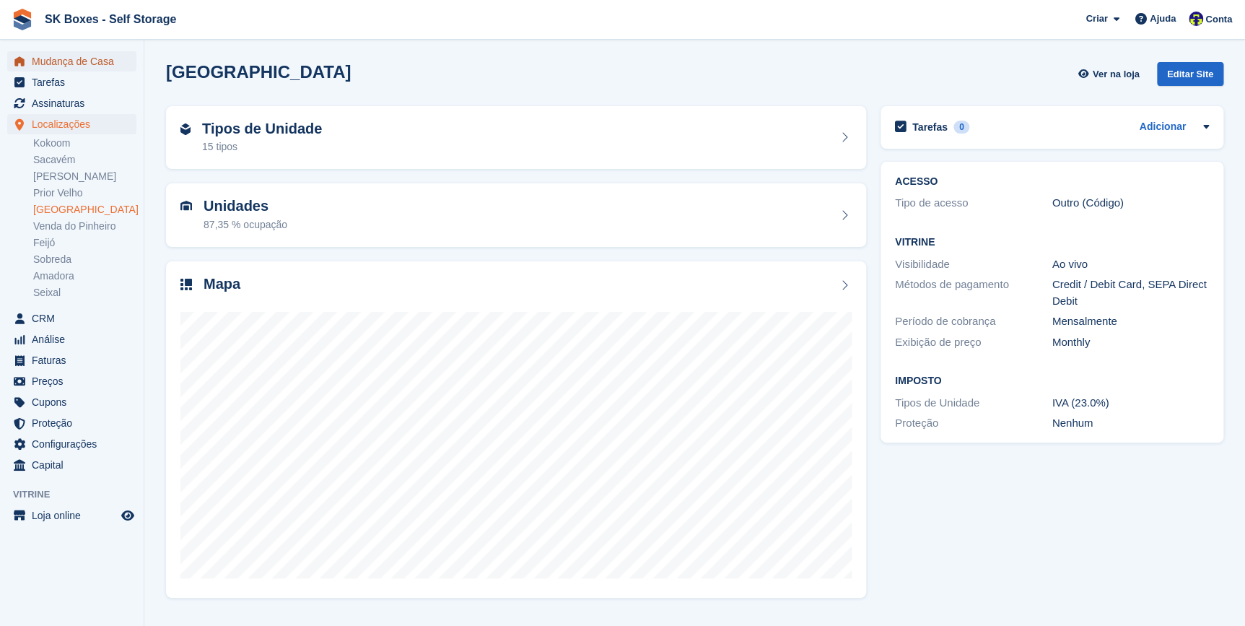
click at [40, 63] on span "Mudança de Casa" at bounding box center [75, 61] width 87 height 20
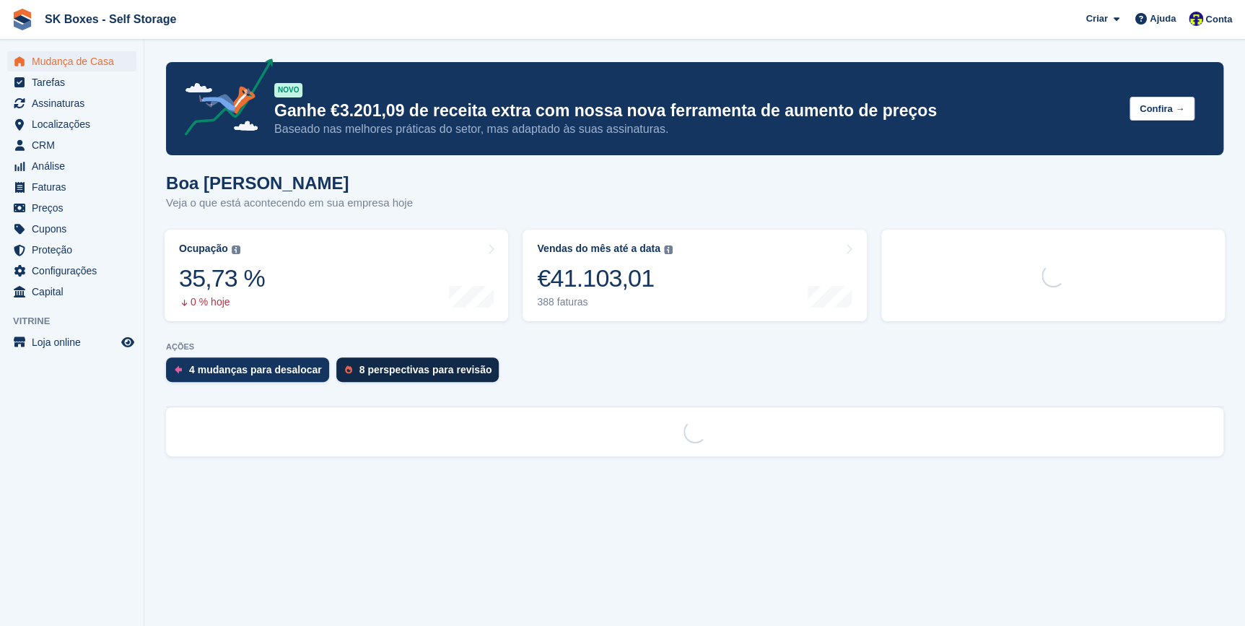
click at [373, 360] on div "8 perspectivas para revisão" at bounding box center [417, 369] width 163 height 25
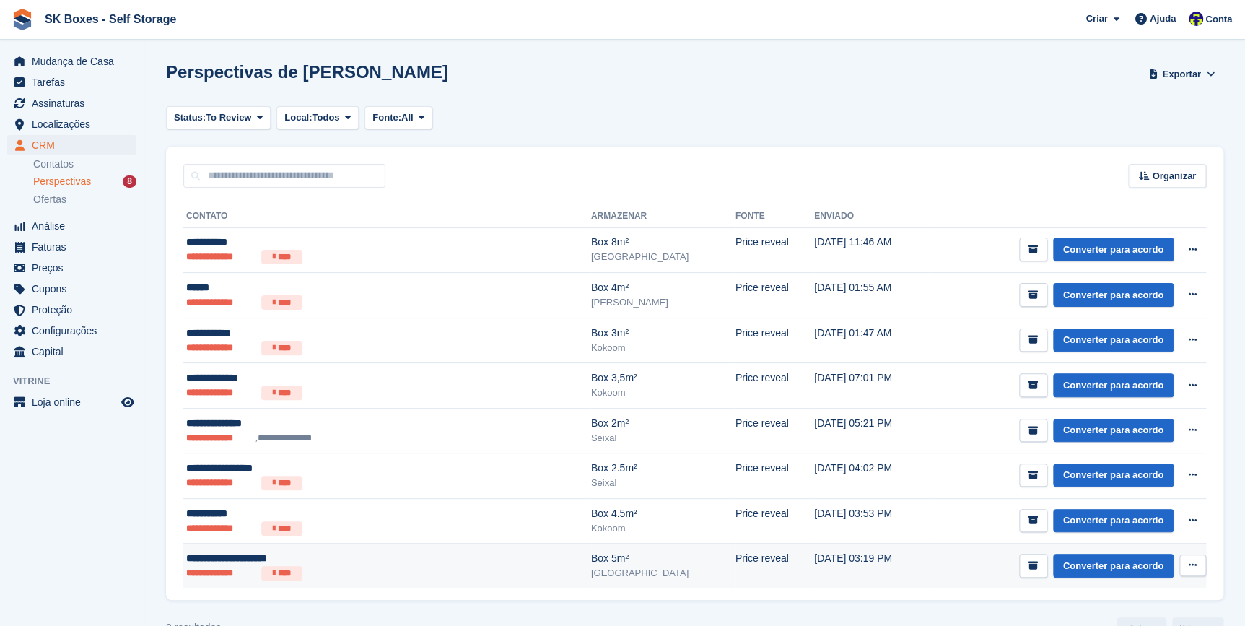
click at [189, 577] on li "**********" at bounding box center [220, 573] width 69 height 14
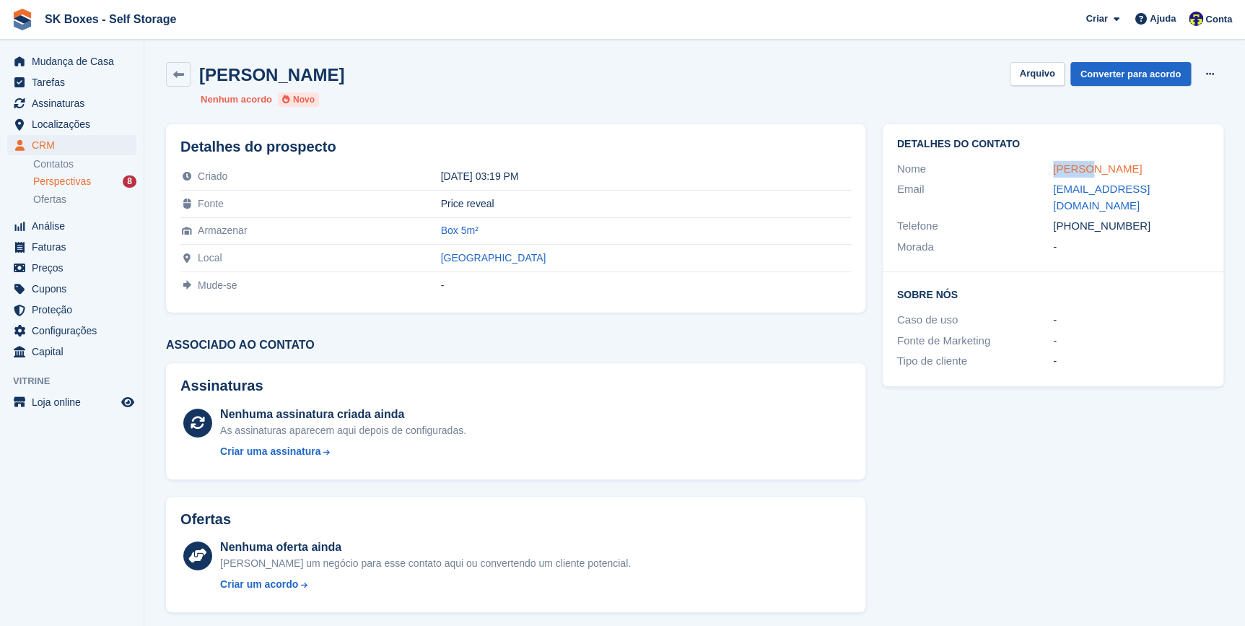
drag, startPoint x: 1046, startPoint y: 165, endPoint x: 1079, endPoint y: 173, distance: 34.1
click at [1079, 173] on div "Nome [PERSON_NAME]" at bounding box center [1053, 169] width 312 height 21
copy div "[PERSON_NAME]"
drag, startPoint x: 1034, startPoint y: 72, endPoint x: 988, endPoint y: 87, distance: 47.7
click at [1034, 72] on button "Arquivo" at bounding box center [1037, 74] width 54 height 24
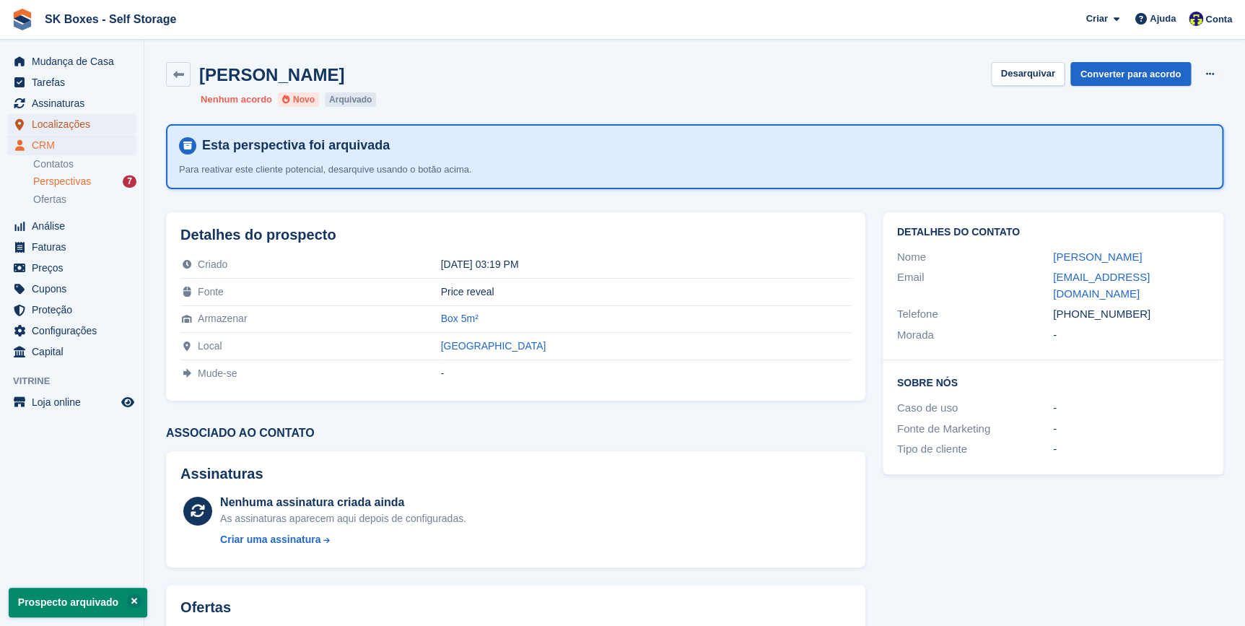
click at [40, 123] on span "Localizações" at bounding box center [75, 124] width 87 height 20
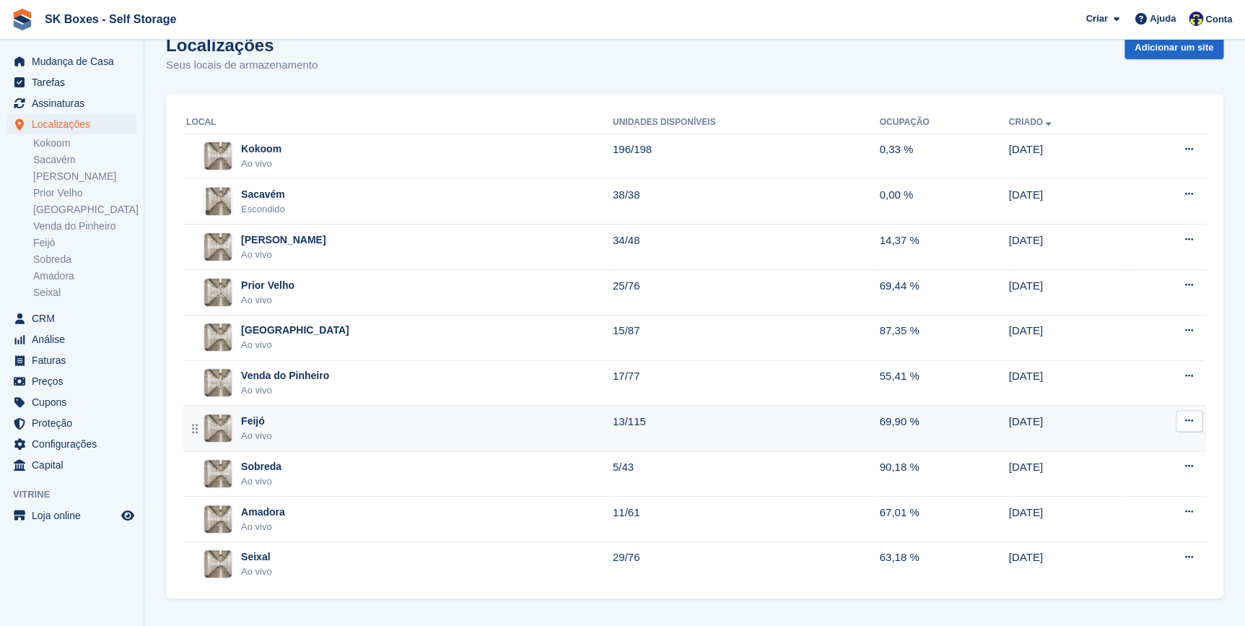
scroll to position [28, 0]
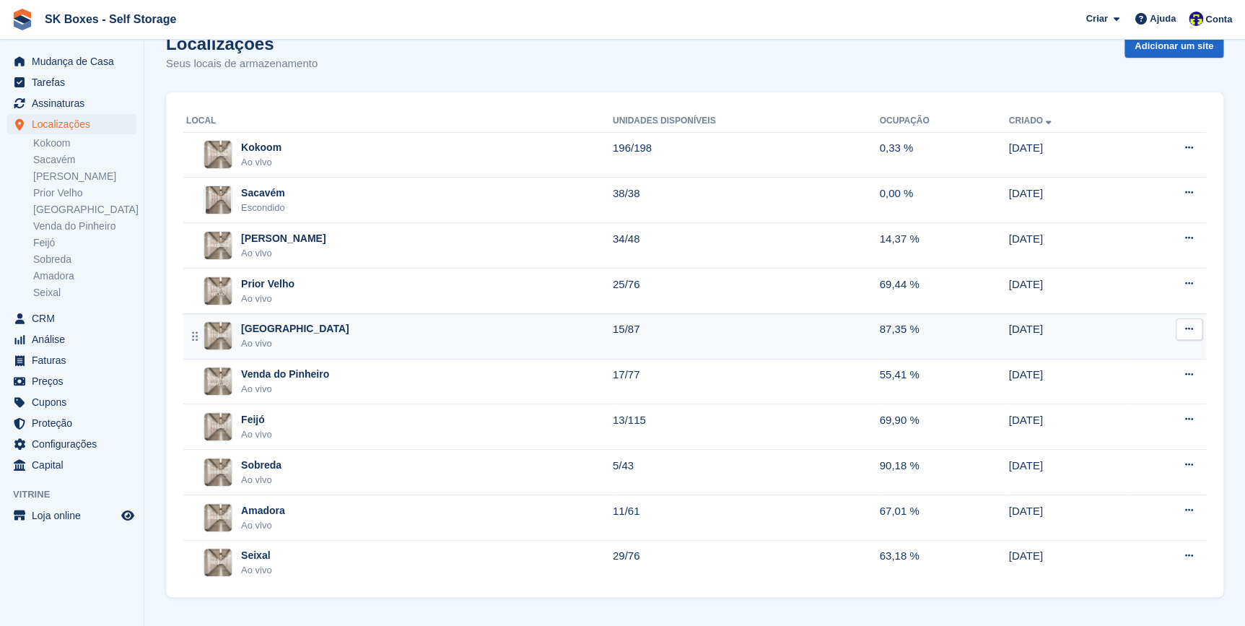
click at [247, 323] on div "[GEOGRAPHIC_DATA]" at bounding box center [295, 328] width 108 height 15
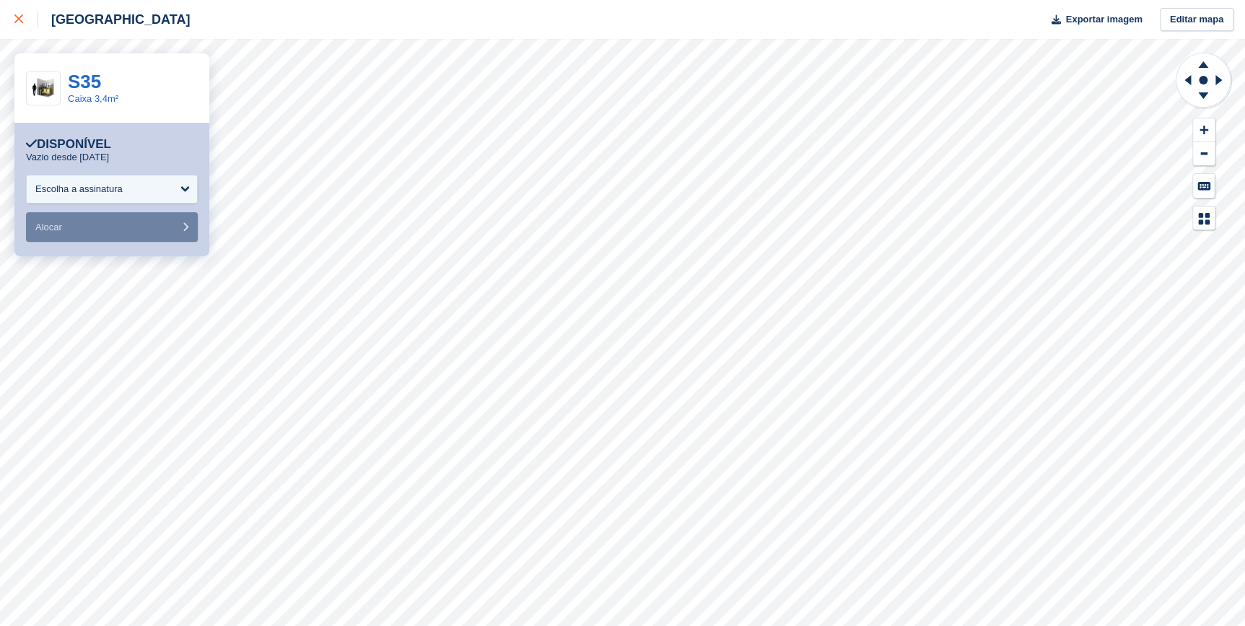
click at [13, 14] on link at bounding box center [19, 19] width 38 height 39
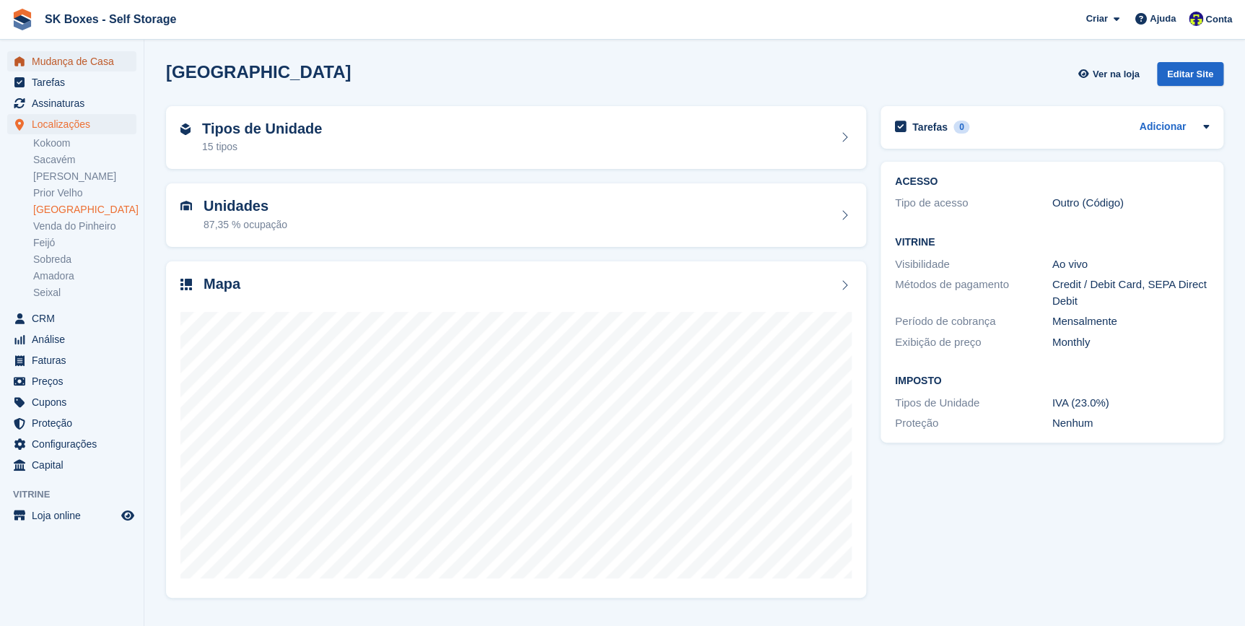
click at [39, 59] on span "Mudança de Casa" at bounding box center [75, 61] width 87 height 20
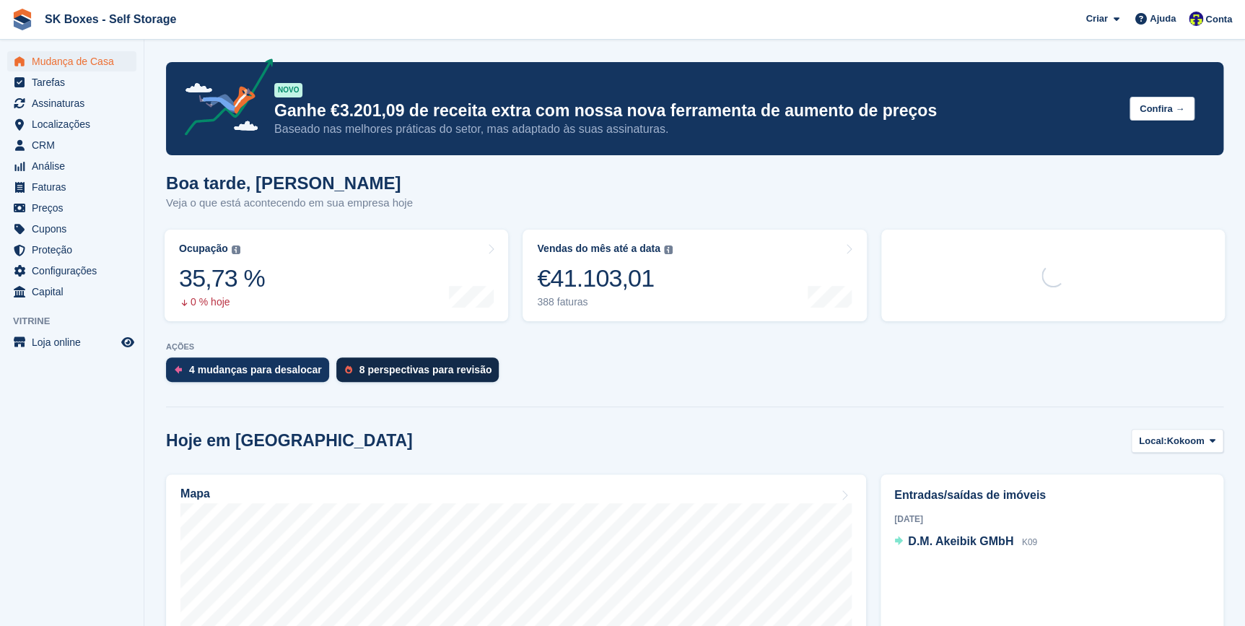
click at [380, 367] on div "8 perspectivas para revisão" at bounding box center [425, 370] width 133 height 12
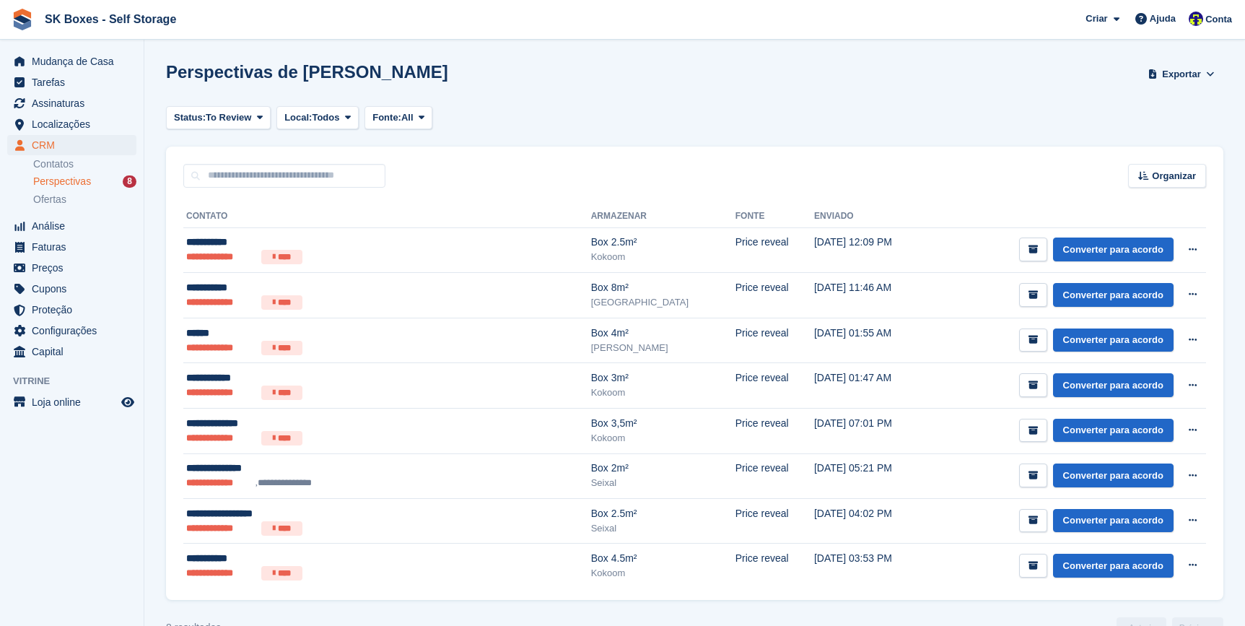
scroll to position [34, 0]
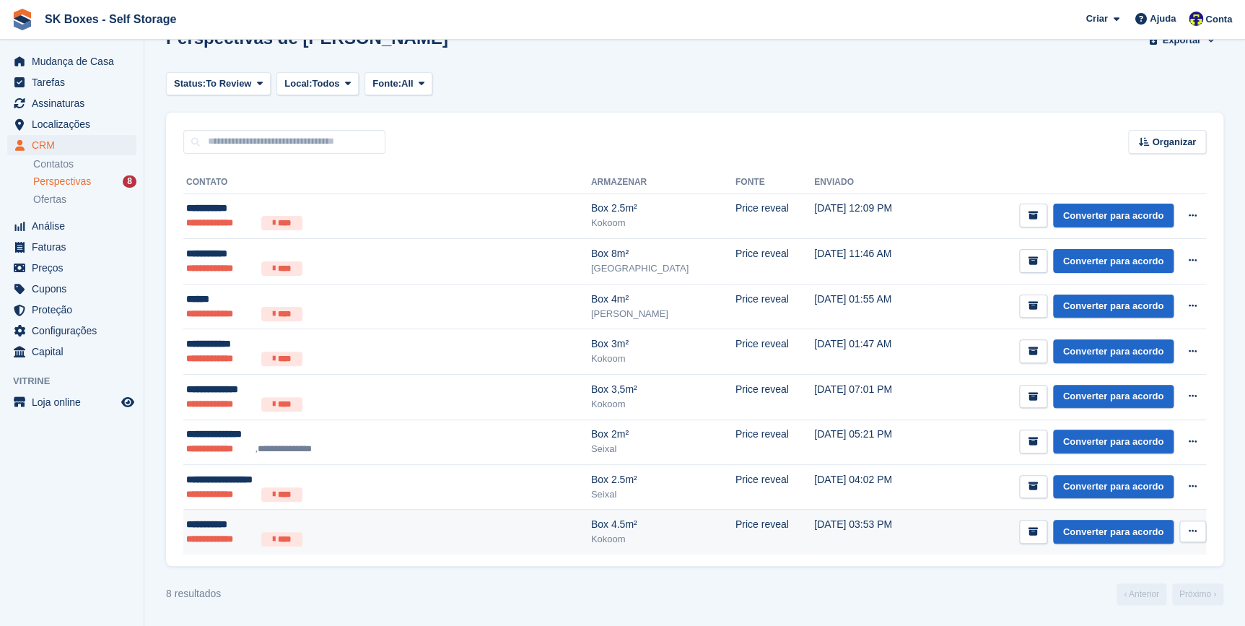
click at [191, 535] on li "**********" at bounding box center [220, 539] width 69 height 14
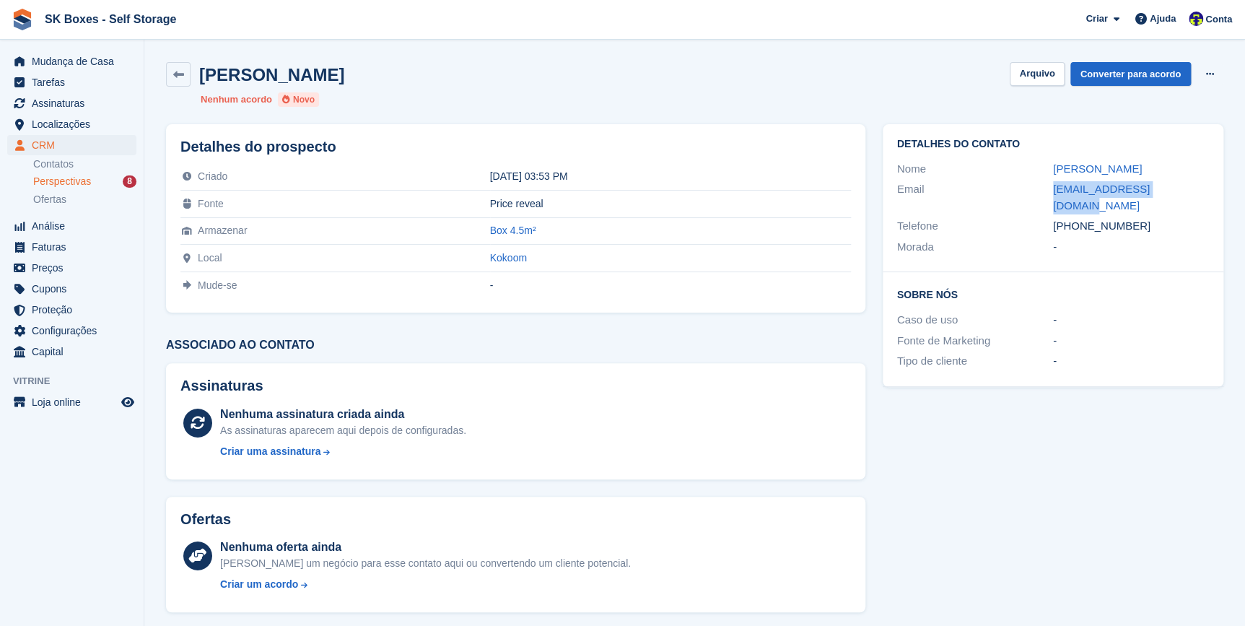
drag, startPoint x: 1042, startPoint y: 190, endPoint x: 1183, endPoint y: 197, distance: 140.9
click at [1183, 197] on div "Email joanacerca89@gmail.com" at bounding box center [1053, 197] width 312 height 37
copy div "joanacerca89@gmail.com"
drag, startPoint x: 1077, startPoint y: 213, endPoint x: 1127, endPoint y: 210, distance: 49.9
click at [1131, 218] on div "+351919862596" at bounding box center [1131, 226] width 156 height 17
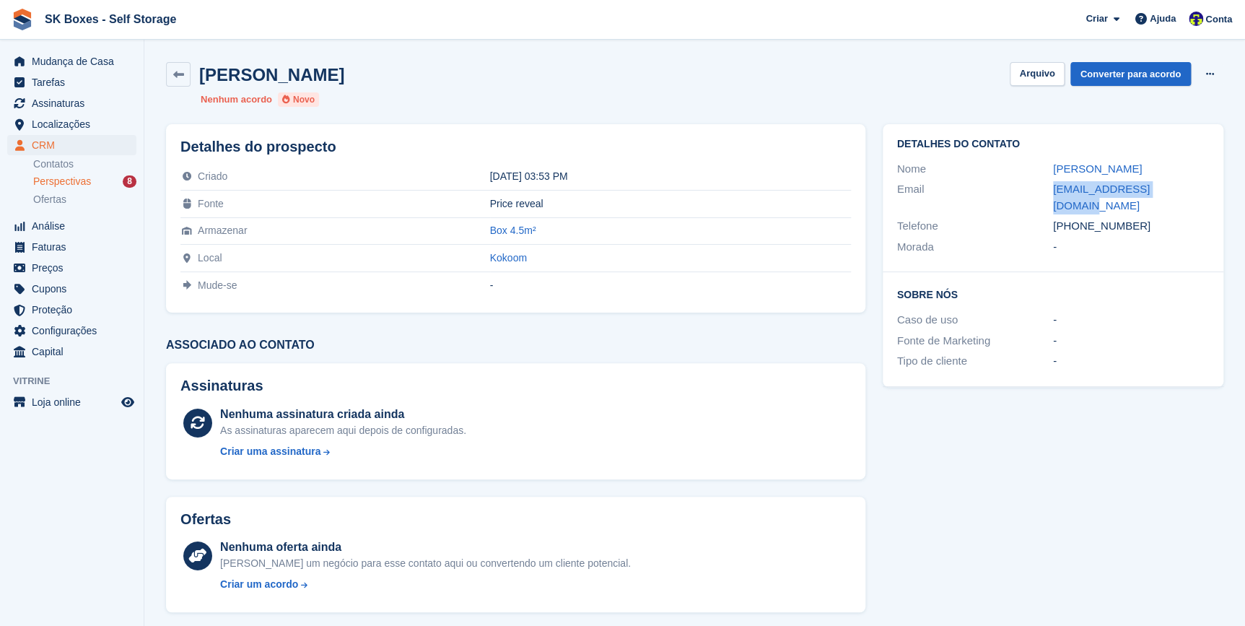
copy div "919862596"
drag, startPoint x: 1117, startPoint y: 173, endPoint x: 1049, endPoint y: 165, distance: 69.0
click at [1049, 165] on div "Nome Joana Cerca" at bounding box center [1053, 169] width 312 height 21
copy div "Joana Cerca"
click at [1043, 82] on button "Arquivo" at bounding box center [1037, 74] width 54 height 24
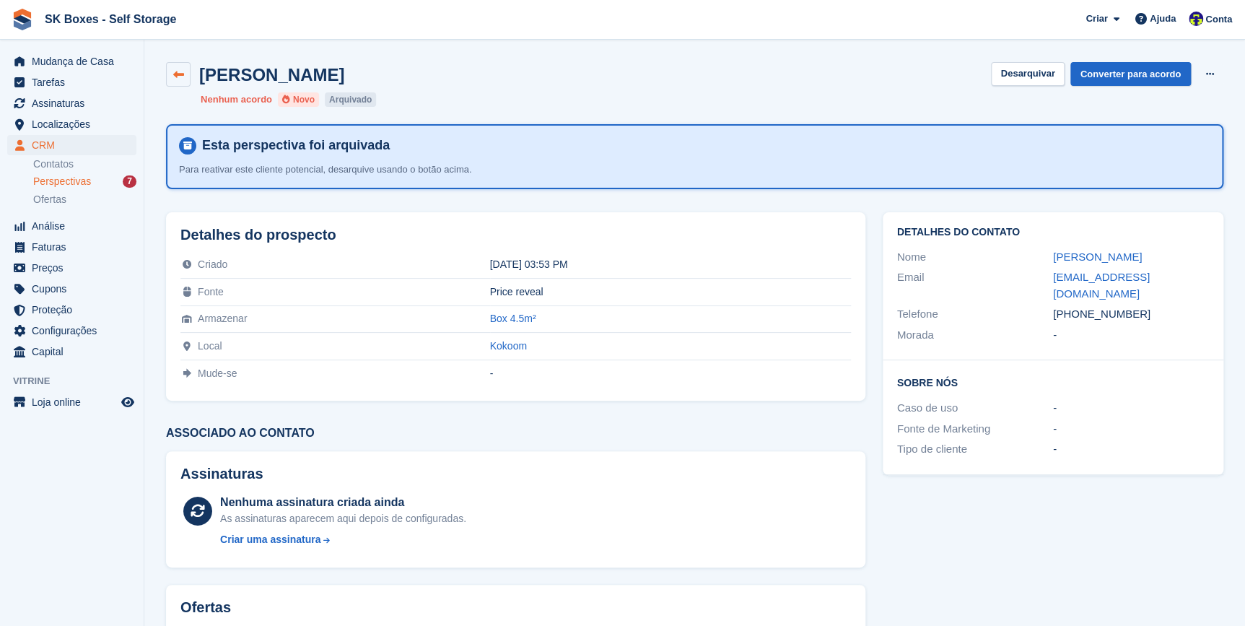
click at [180, 73] on icon at bounding box center [178, 74] width 11 height 11
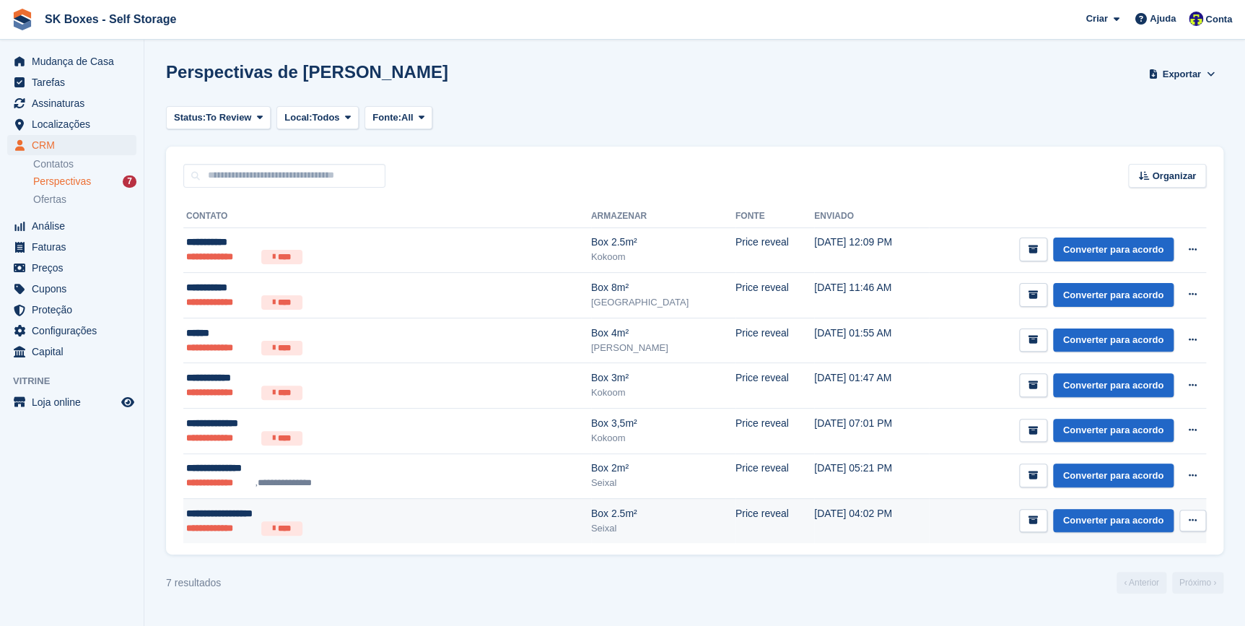
click at [209, 513] on div "**********" at bounding box center [322, 513] width 273 height 15
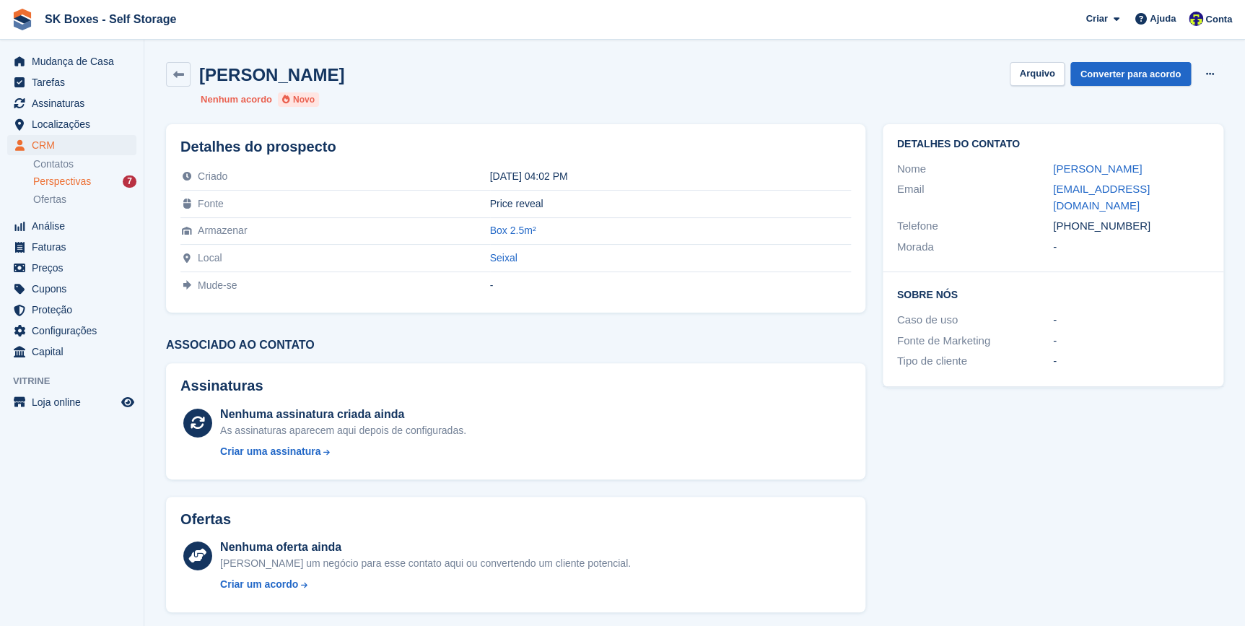
drag, startPoint x: 1078, startPoint y: 227, endPoint x: 1130, endPoint y: 234, distance: 52.5
click at [1130, 234] on div "[PHONE_NUMBER]" at bounding box center [1131, 226] width 156 height 17
copy div "963602910"
drag, startPoint x: 1155, startPoint y: 167, endPoint x: 1053, endPoint y: 165, distance: 101.8
click at [1053, 165] on div "[PERSON_NAME]" at bounding box center [1131, 169] width 156 height 17
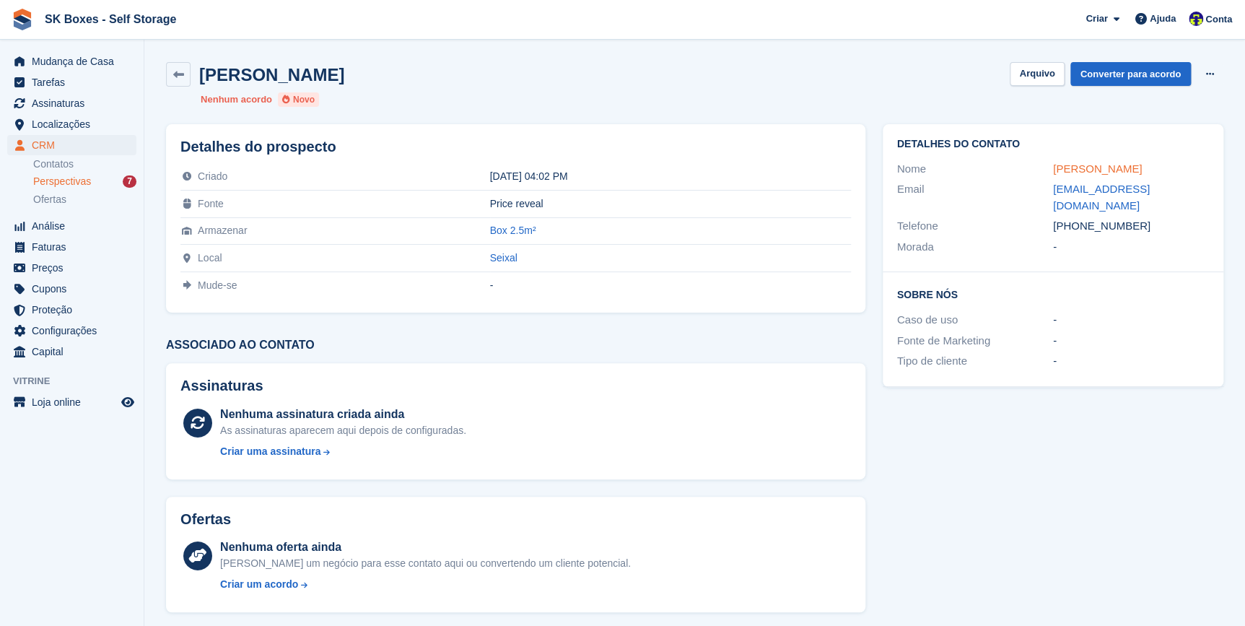
copy link "[PERSON_NAME]"
drag, startPoint x: 1078, startPoint y: 224, endPoint x: 1141, endPoint y: 227, distance: 62.2
click at [1141, 227] on div "+351963602910" at bounding box center [1131, 226] width 156 height 17
copy div "963602910"
drag, startPoint x: 1076, startPoint y: 199, endPoint x: 1032, endPoint y: 201, distance: 44.1
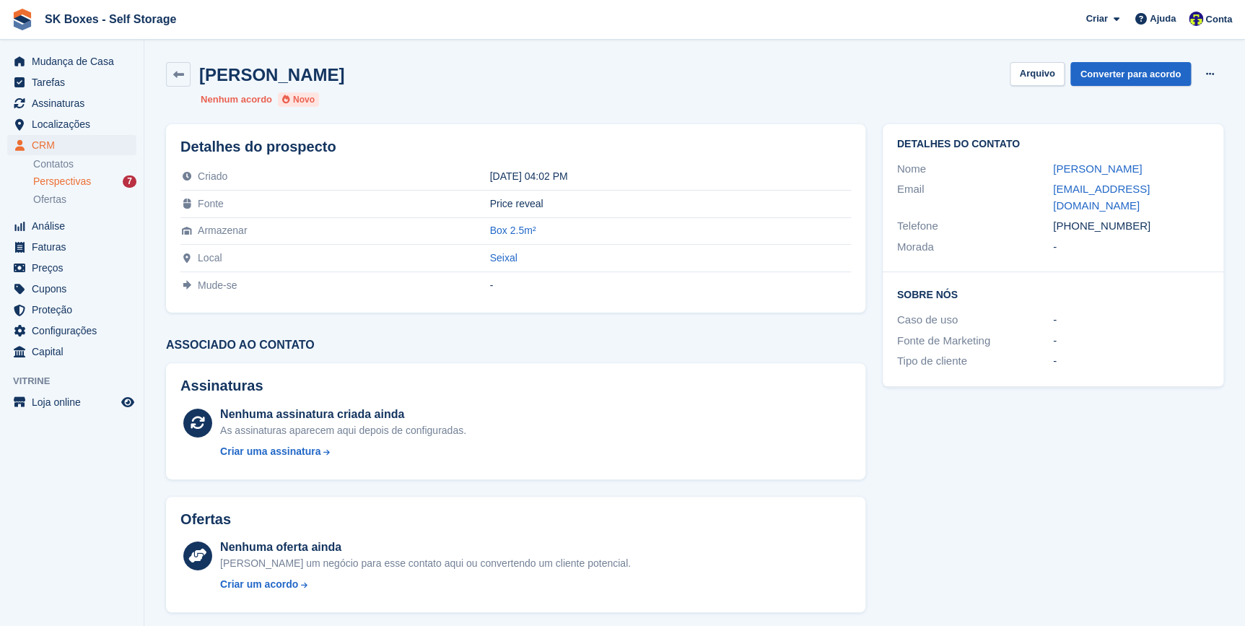
click at [1032, 201] on div "Email catarina.sofia.pereira999@gmail.com" at bounding box center [1053, 197] width 312 height 37
copy div "catarina.sofia.pereira999@gmail.com"
drag, startPoint x: 1050, startPoint y: 72, endPoint x: 980, endPoint y: 173, distance: 122.9
click at [1050, 72] on button "Arquivo" at bounding box center [1037, 74] width 54 height 24
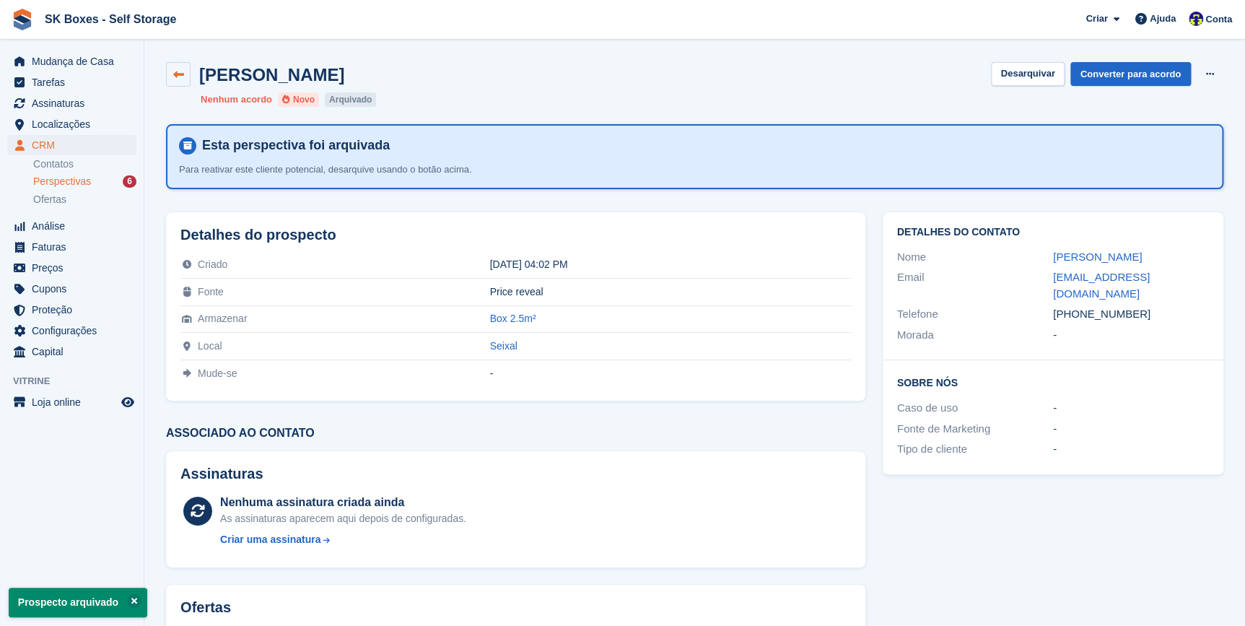
click at [181, 71] on icon at bounding box center [178, 74] width 11 height 11
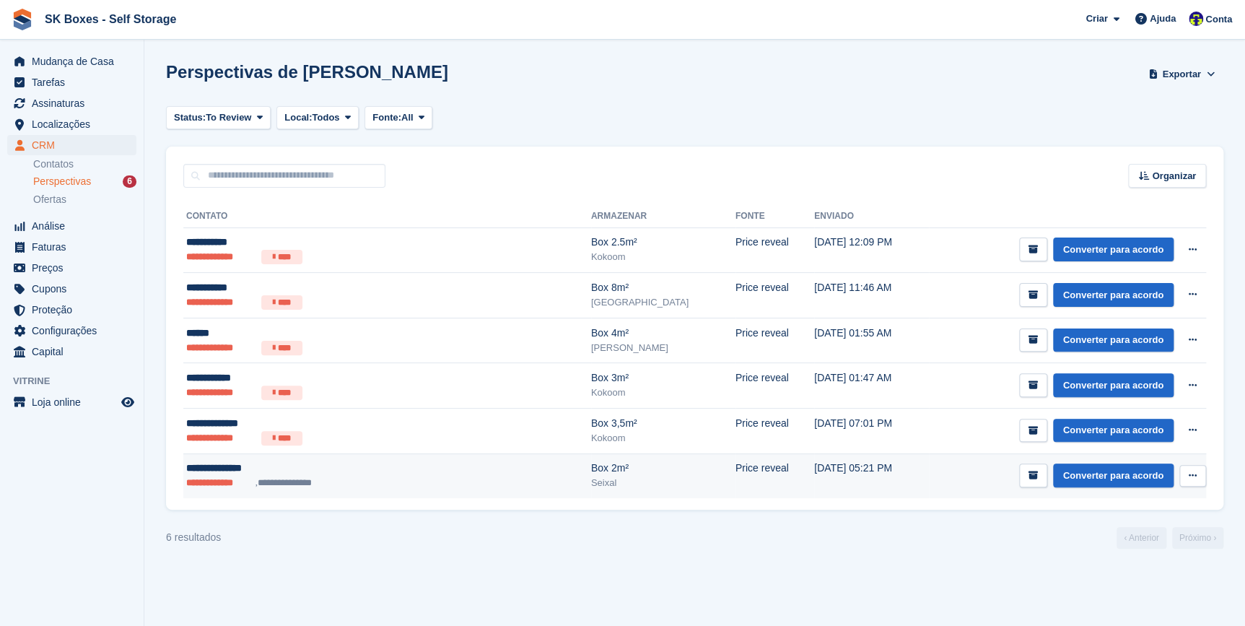
click at [219, 466] on div "**********" at bounding box center [322, 468] width 273 height 15
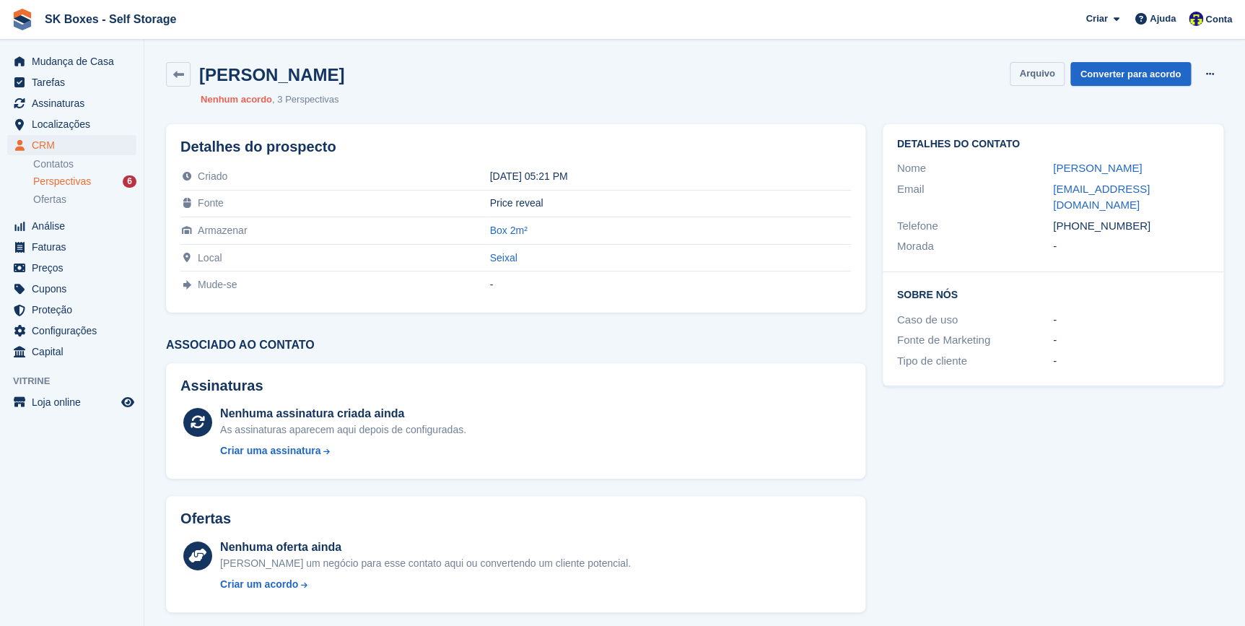
click at [1047, 68] on button "Arquivo" at bounding box center [1037, 74] width 54 height 24
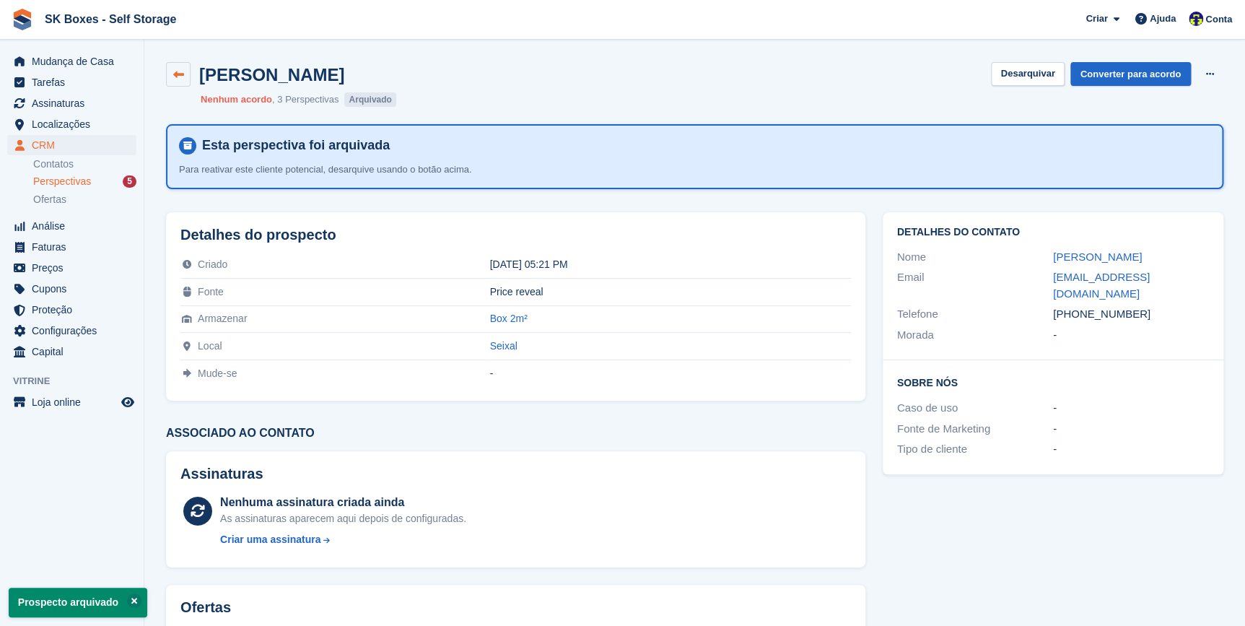
click at [176, 73] on icon at bounding box center [178, 74] width 11 height 11
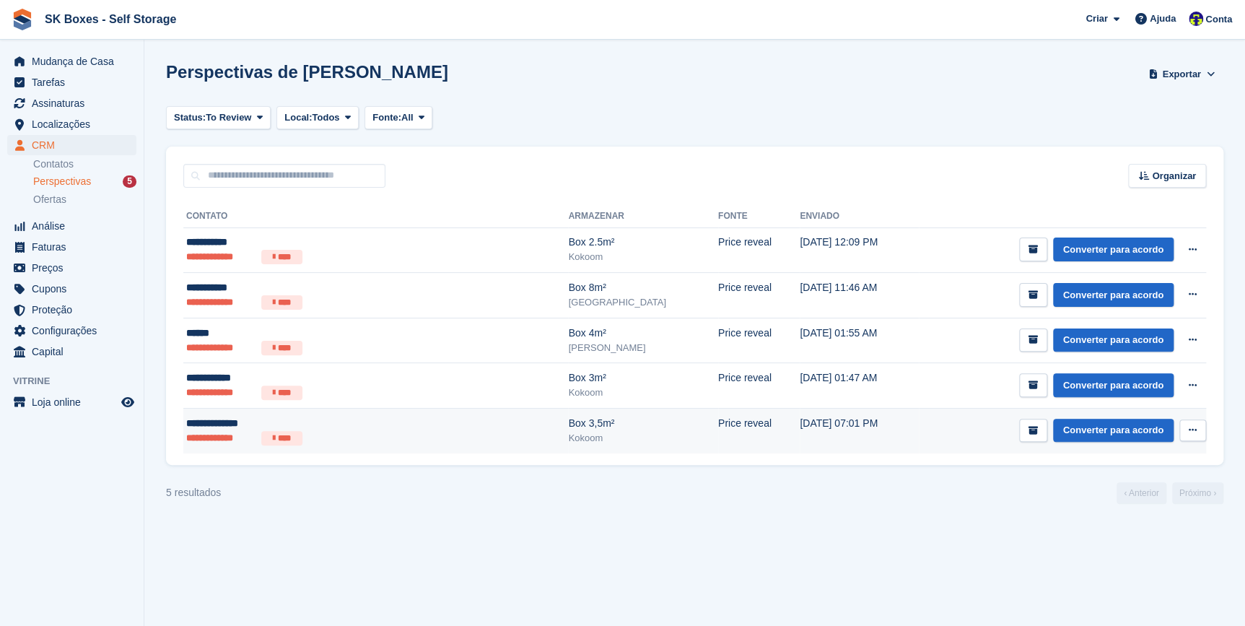
click at [209, 431] on li "**********" at bounding box center [220, 438] width 69 height 14
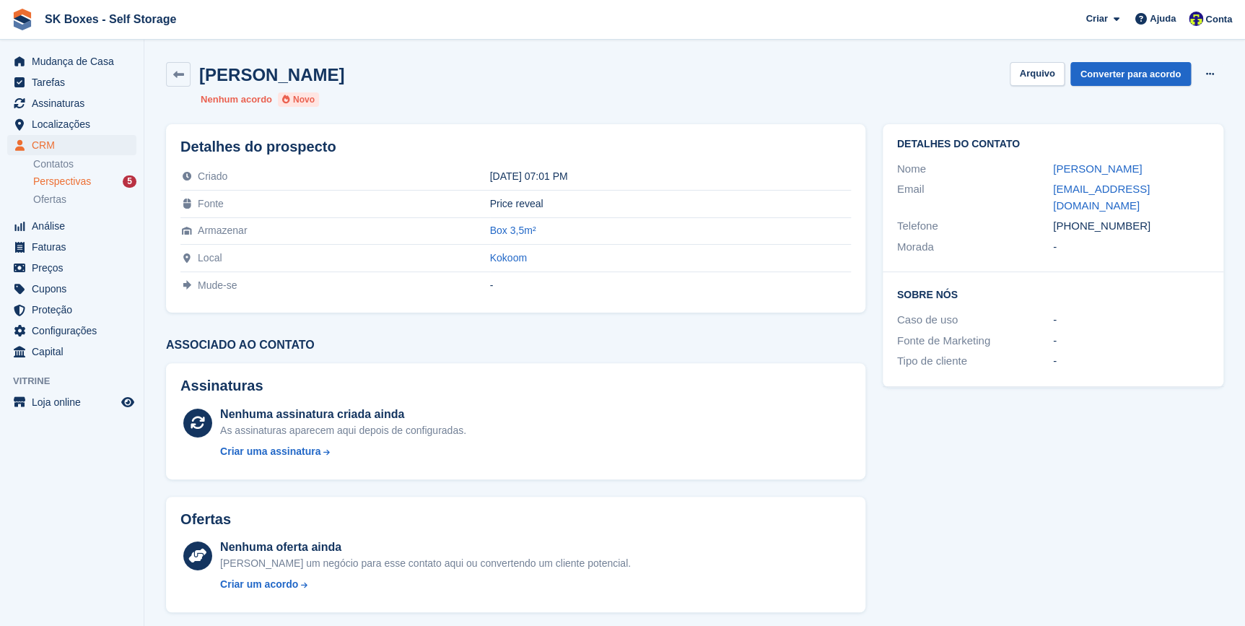
drag, startPoint x: 1128, startPoint y: 169, endPoint x: 1047, endPoint y: 168, distance: 80.1
click at [1047, 168] on div "Nome [PERSON_NAME]" at bounding box center [1053, 169] width 312 height 21
copy div "[PERSON_NAME]"
drag, startPoint x: 1077, startPoint y: 224, endPoint x: 1156, endPoint y: 232, distance: 79.9
click at [1156, 232] on div "[PHONE_NUMBER]" at bounding box center [1131, 226] width 156 height 17
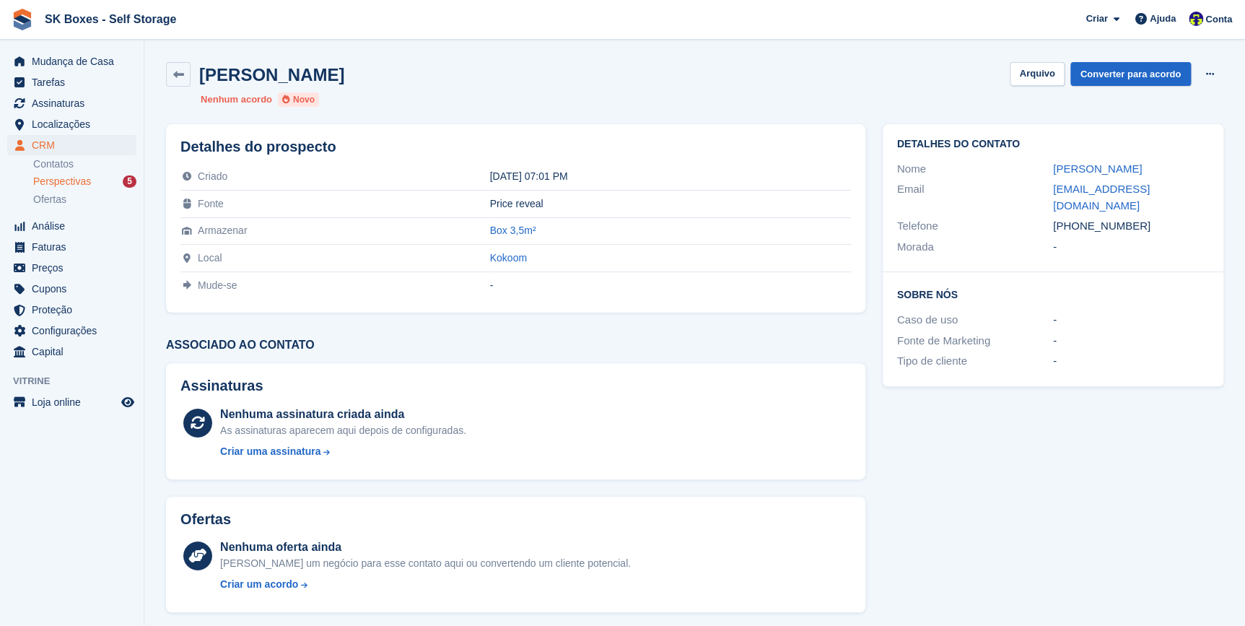
copy div "938415903"
drag, startPoint x: 1065, startPoint y: 202, endPoint x: 1038, endPoint y: 188, distance: 30.4
click at [1038, 188] on div "Email [EMAIL_ADDRESS][DOMAIN_NAME]" at bounding box center [1053, 197] width 312 height 37
copy div "[EMAIL_ADDRESS][DOMAIN_NAME]"
drag, startPoint x: 1030, startPoint y: 77, endPoint x: 859, endPoint y: 327, distance: 303.3
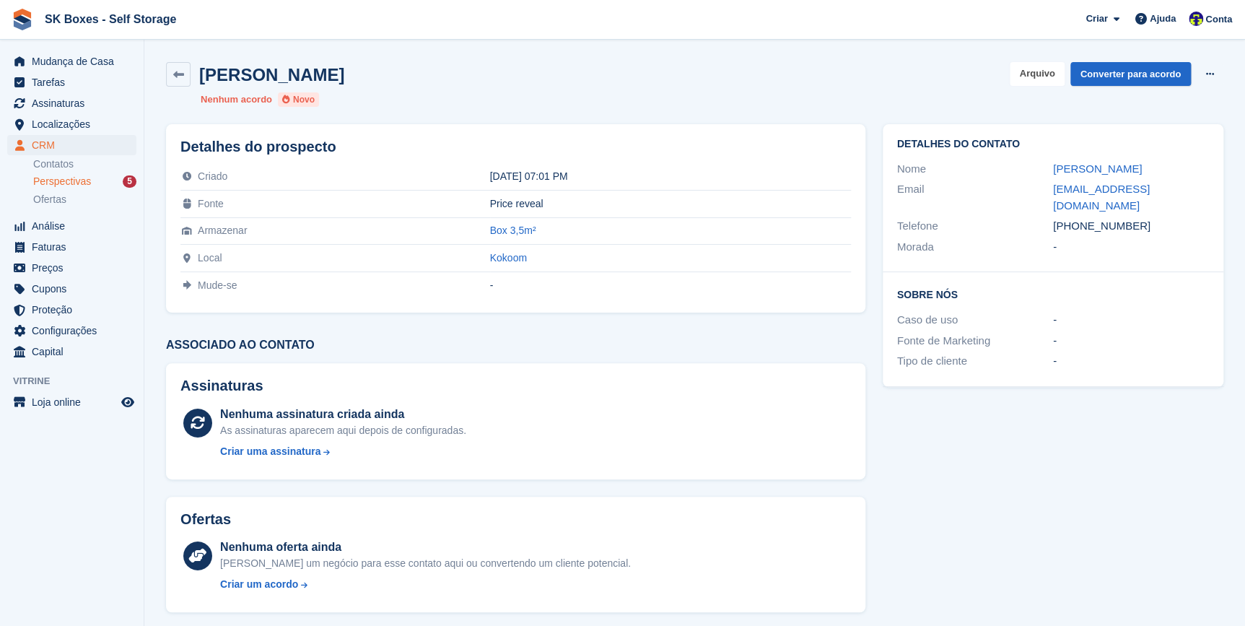
click at [1030, 77] on button "Arquivo" at bounding box center [1037, 74] width 54 height 24
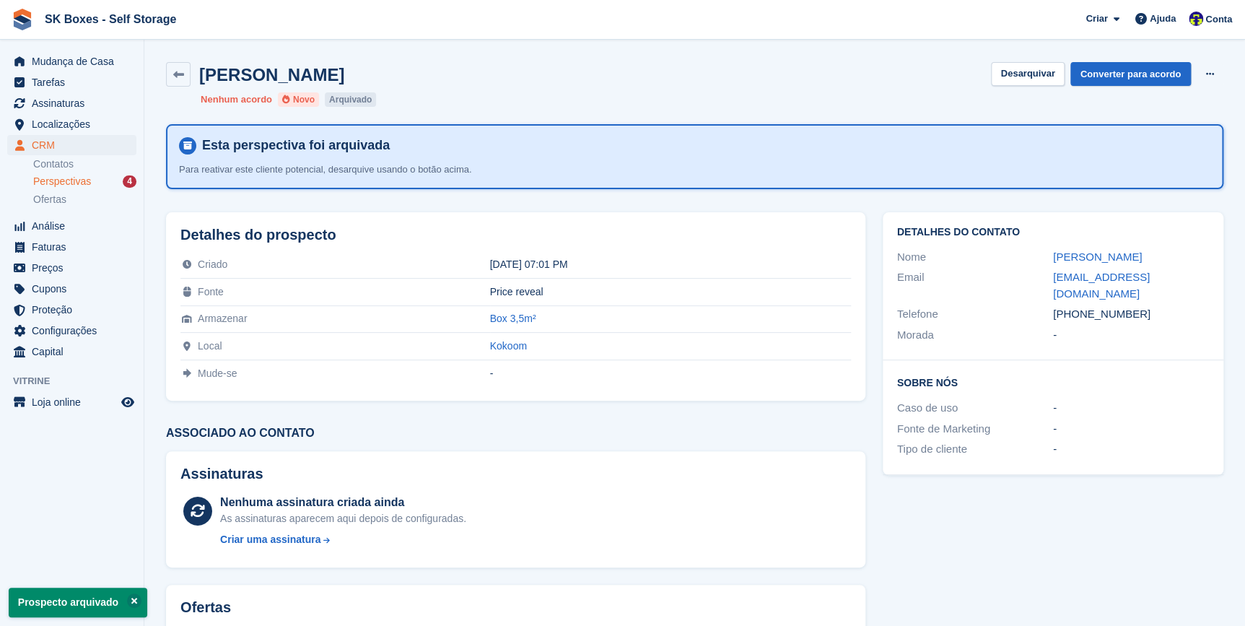
drag, startPoint x: 182, startPoint y: 74, endPoint x: 201, endPoint y: 128, distance: 56.9
click at [182, 75] on icon at bounding box center [178, 74] width 11 height 11
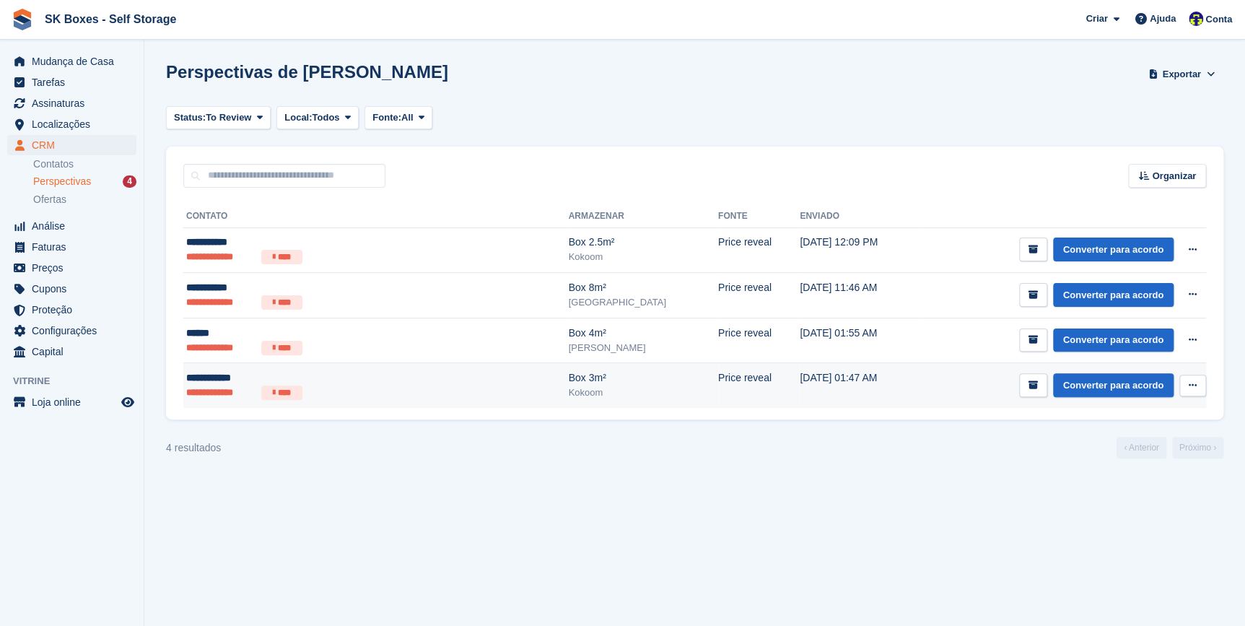
click at [229, 384] on div "**********" at bounding box center [310, 377] width 248 height 15
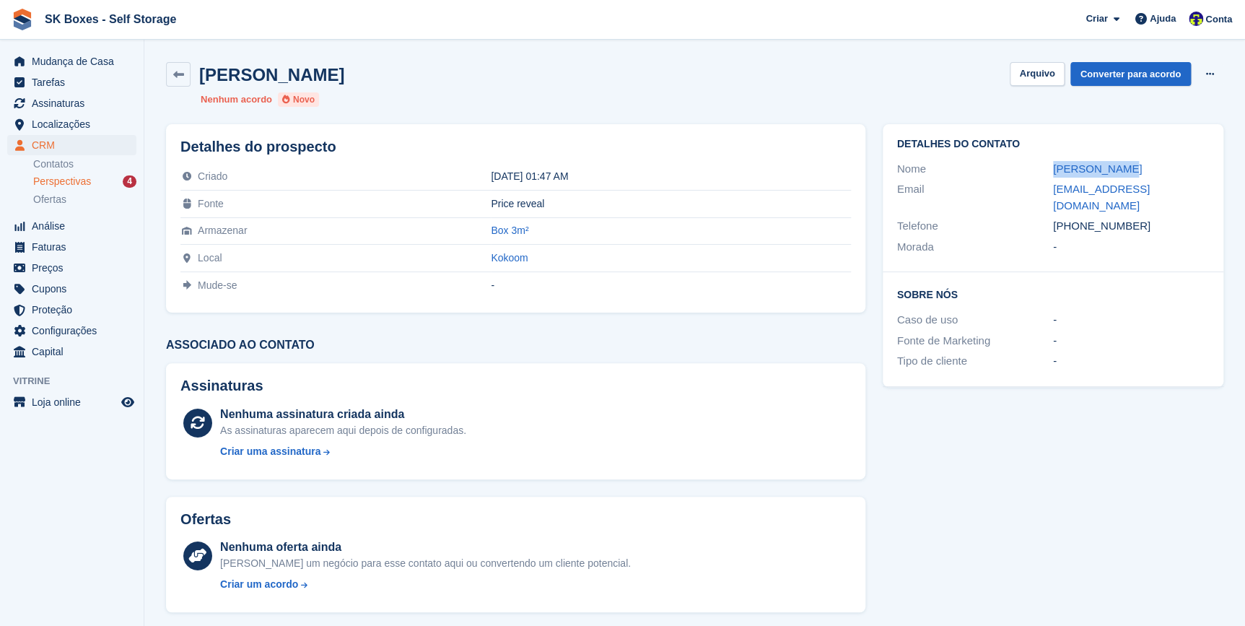
drag, startPoint x: 1052, startPoint y: 167, endPoint x: 1119, endPoint y: 168, distance: 67.1
click at [1119, 168] on div "Nome Irina Simões" at bounding box center [1053, 169] width 312 height 21
copy div "Irina Simões"
drag, startPoint x: 1079, startPoint y: 203, endPoint x: 1141, endPoint y: 212, distance: 62.1
click at [1141, 218] on div "+351919697160" at bounding box center [1131, 226] width 156 height 17
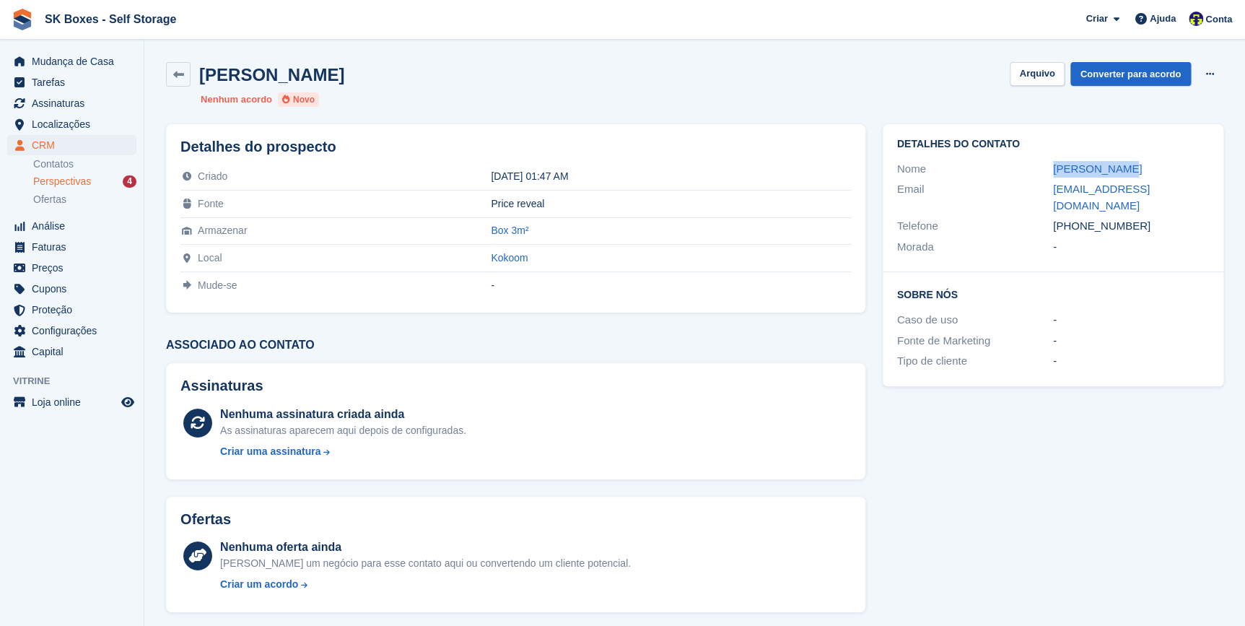
copy div "919697160"
drag, startPoint x: 1051, startPoint y: 182, endPoint x: 1186, endPoint y: 195, distance: 135.6
click at [1186, 195] on div "Email simoesirina@gmail.com" at bounding box center [1053, 197] width 312 height 37
copy div "simoesirina@gmail.com"
drag, startPoint x: 1037, startPoint y: 75, endPoint x: 1040, endPoint y: 87, distance: 12.1
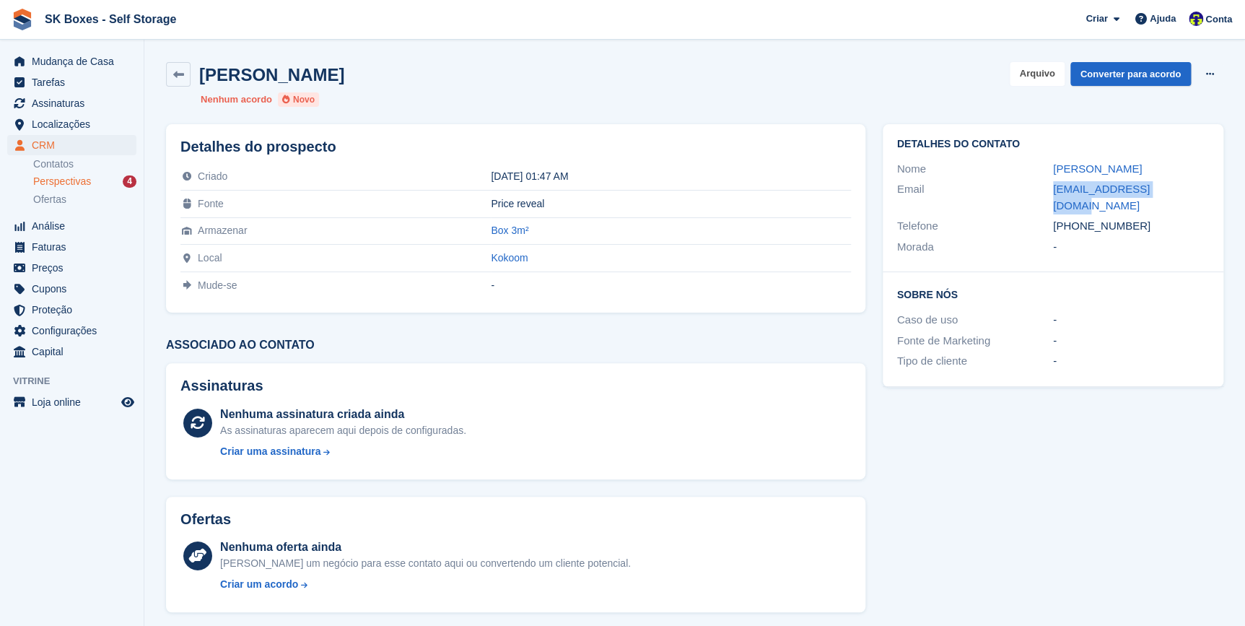
click at [1037, 75] on button "Arquivo" at bounding box center [1037, 74] width 54 height 24
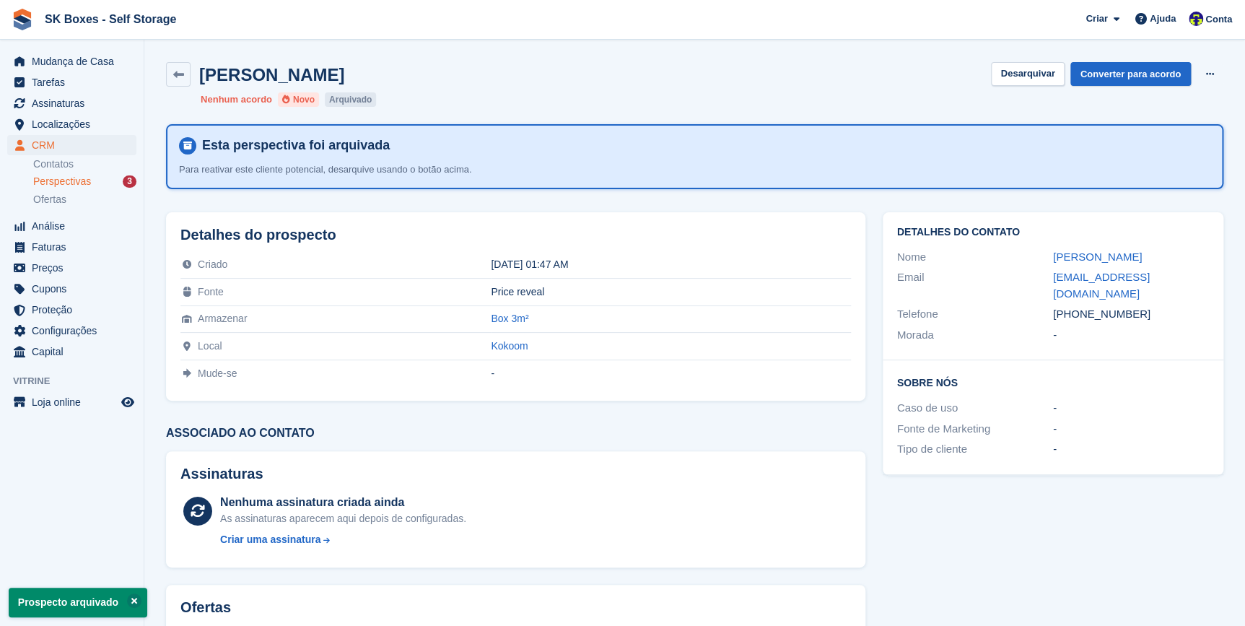
drag, startPoint x: 176, startPoint y: 76, endPoint x: 213, endPoint y: 213, distance: 142.0
click at [178, 78] on icon at bounding box center [178, 74] width 11 height 11
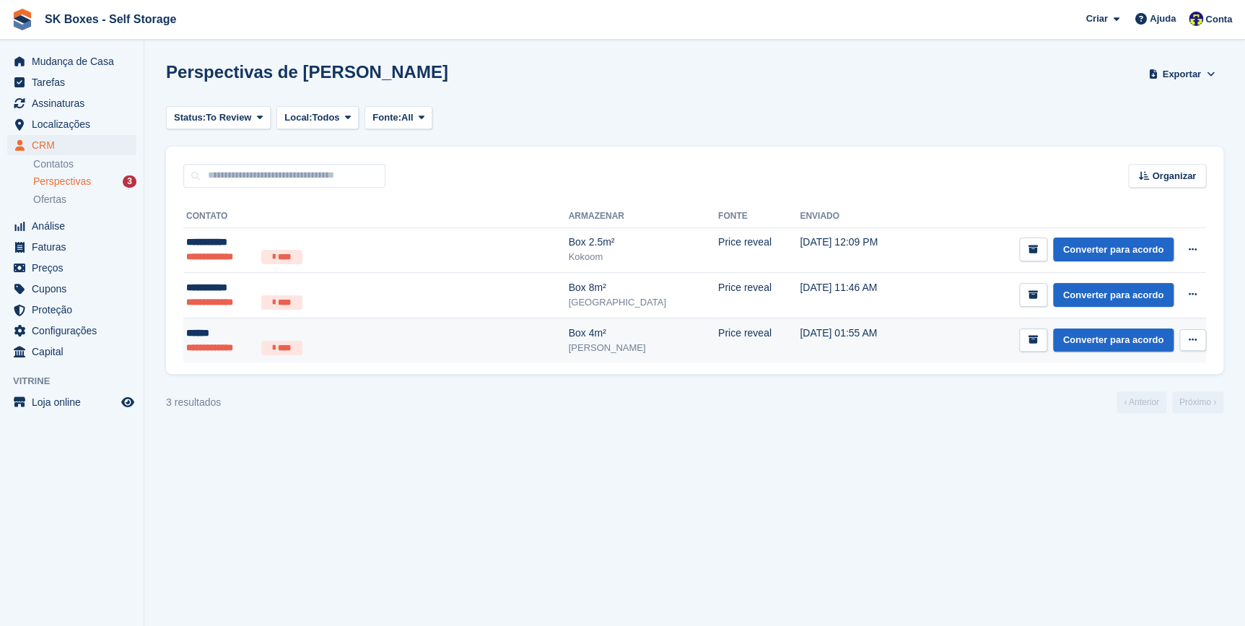
click at [202, 328] on div "******" at bounding box center [310, 333] width 248 height 15
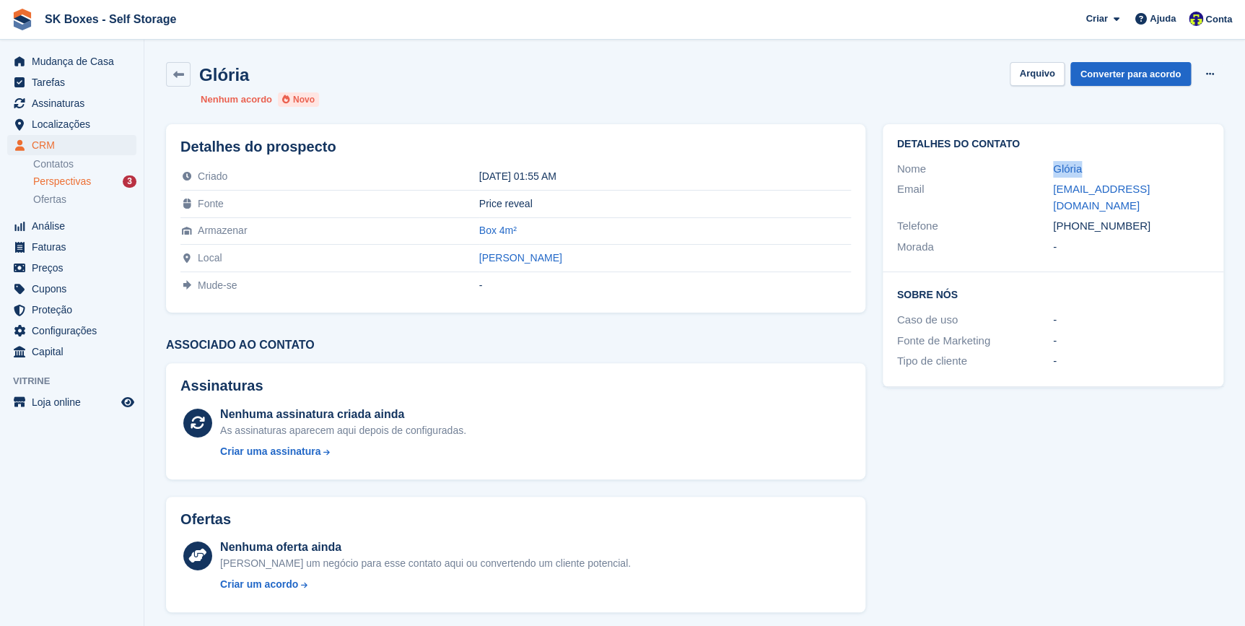
drag, startPoint x: 1094, startPoint y: 165, endPoint x: 1049, endPoint y: 171, distance: 45.8
click at [1049, 171] on div "Nome Glória" at bounding box center [1053, 169] width 312 height 21
copy div "Glória"
drag, startPoint x: 1078, startPoint y: 211, endPoint x: 1133, endPoint y: 211, distance: 54.9
click at [1133, 218] on div "[PHONE_NUMBER]" at bounding box center [1131, 226] width 156 height 17
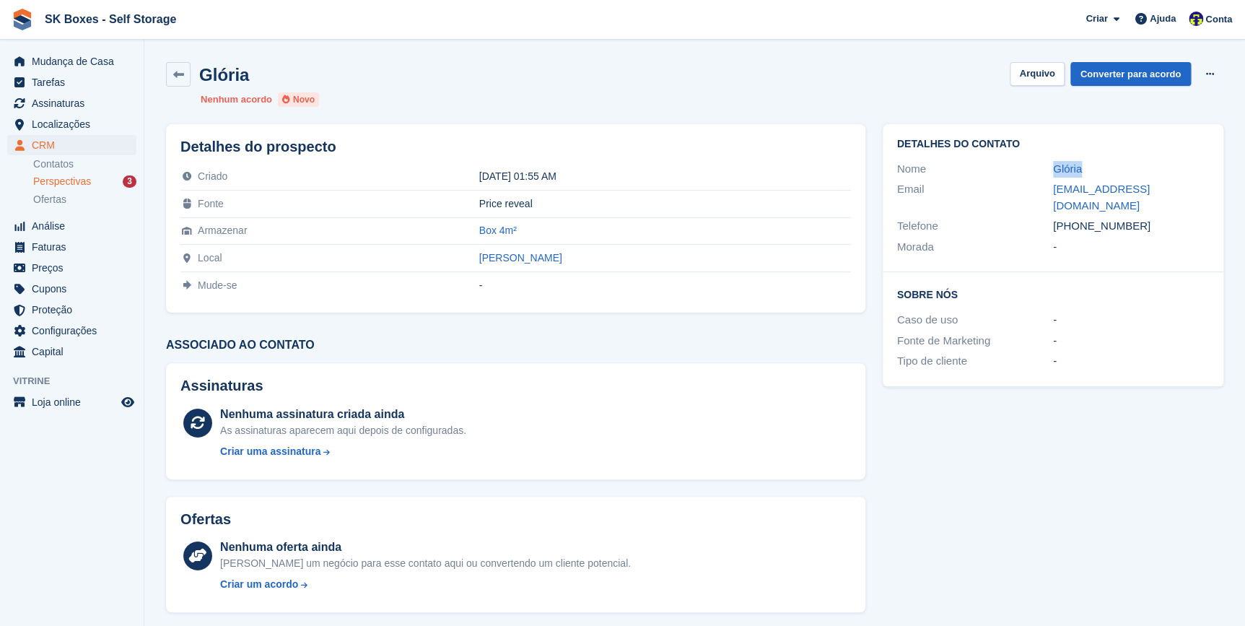
copy div "967695876"
drag, startPoint x: 1168, startPoint y: 188, endPoint x: 1049, endPoint y: 189, distance: 119.1
click at [1049, 189] on div "Email [EMAIL_ADDRESS][DOMAIN_NAME]" at bounding box center [1053, 197] width 312 height 37
copy div "[EMAIL_ADDRESS][DOMAIN_NAME]"
click at [1034, 74] on button "Arquivo" at bounding box center [1037, 74] width 54 height 24
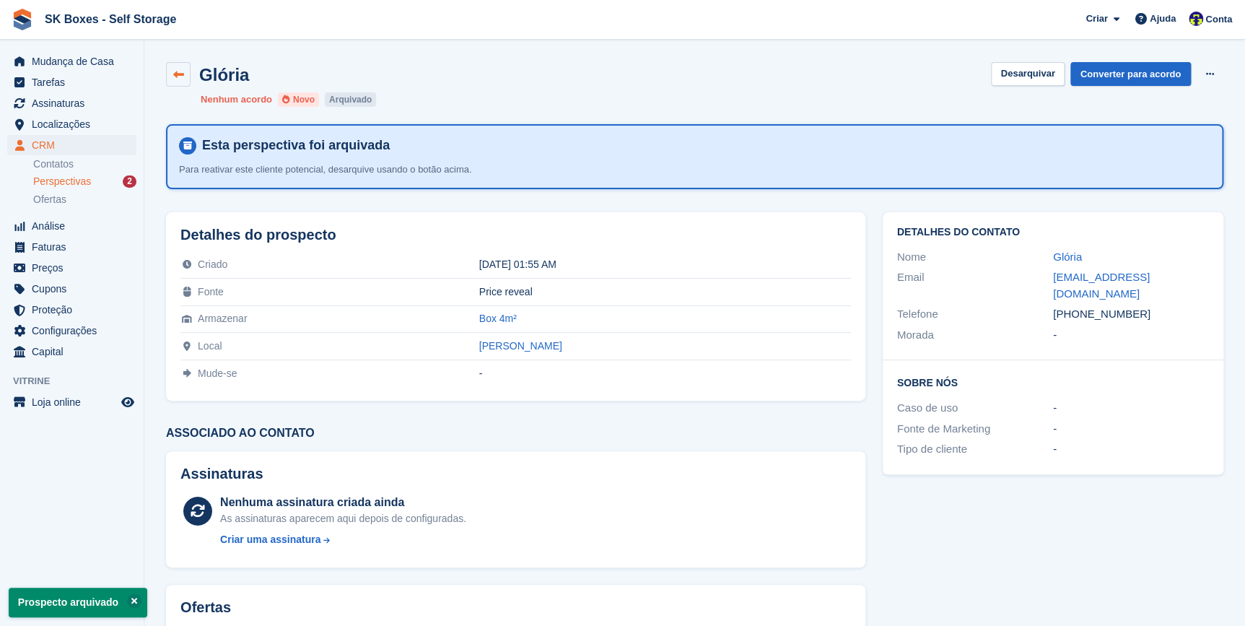
click at [180, 76] on icon at bounding box center [178, 74] width 11 height 11
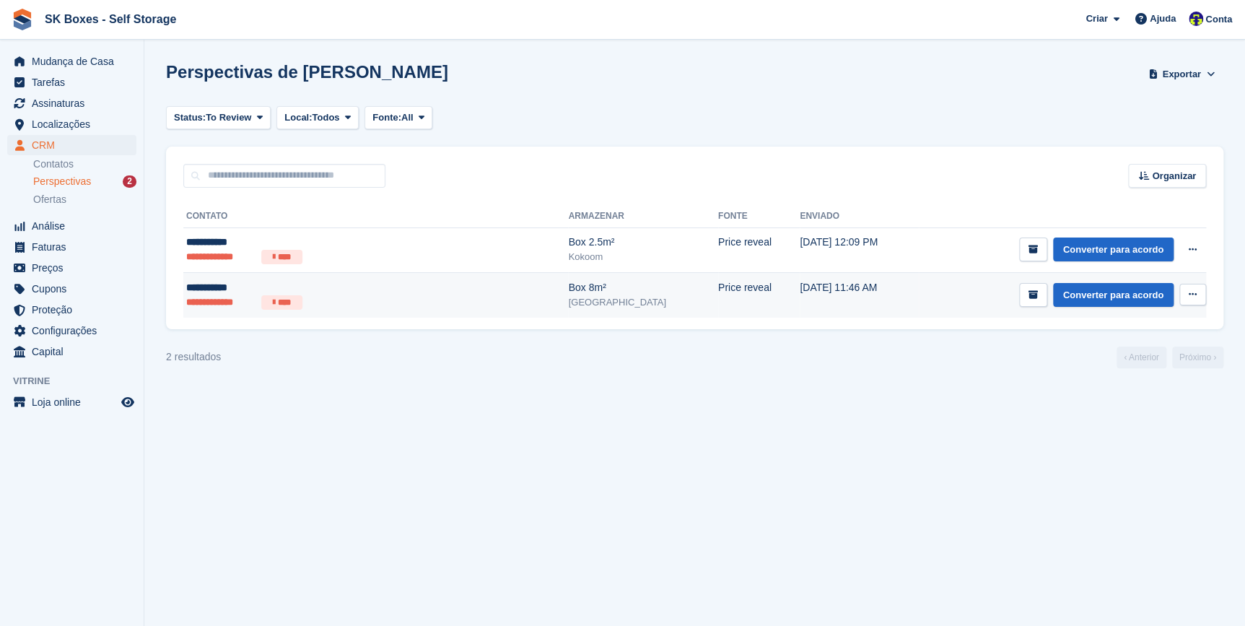
click at [219, 295] on li "**********" at bounding box center [220, 302] width 69 height 14
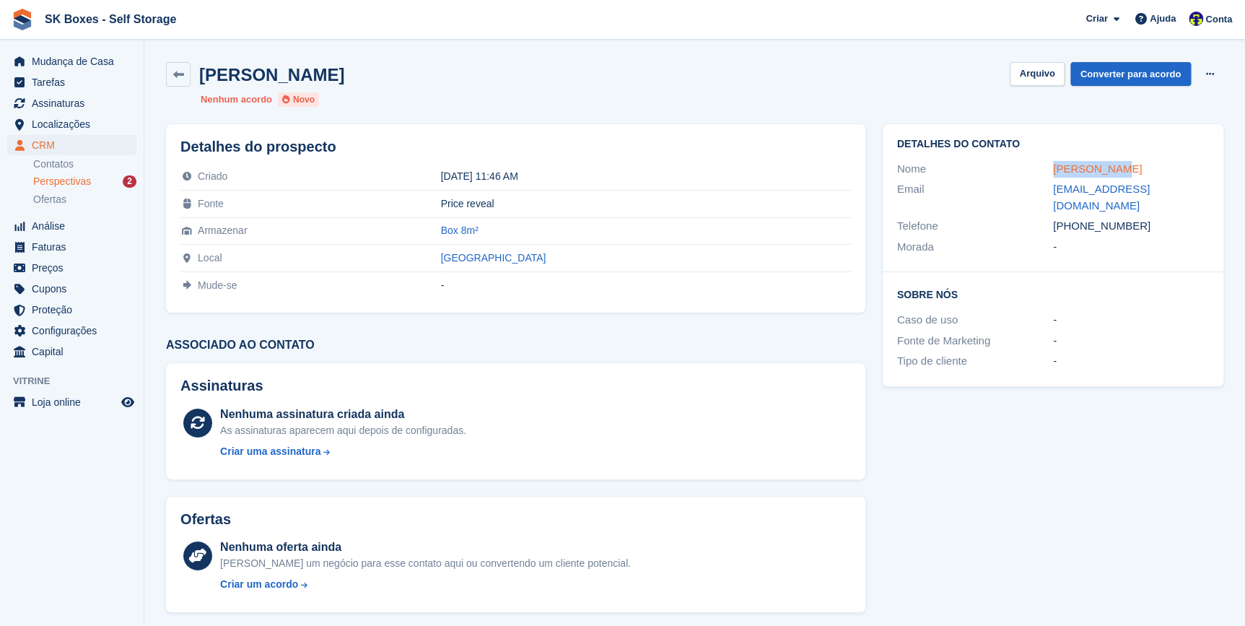
drag, startPoint x: 1117, startPoint y: 167, endPoint x: 1053, endPoint y: 173, distance: 64.5
click at [1053, 173] on div "Miguel Cruz" at bounding box center [1131, 169] width 156 height 17
copy link "Miguel Cruz"
drag, startPoint x: 1080, startPoint y: 209, endPoint x: 1130, endPoint y: 213, distance: 49.9
click at [1130, 218] on div "+351910136295" at bounding box center [1131, 226] width 156 height 17
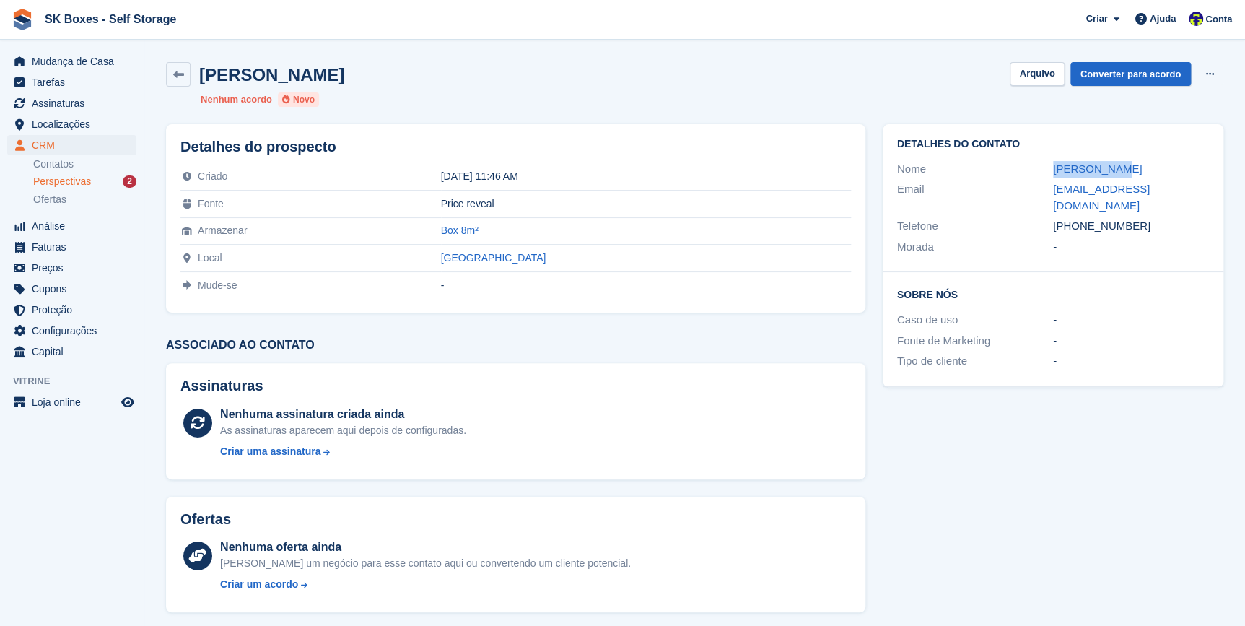
copy div "910136295"
drag, startPoint x: 1049, startPoint y: 187, endPoint x: 1207, endPoint y: 197, distance: 158.4
click at [1207, 197] on div "Email miguel-_-cruz01@hotmail.com" at bounding box center [1053, 197] width 312 height 37
copy div "miguel-_-cruz01@hotmail.com"
click at [37, 126] on span "Localizações" at bounding box center [75, 124] width 87 height 20
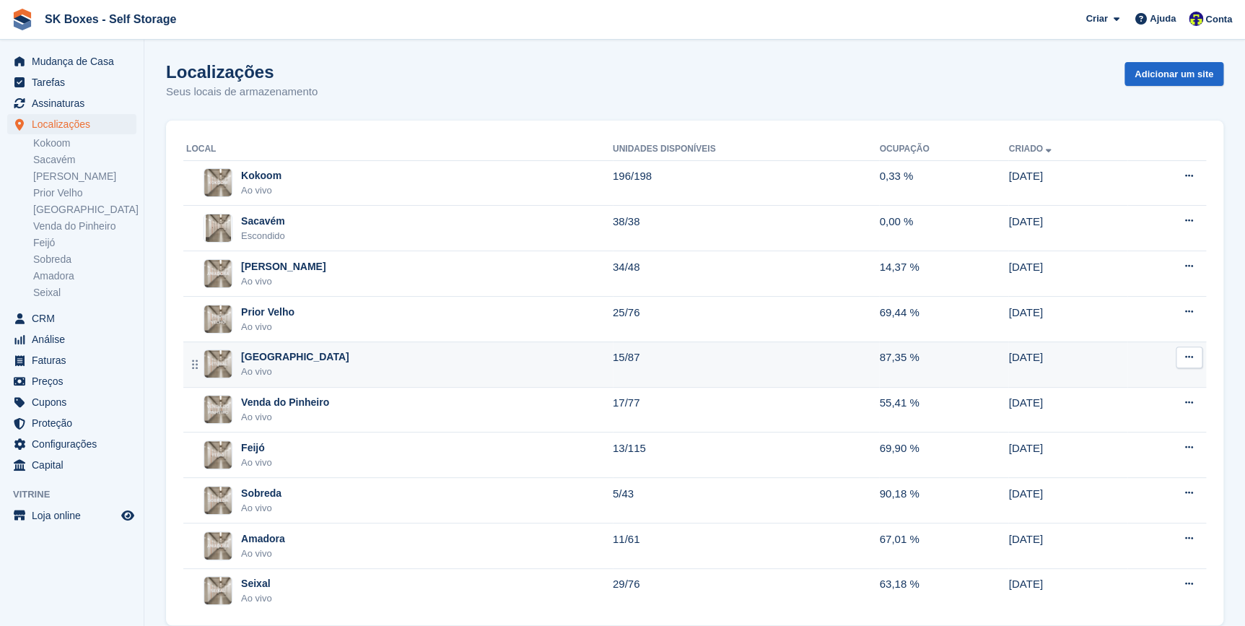
click at [274, 354] on div "Setúbal" at bounding box center [295, 356] width 108 height 15
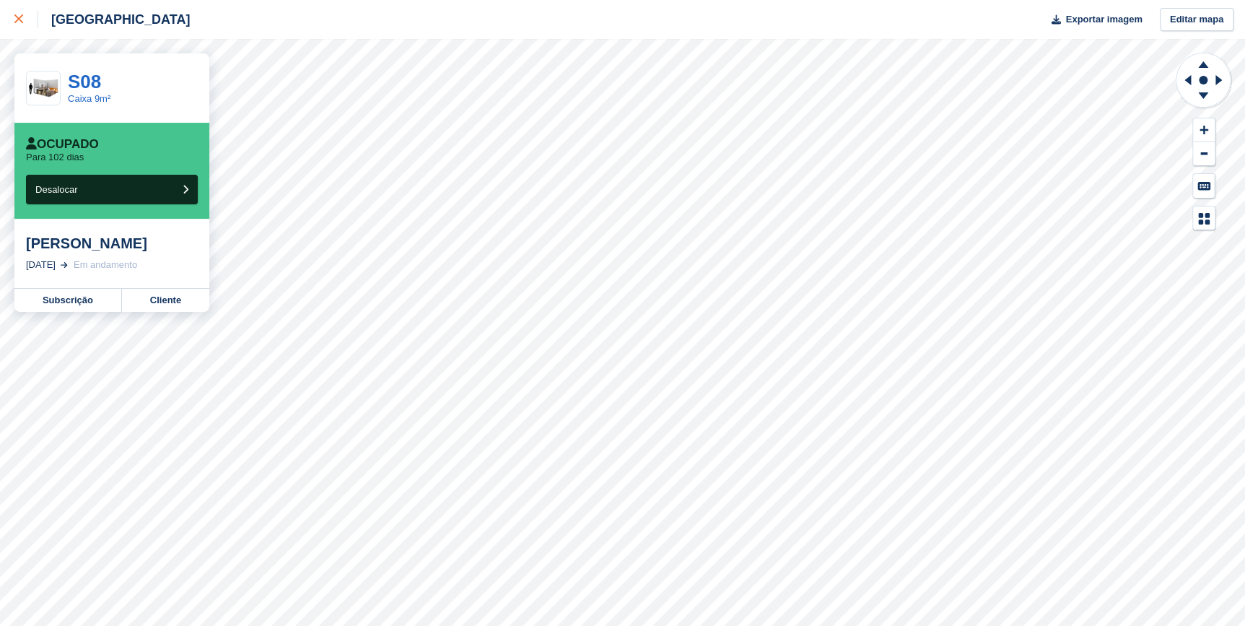
click at [19, 29] on link at bounding box center [19, 19] width 38 height 39
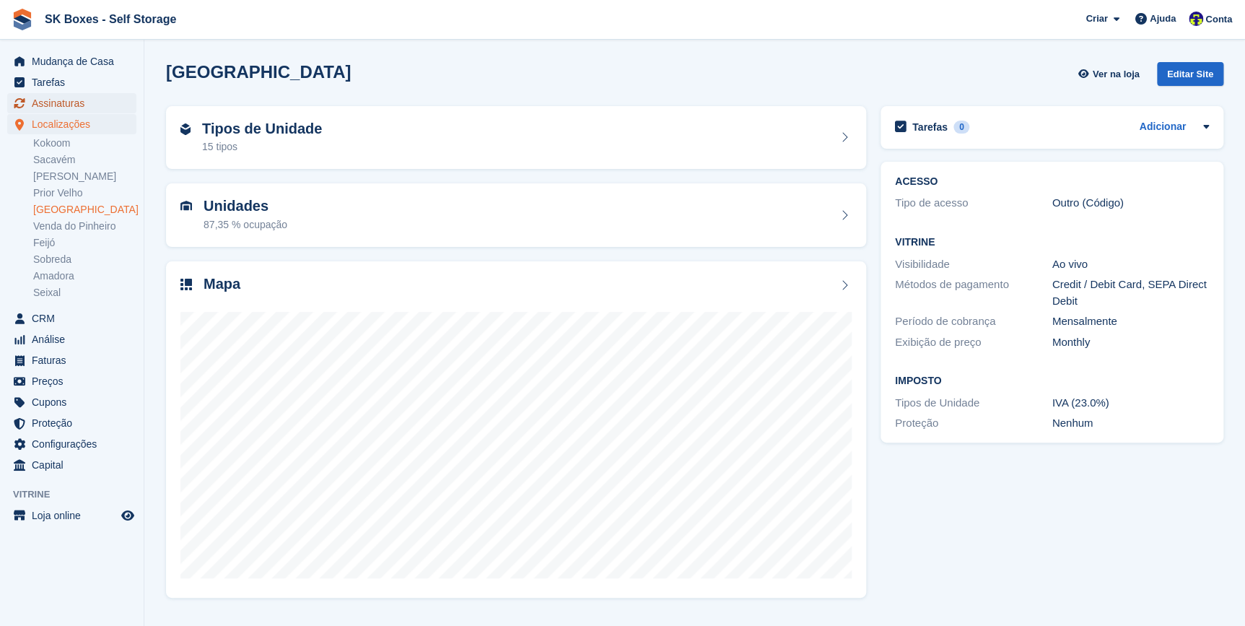
click at [48, 99] on span "Assinaturas" at bounding box center [75, 103] width 87 height 20
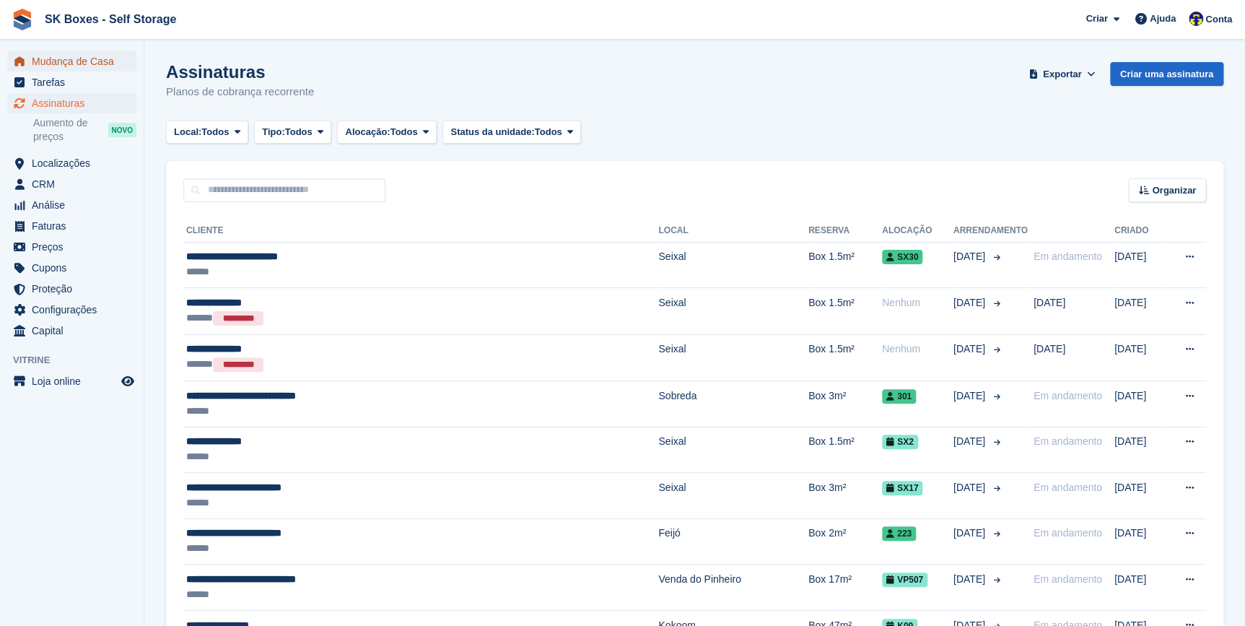
click at [42, 63] on span "Mudança de Casa" at bounding box center [75, 61] width 87 height 20
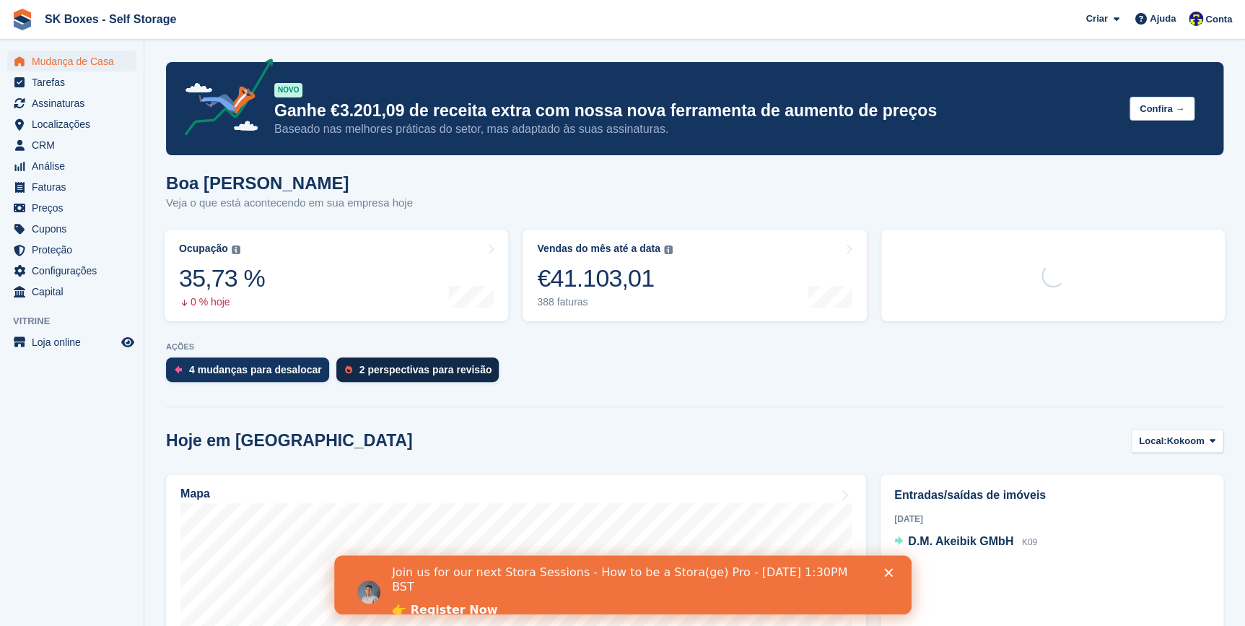
click at [359, 369] on div "2 perspectivas para revisão" at bounding box center [425, 370] width 133 height 12
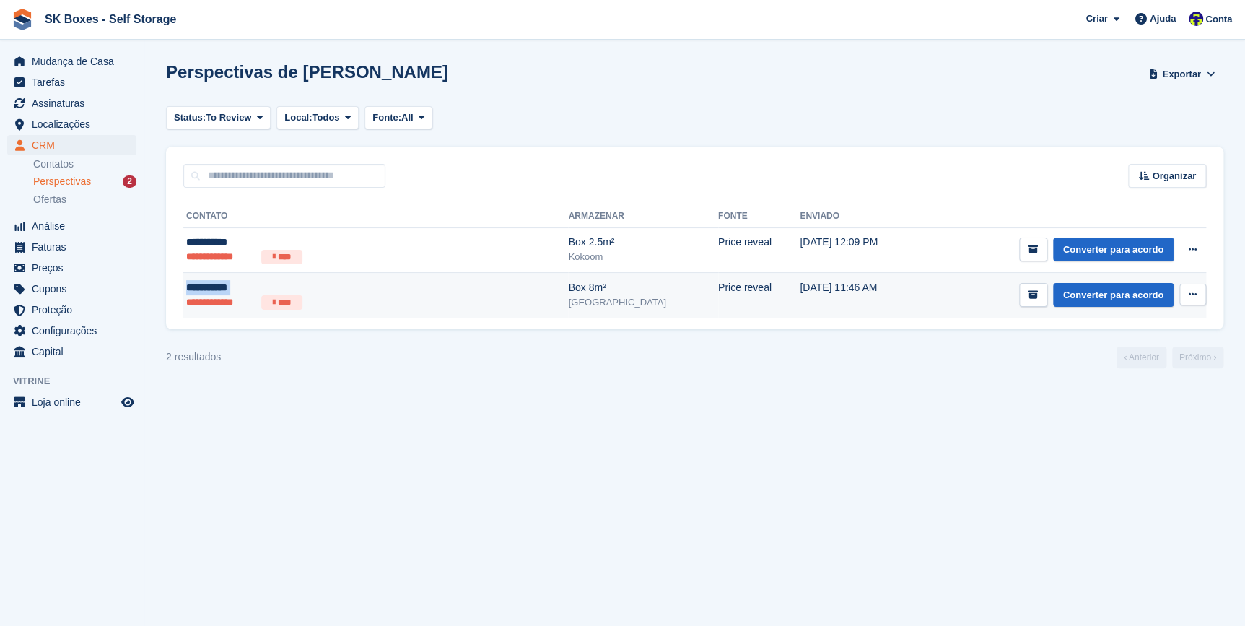
click at [186, 294] on td "**********" at bounding box center [375, 295] width 385 height 45
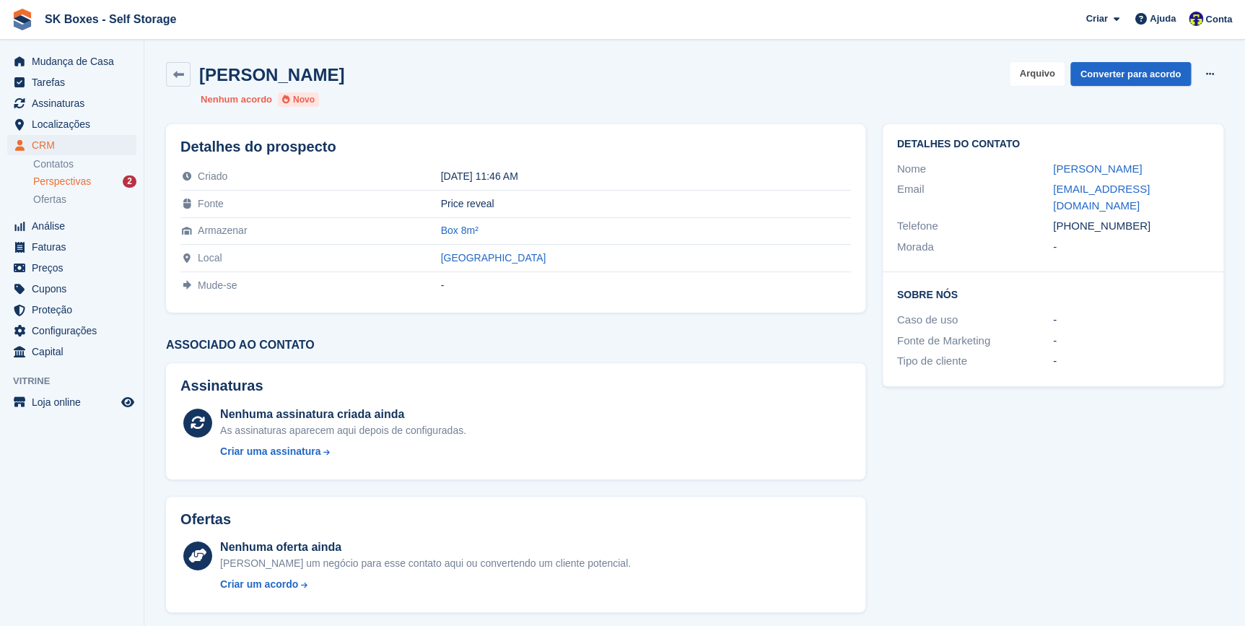
drag, startPoint x: 1043, startPoint y: 74, endPoint x: 997, endPoint y: 103, distance: 54.5
click at [1042, 74] on button "Arquivo" at bounding box center [1037, 74] width 54 height 24
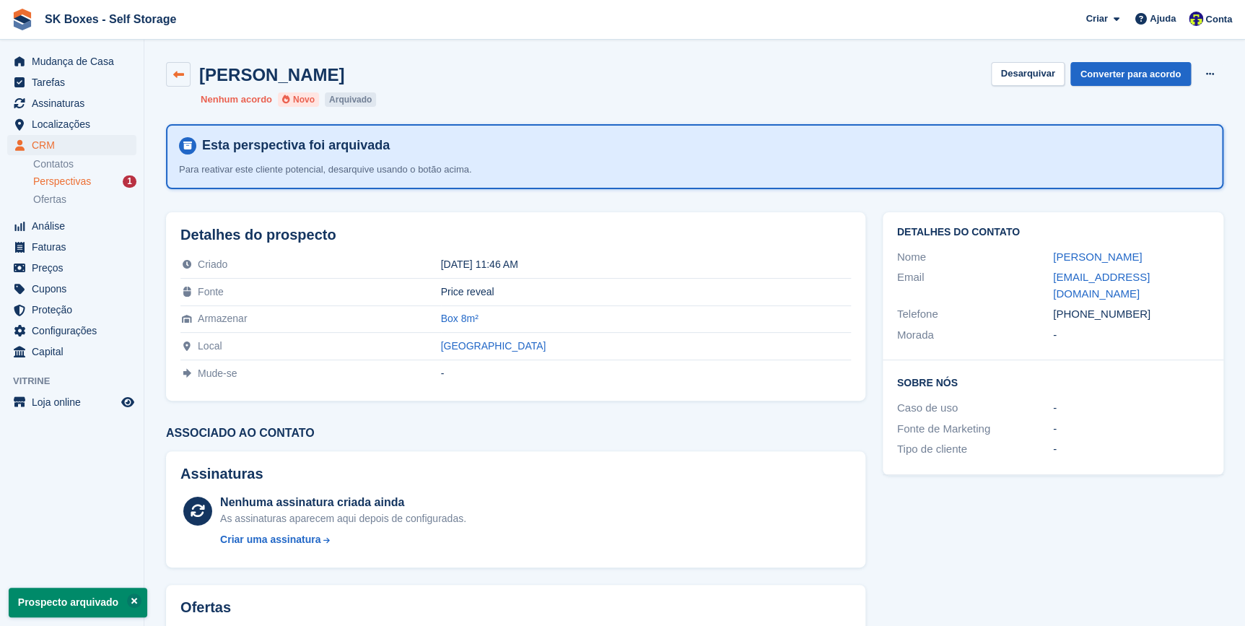
click at [173, 72] on icon at bounding box center [178, 74] width 11 height 11
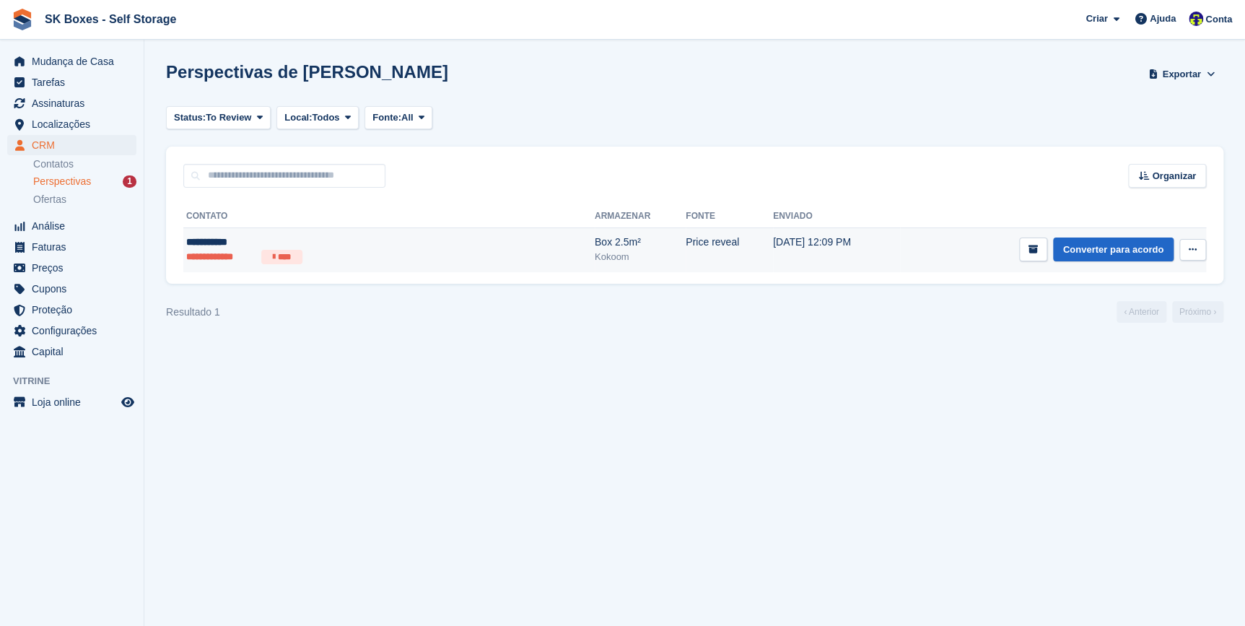
click at [185, 250] on td "**********" at bounding box center [388, 249] width 411 height 45
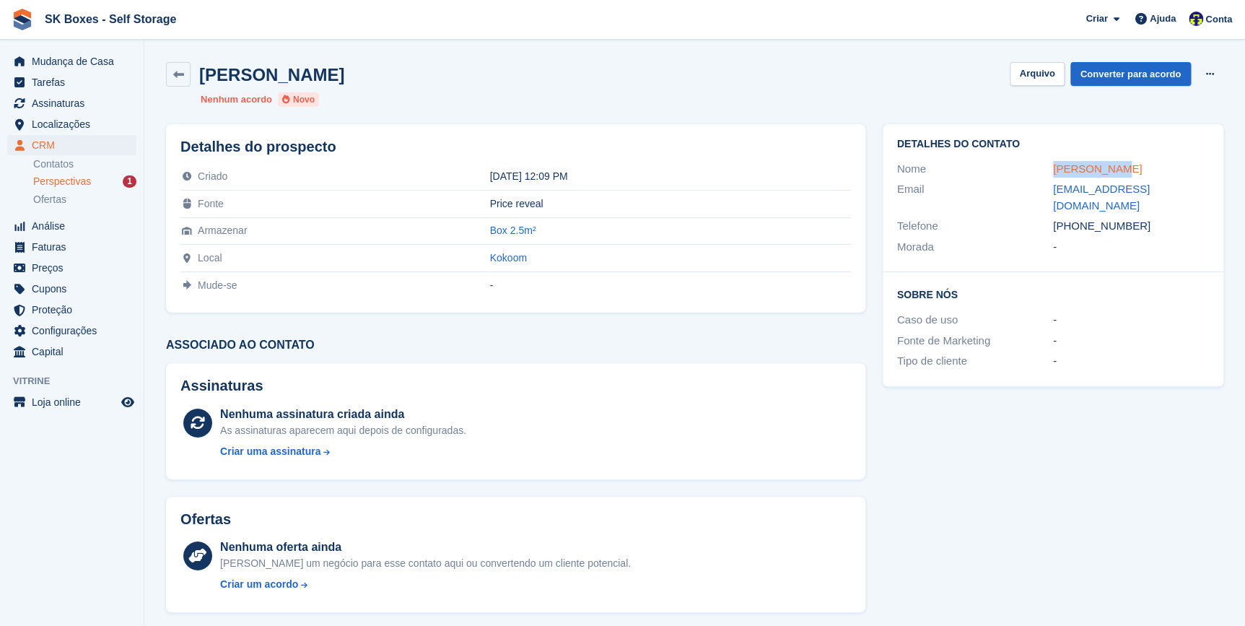
drag, startPoint x: 1111, startPoint y: 162, endPoint x: 1053, endPoint y: 164, distance: 57.8
click at [1053, 164] on div "[PERSON_NAME]" at bounding box center [1131, 169] width 156 height 17
copy link "[PERSON_NAME]"
click at [1112, 164] on div "[PERSON_NAME]" at bounding box center [1131, 169] width 156 height 17
copy link "Susana Reis"
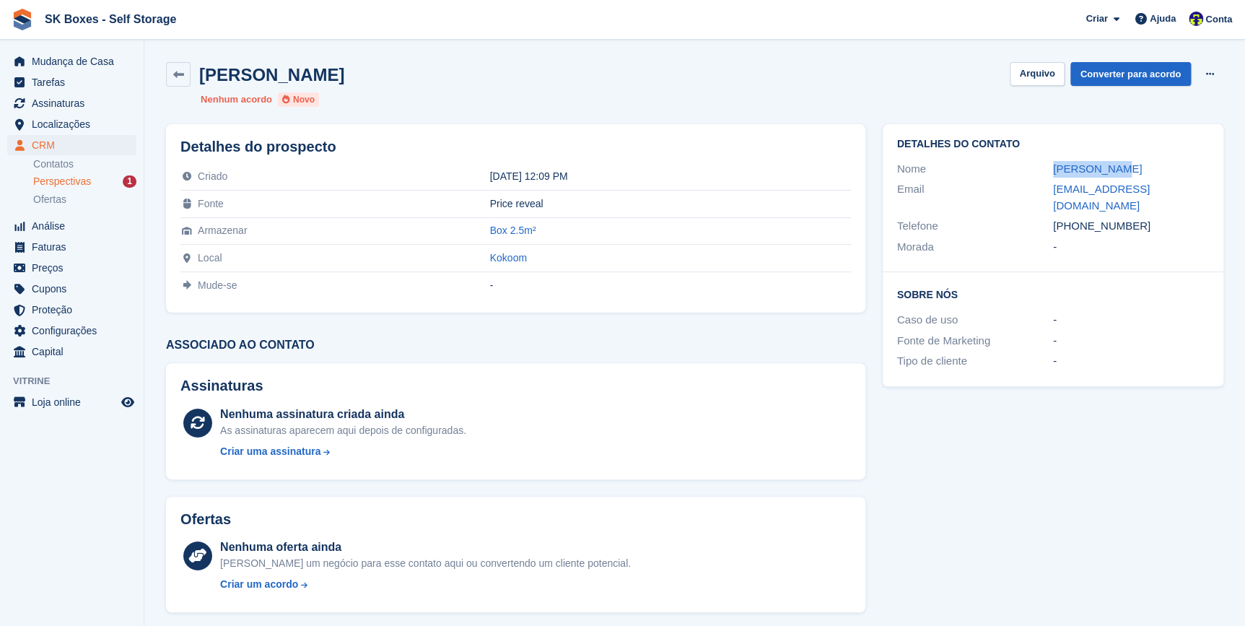
drag, startPoint x: 1078, startPoint y: 211, endPoint x: 1134, endPoint y: 214, distance: 56.4
click at [1134, 218] on div "+351911867633" at bounding box center [1131, 226] width 156 height 17
copy div "911867633"
drag, startPoint x: 1048, startPoint y: 190, endPoint x: 1201, endPoint y: 196, distance: 153.2
click at [1201, 196] on div "Email susana.carvalho09@gmail.com" at bounding box center [1053, 197] width 312 height 37
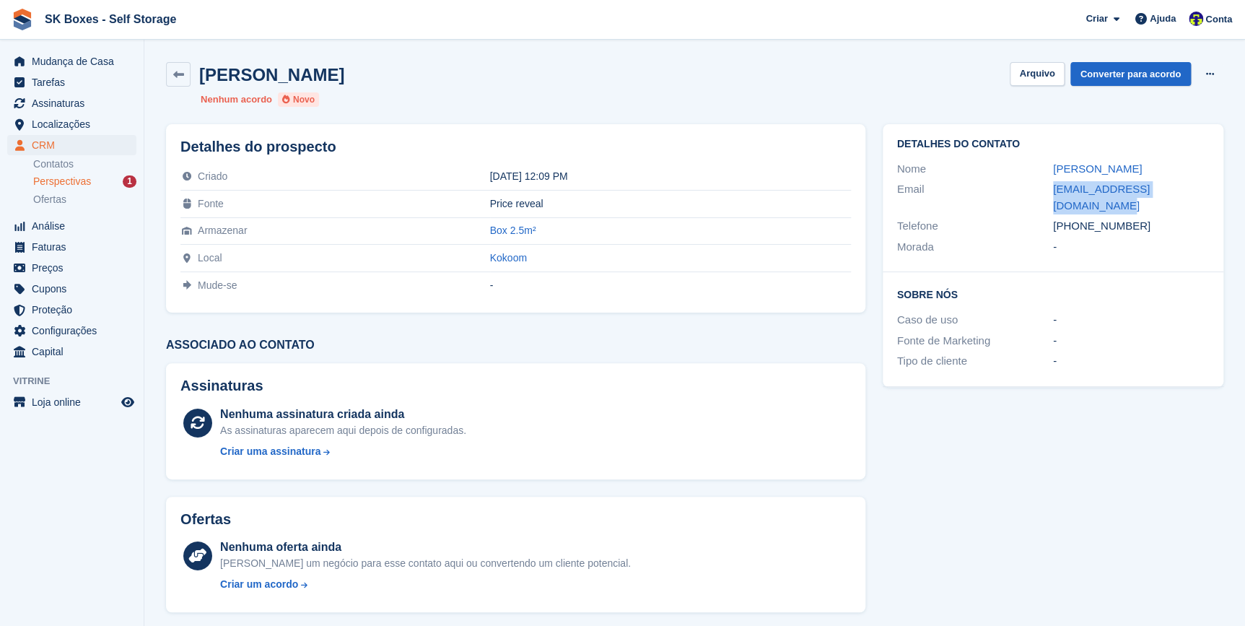
copy div "susana.carvalho09@gmail.com"
click at [51, 121] on span "Localizações" at bounding box center [75, 124] width 87 height 20
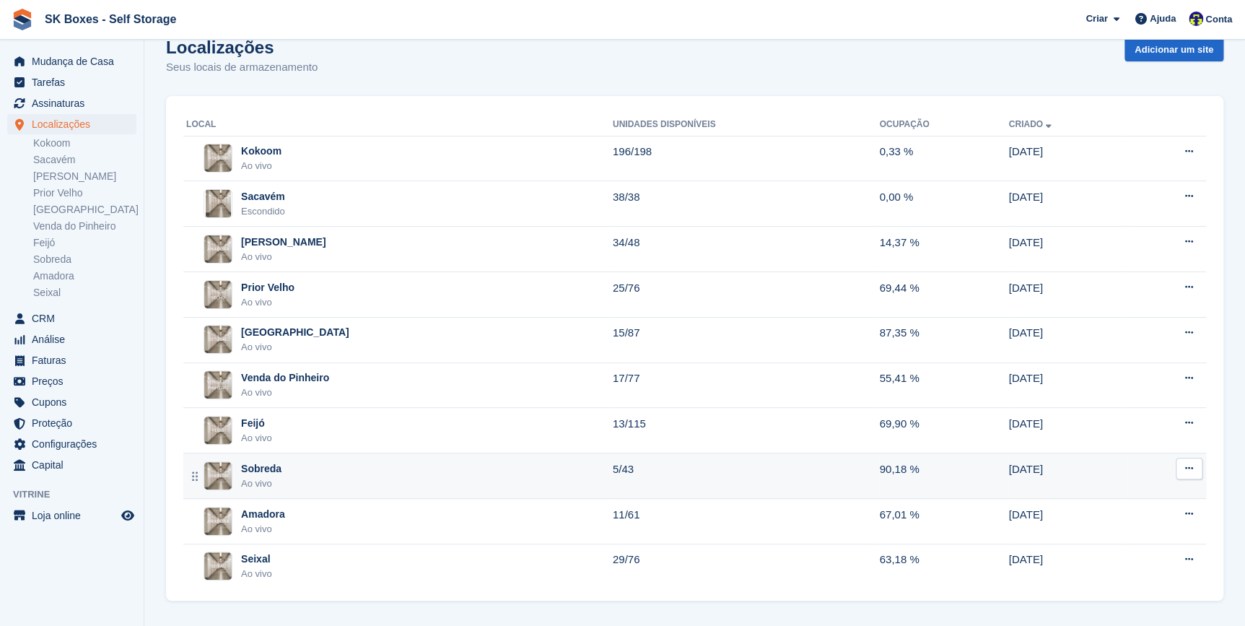
scroll to position [28, 0]
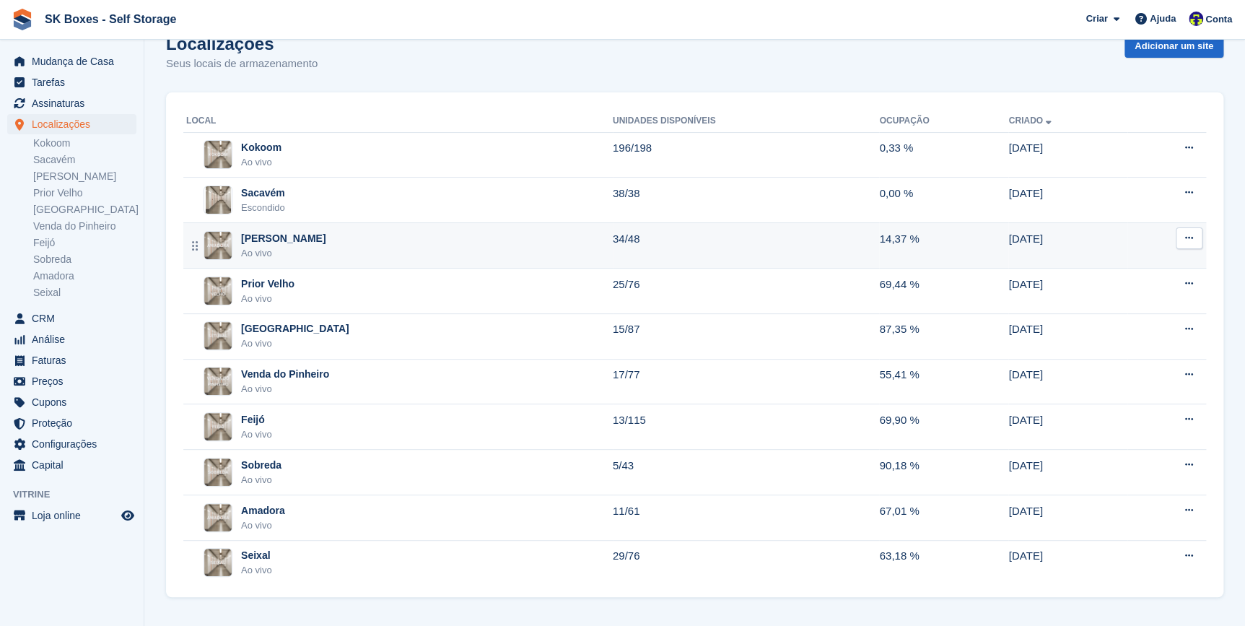
click at [252, 246] on div "Ao vivo" at bounding box center [283, 253] width 84 height 14
